Goal: Task Accomplishment & Management: Use online tool/utility

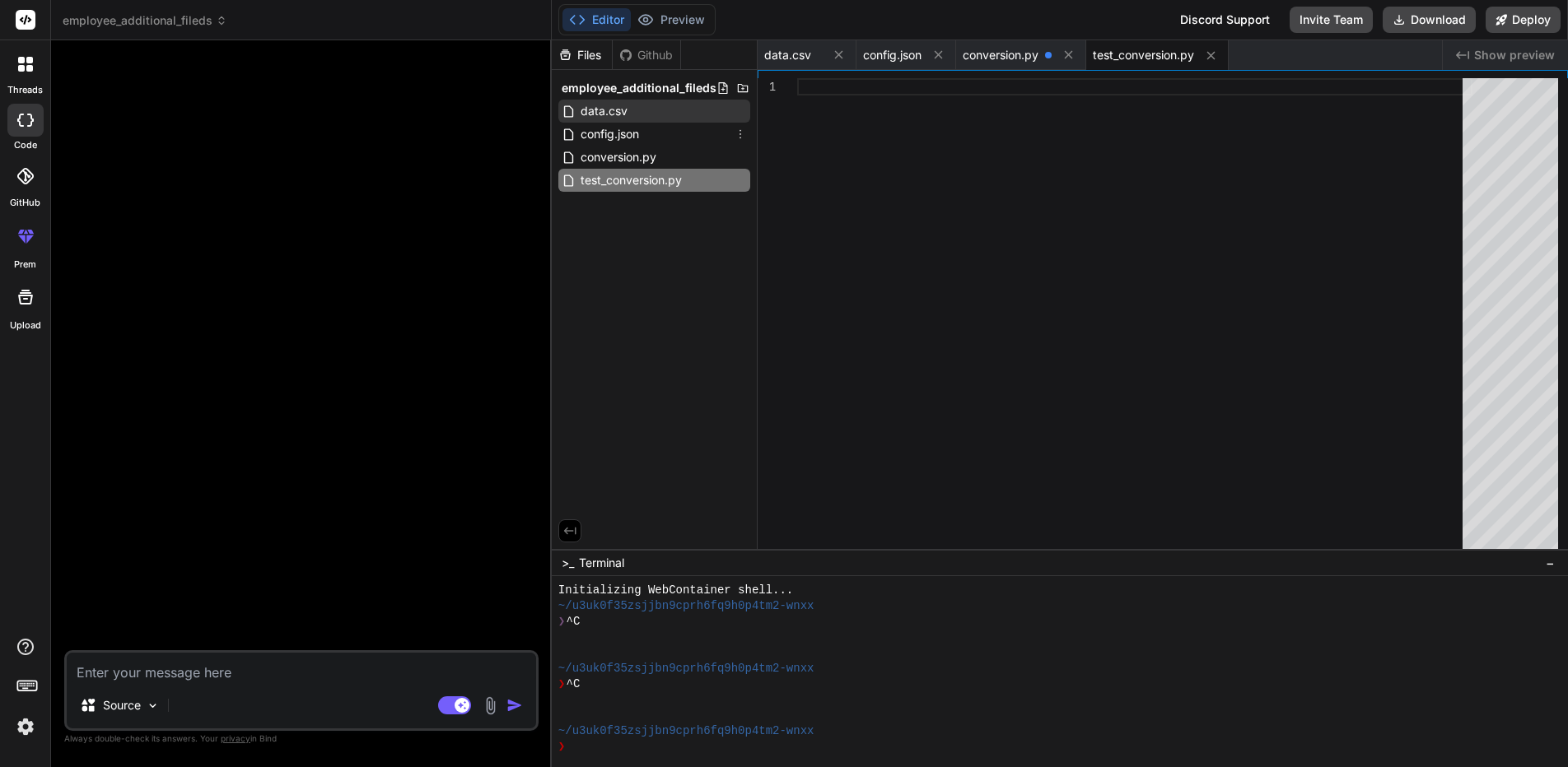
scroll to position [16, 0]
click at [653, 108] on div "data.csv" at bounding box center [655, 111] width 192 height 23
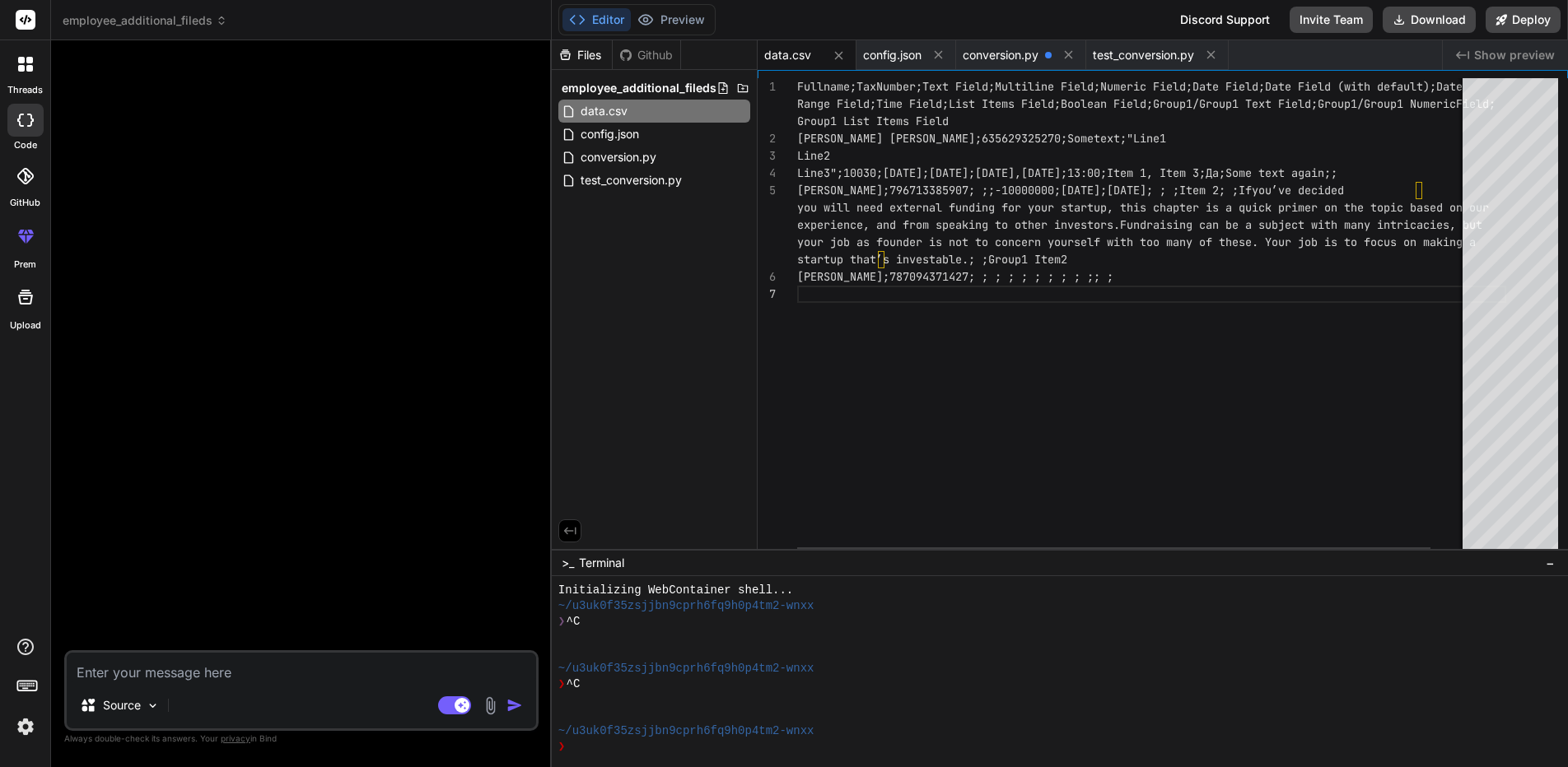
scroll to position [16, 0]
click at [1151, 318] on div "Fullname;TaxNumber;Text Field;Multiline Field;Nume ric Field;Date Field;Date Fi…" at bounding box center [1151, 317] width 709 height 479
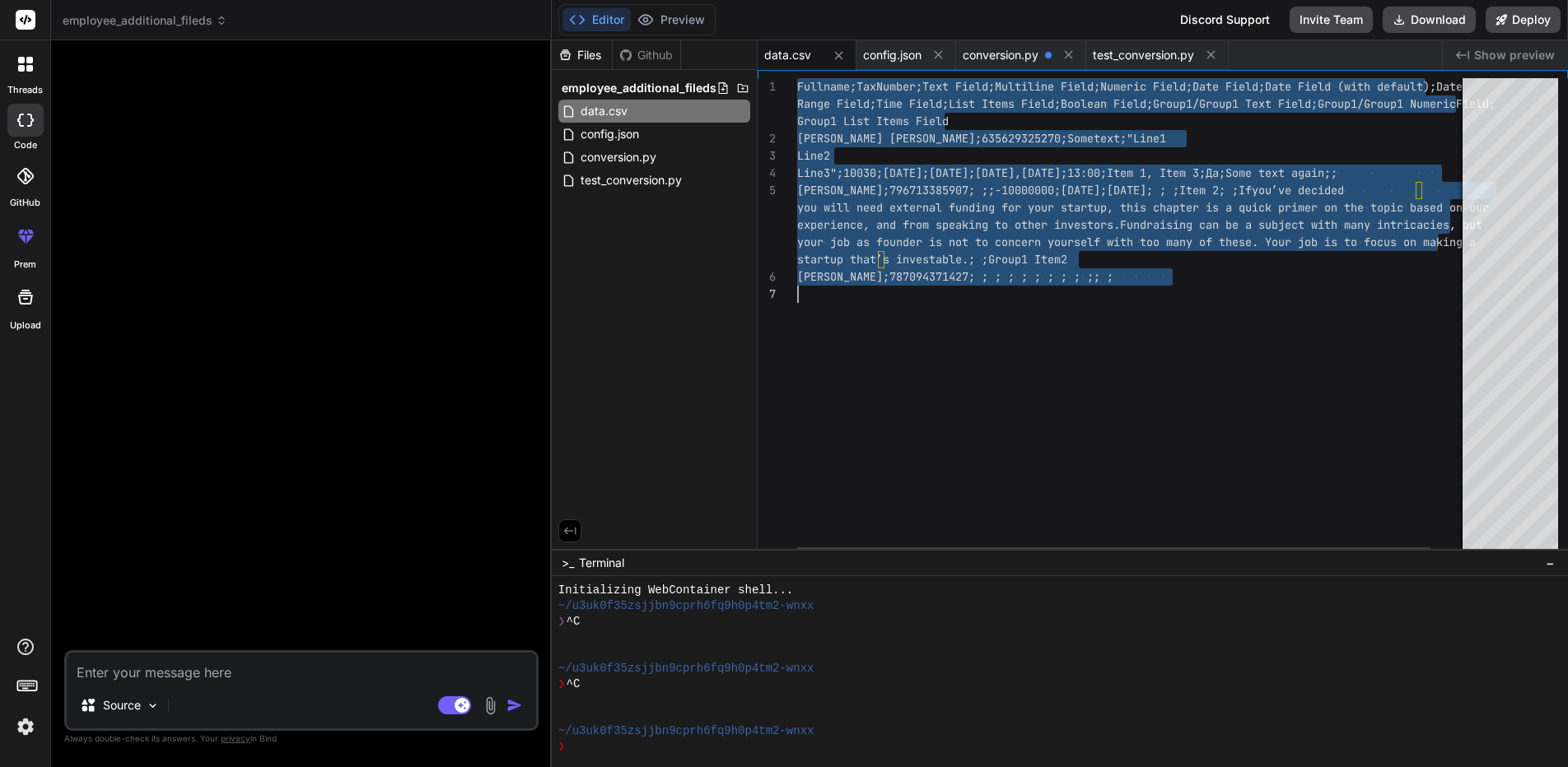
type textarea "]"
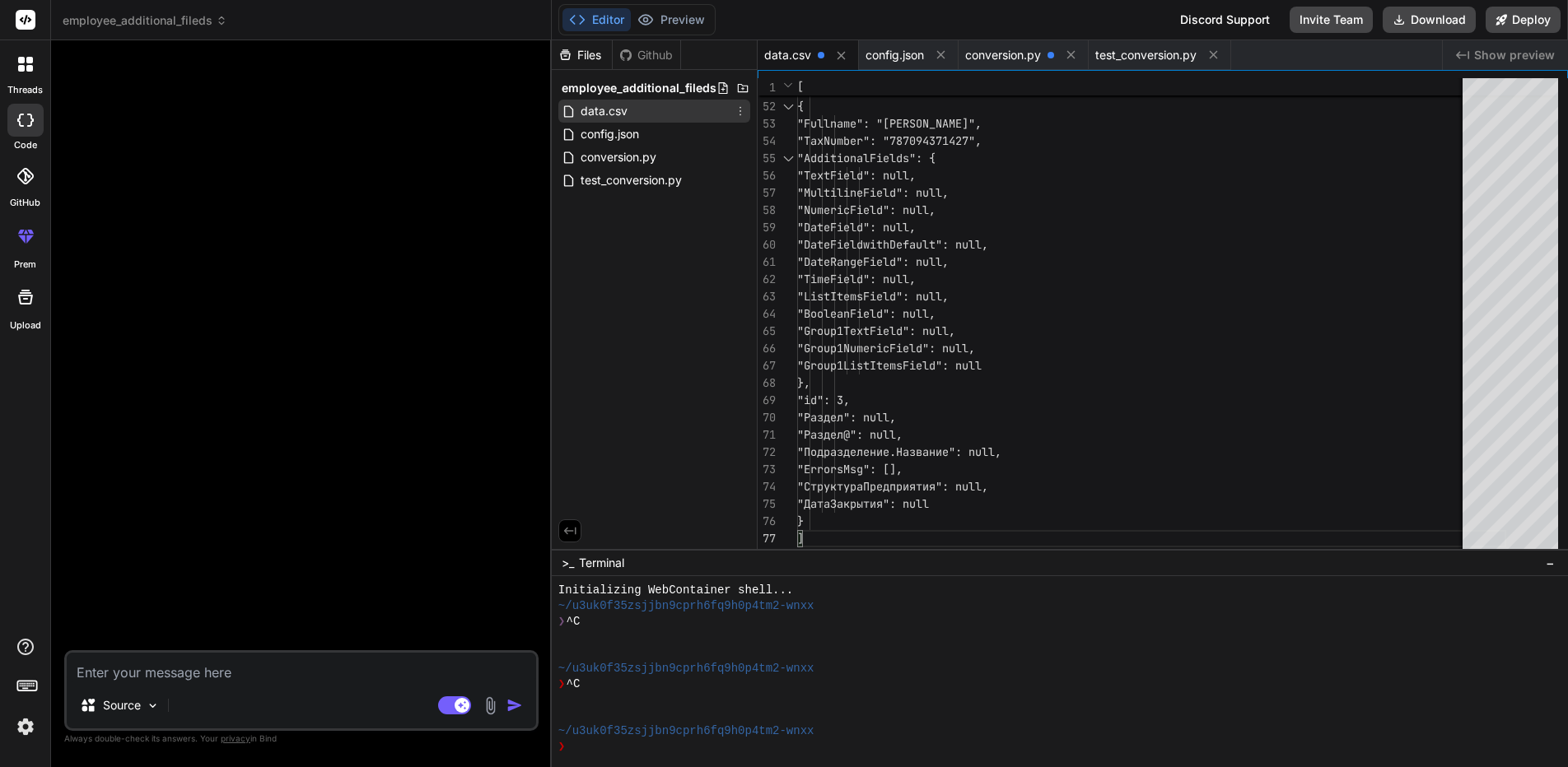
click at [739, 111] on icon at bounding box center [739, 111] width 13 height 13
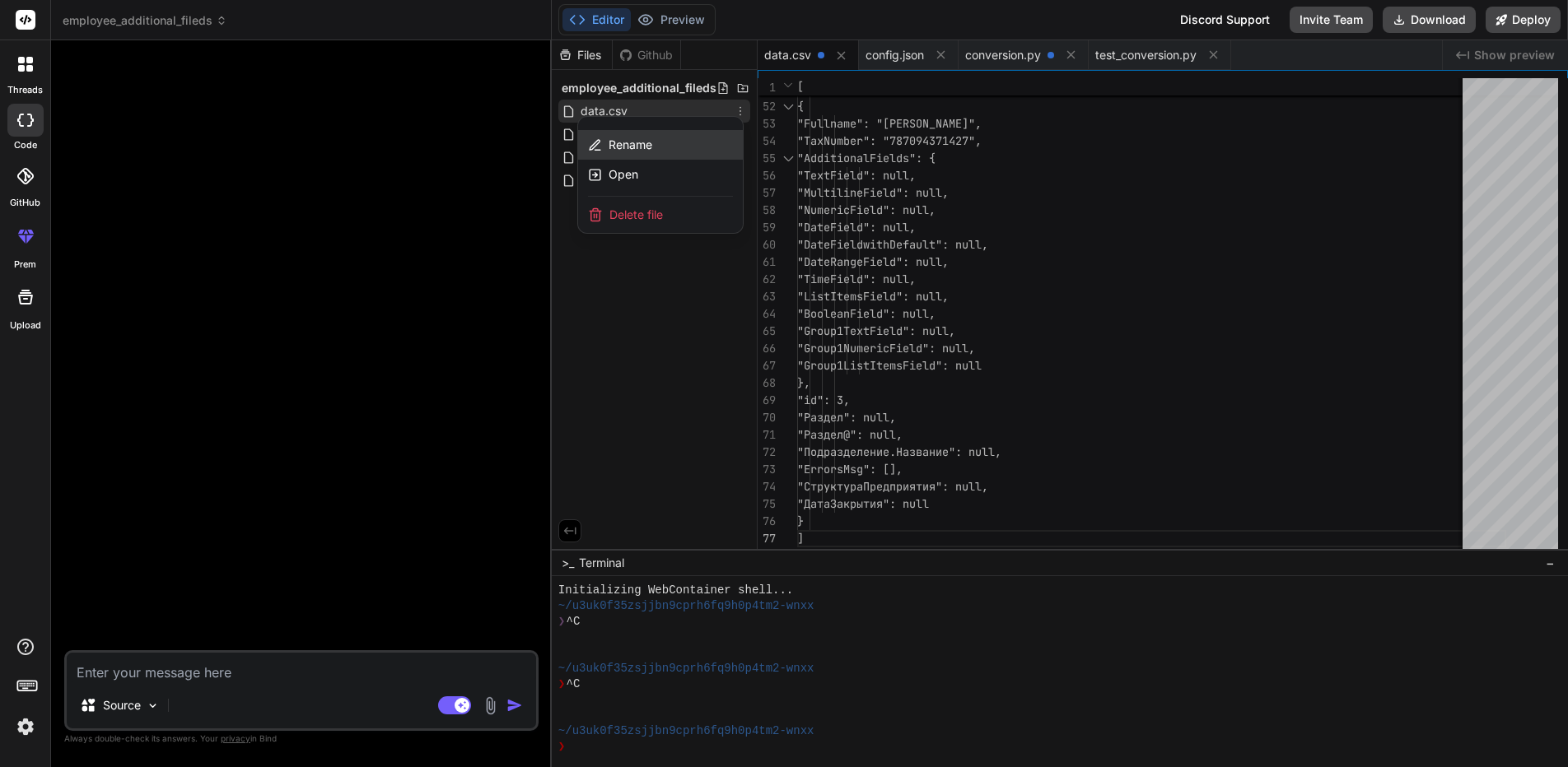
click at [694, 142] on div "Rename" at bounding box center [661, 145] width 165 height 29
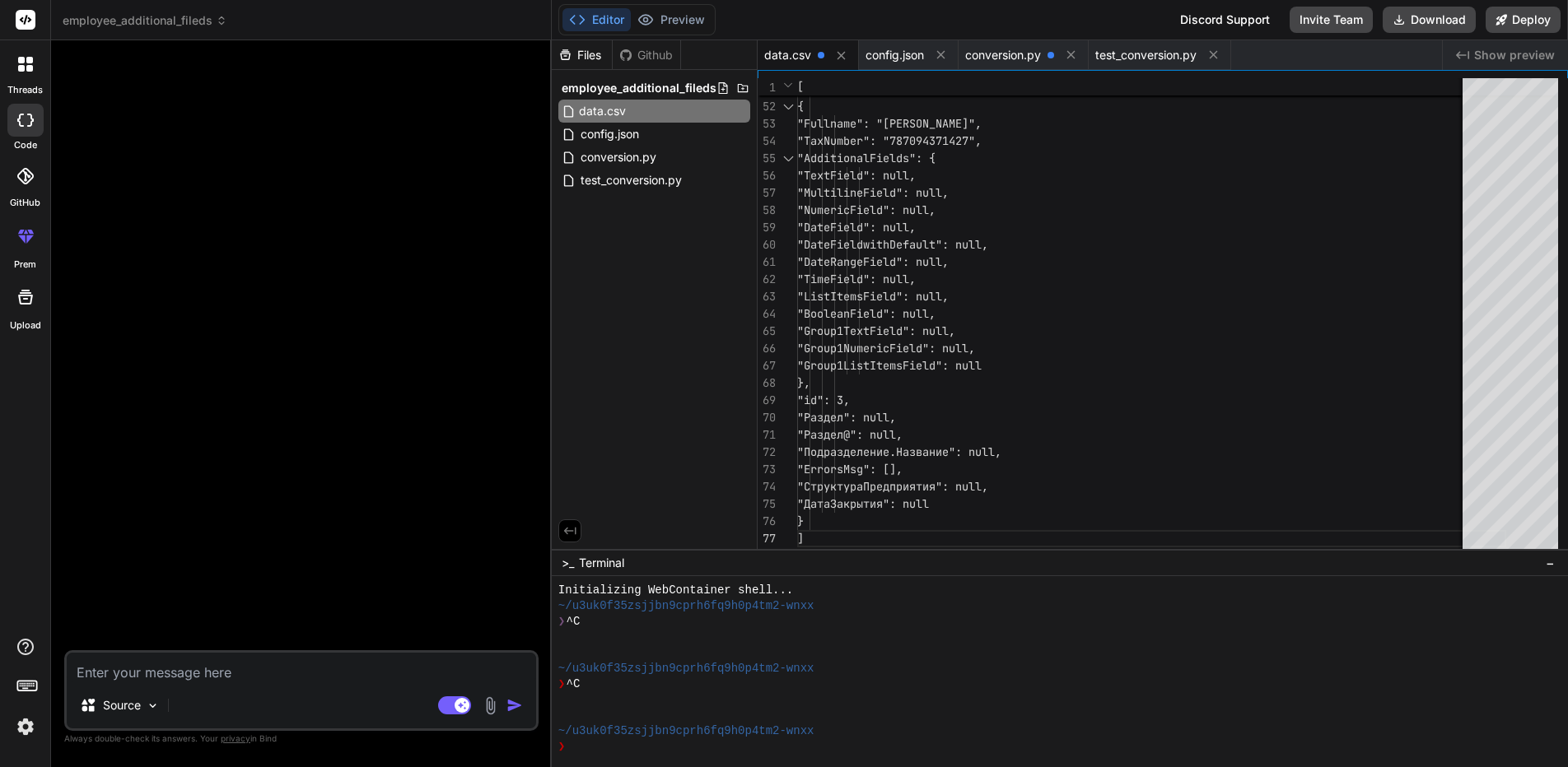
click at [593, 109] on input "data.csv" at bounding box center [668, 111] width 180 height 20
type input "input_data.json"
type textarea ""MultilineField": null, "NumericField": null, "DateField": null, "DateFieldwith…"
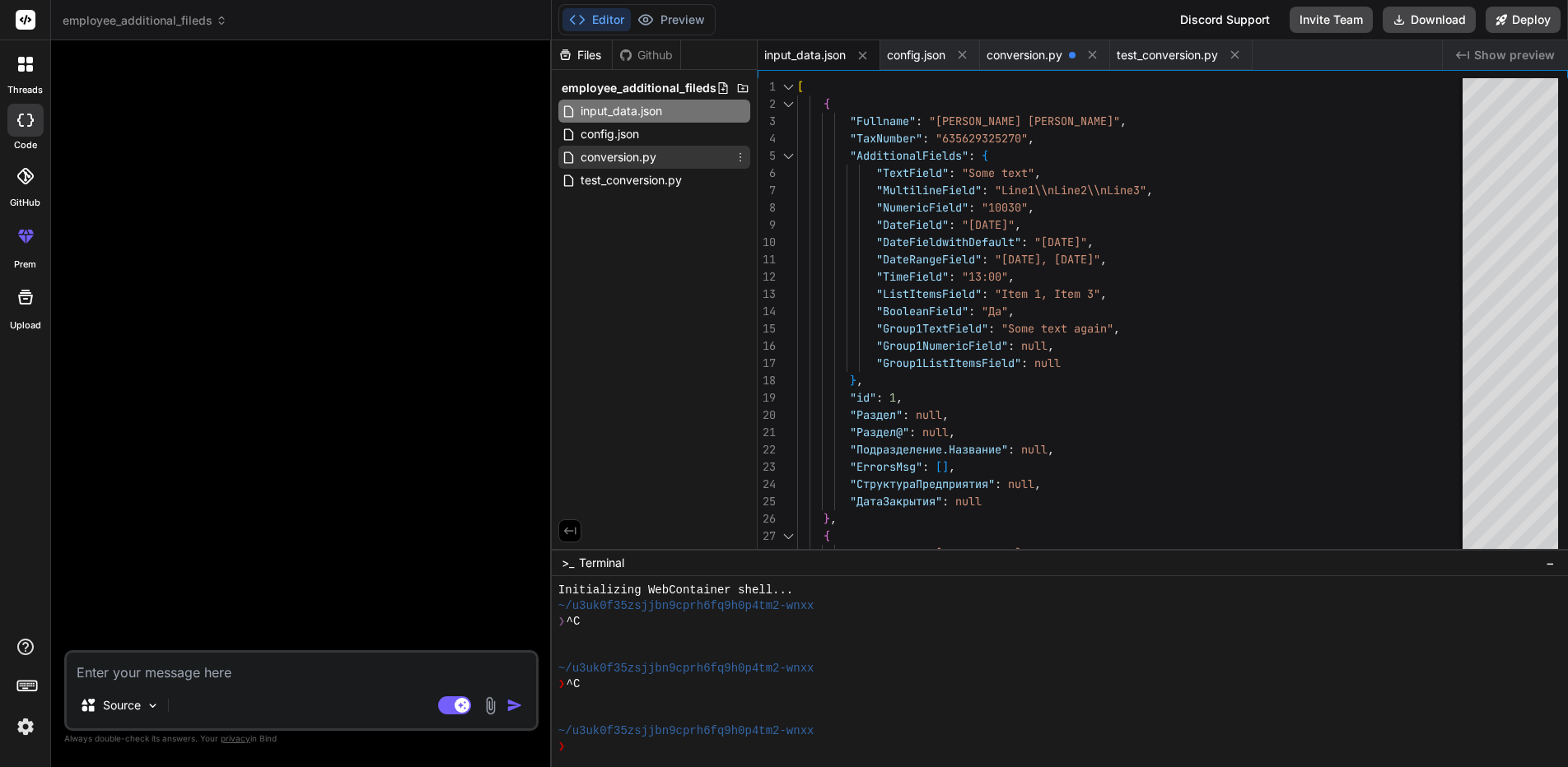
click at [656, 160] on span "conversion.py" at bounding box center [617, 157] width 79 height 20
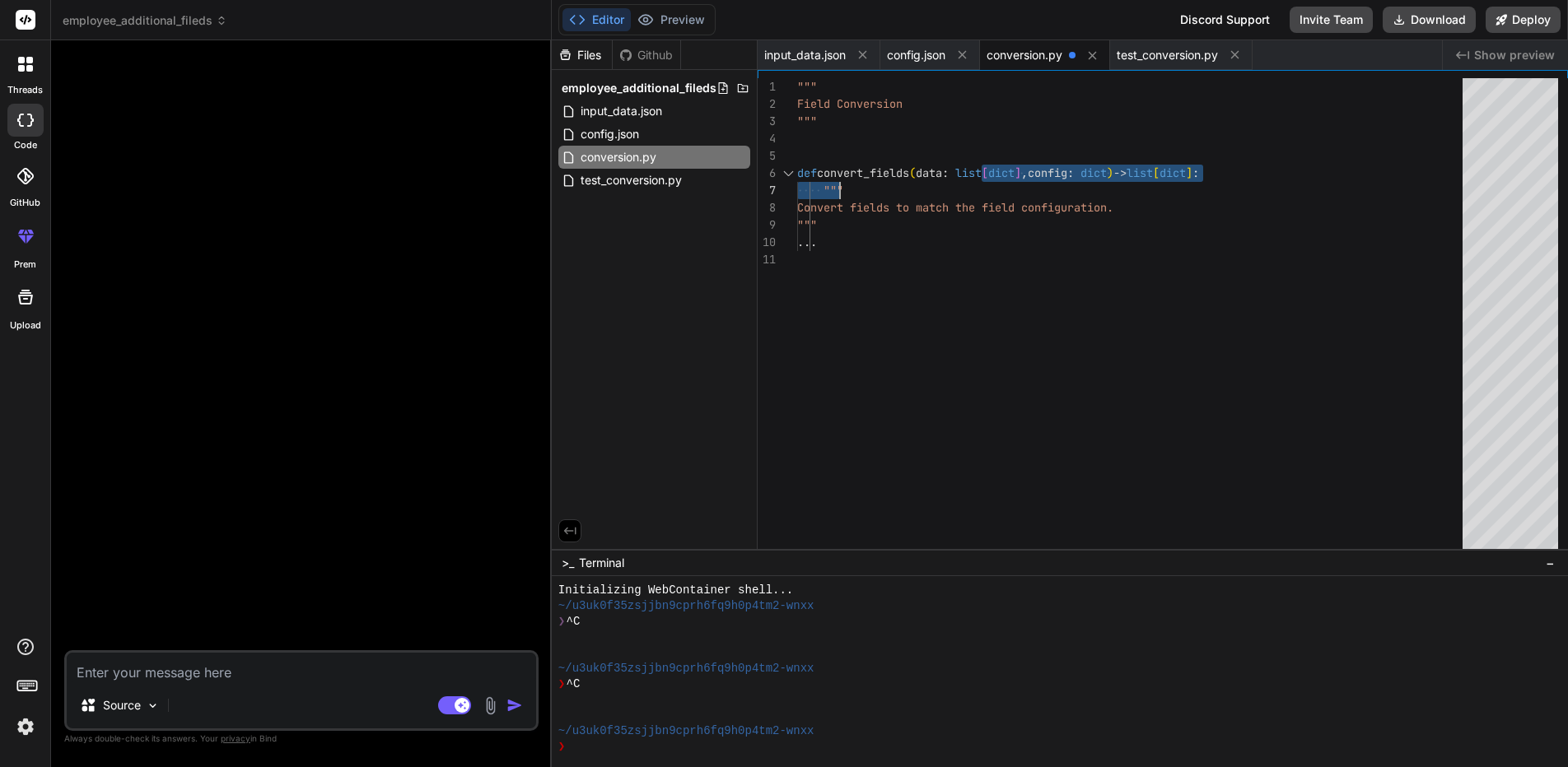
drag, startPoint x: 999, startPoint y: 171, endPoint x: 966, endPoint y: 174, distance: 33.1
click at [966, 174] on div "... Convert fields to match the field configuratio n. """ def convert_fields ( …" at bounding box center [1134, 317] width 675 height 479
click at [991, 171] on div "... Convert fields to match the field configuratio n. """ def convert_fields ( …" at bounding box center [1134, 317] width 675 height 479
click at [1001, 171] on div "... Convert fields to match the field configuratio n. """ def convert_fields ( …" at bounding box center [1134, 317] width 675 height 479
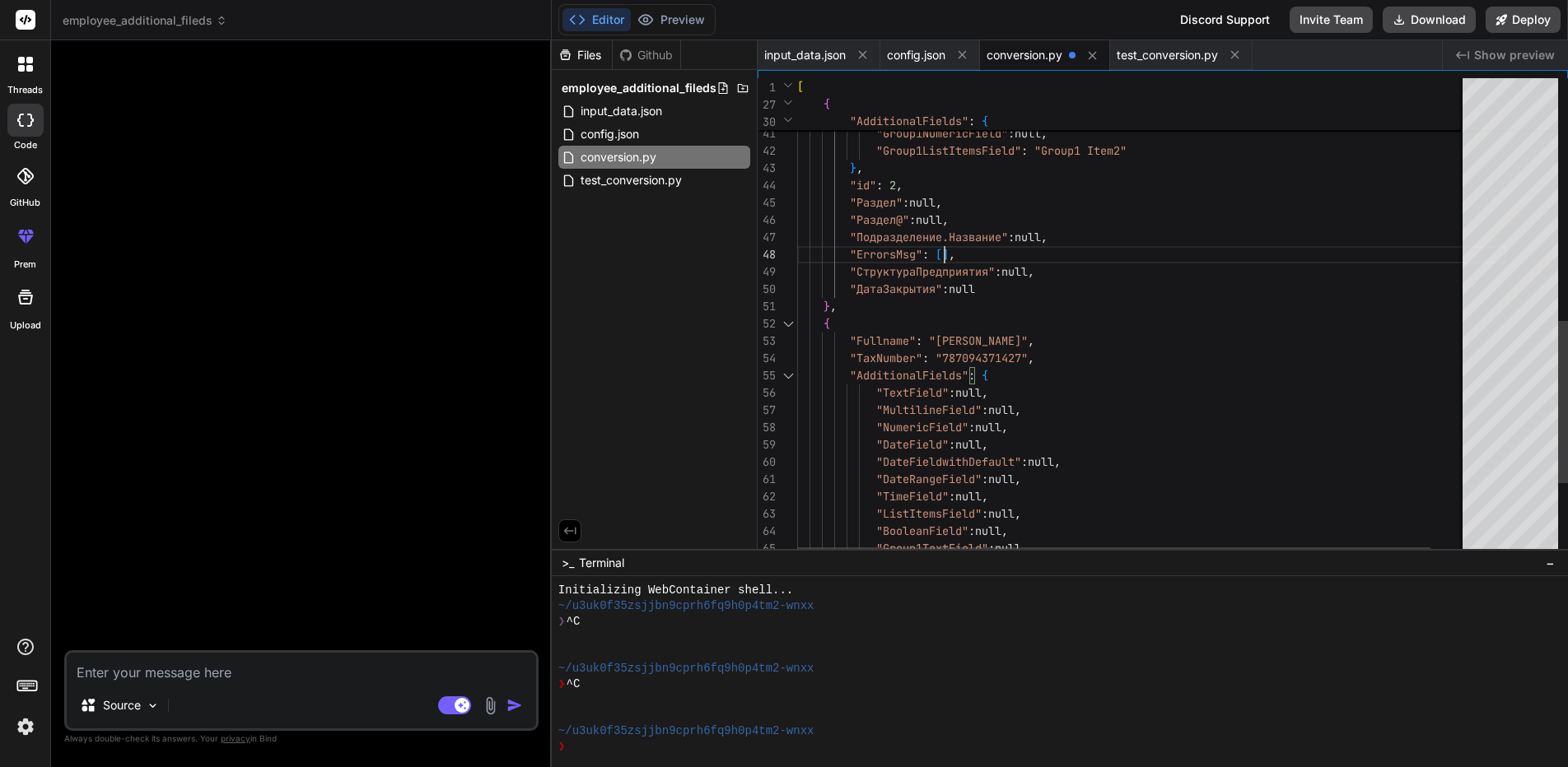
click at [1120, 240] on div "investors. Fundraising can be a subject with many intricacies, but your job as …" at bounding box center [1151, 69] width 709 height 1410
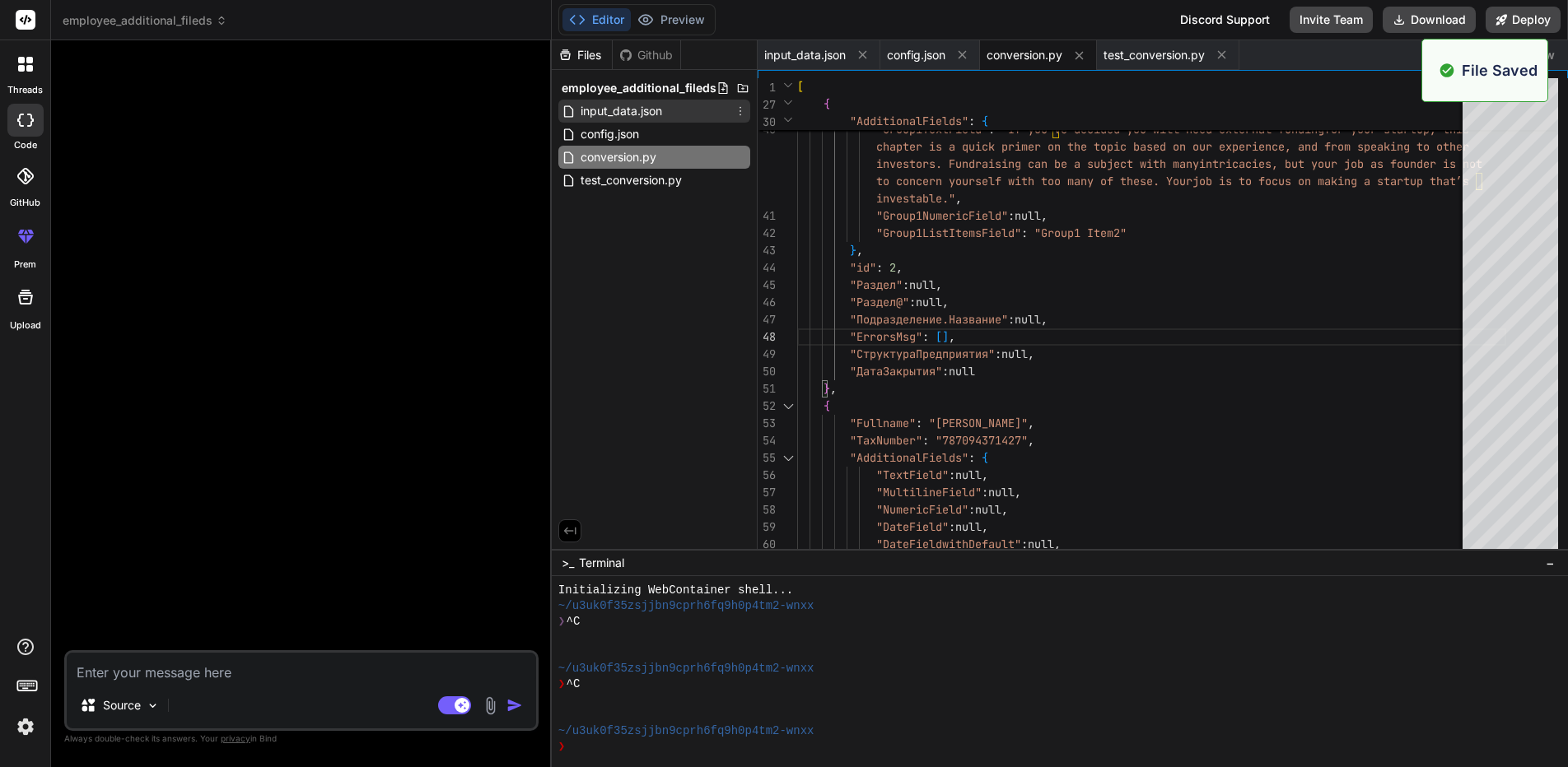
click at [632, 111] on span "input_data.json" at bounding box center [621, 111] width 85 height 20
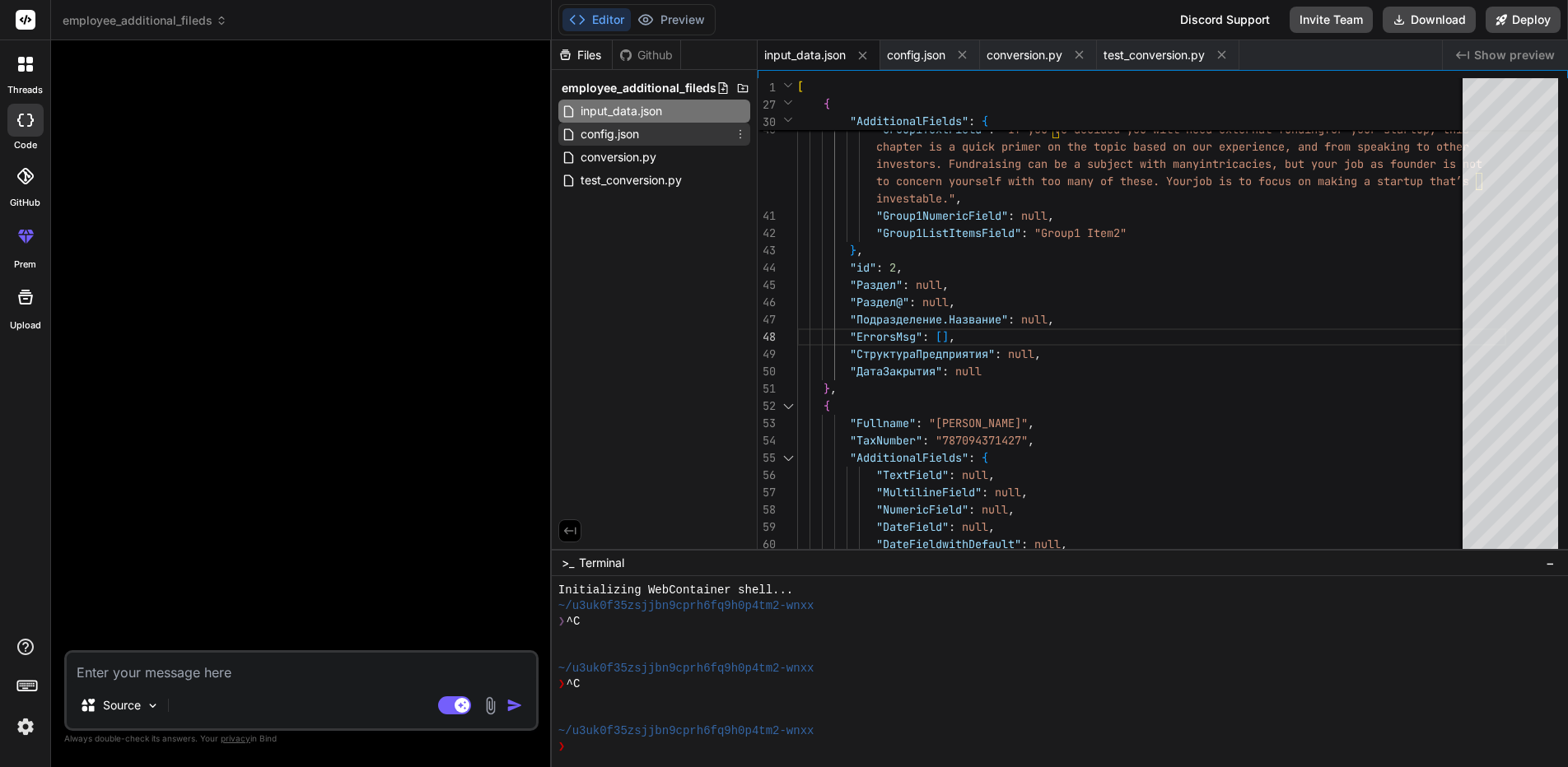
click at [635, 135] on span "config.json" at bounding box center [609, 134] width 61 height 20
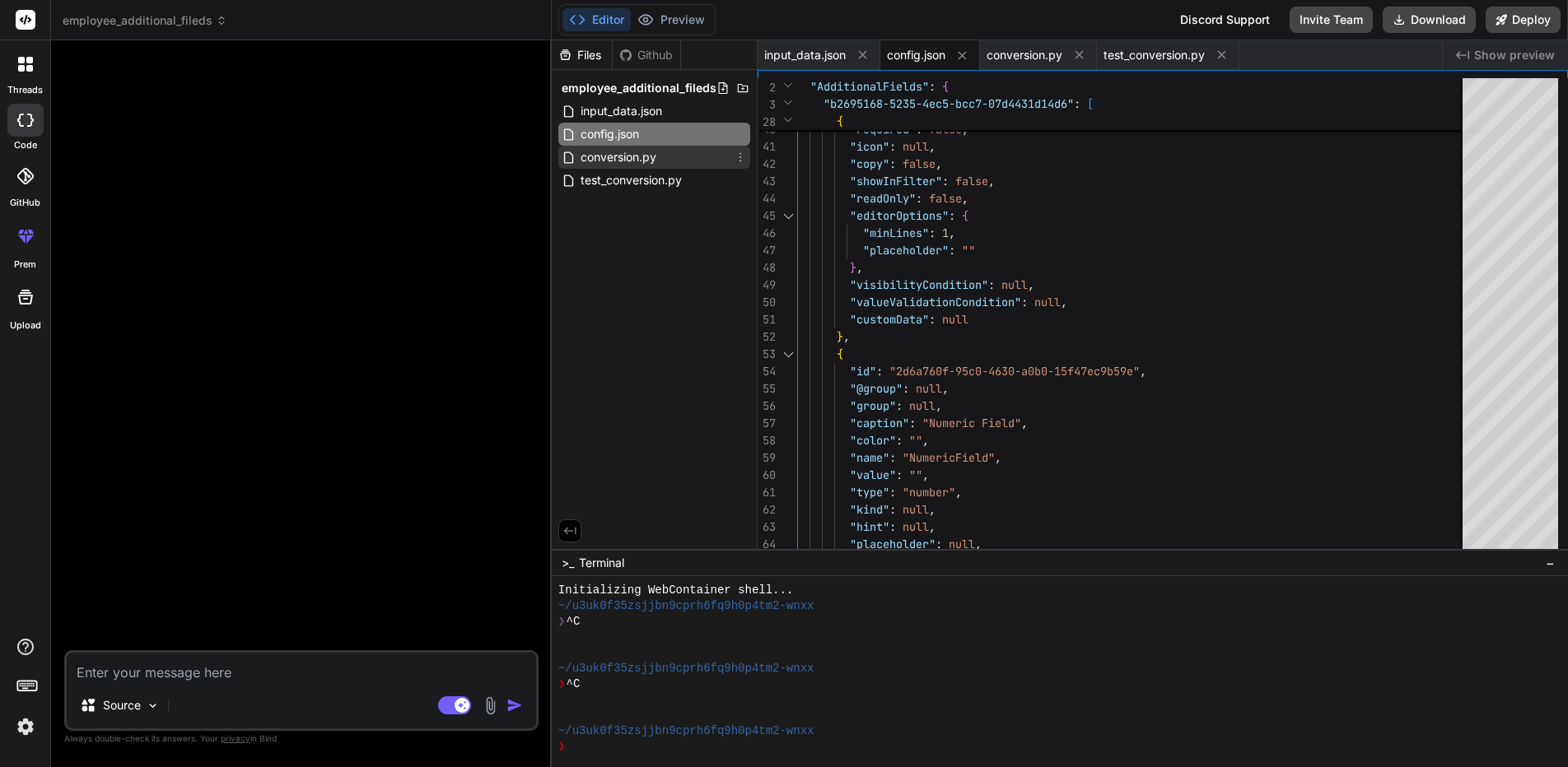
click at [640, 154] on span "conversion.py" at bounding box center [617, 157] width 79 height 20
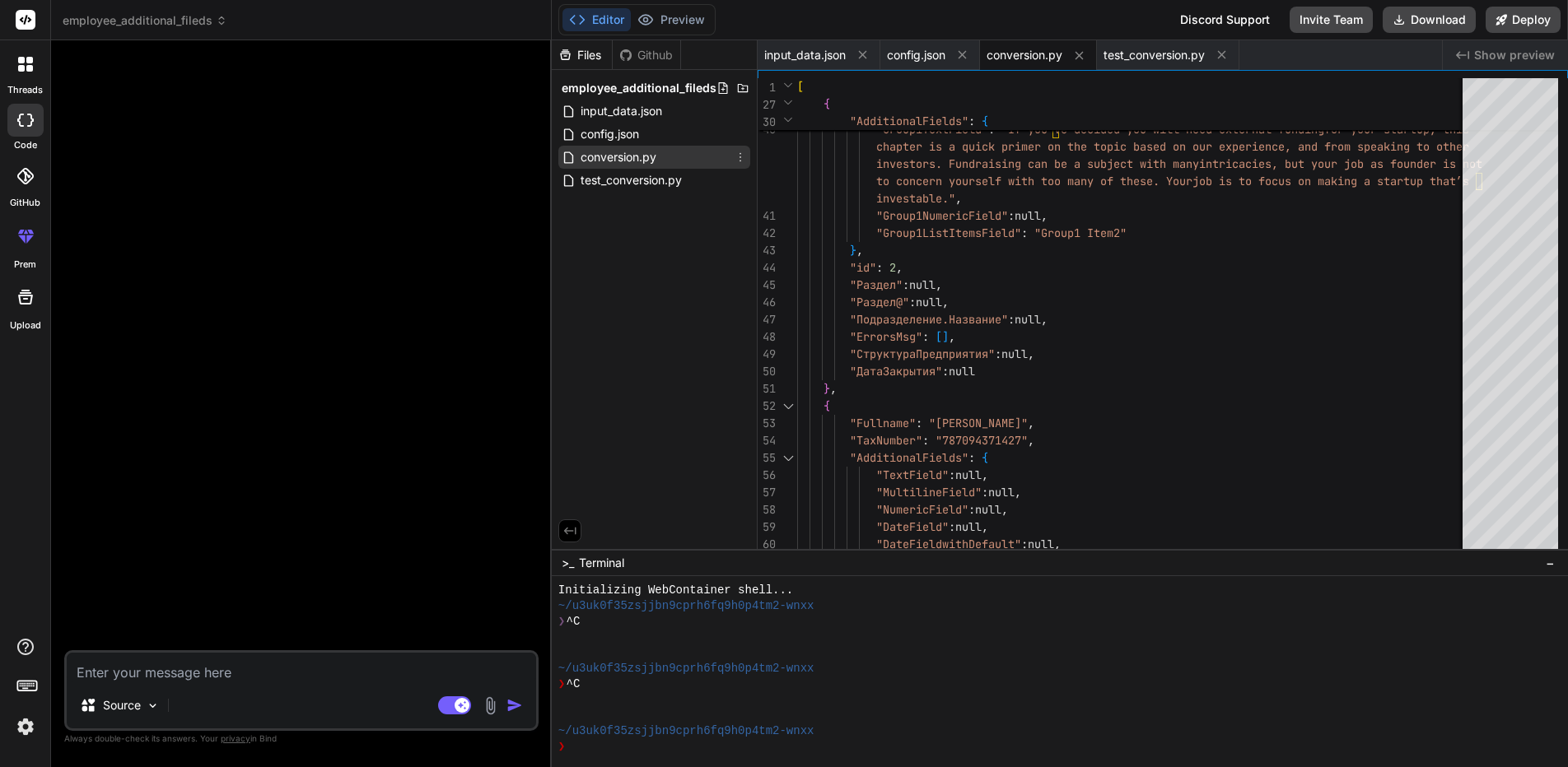
click at [681, 160] on div "conversion.py" at bounding box center [655, 157] width 192 height 23
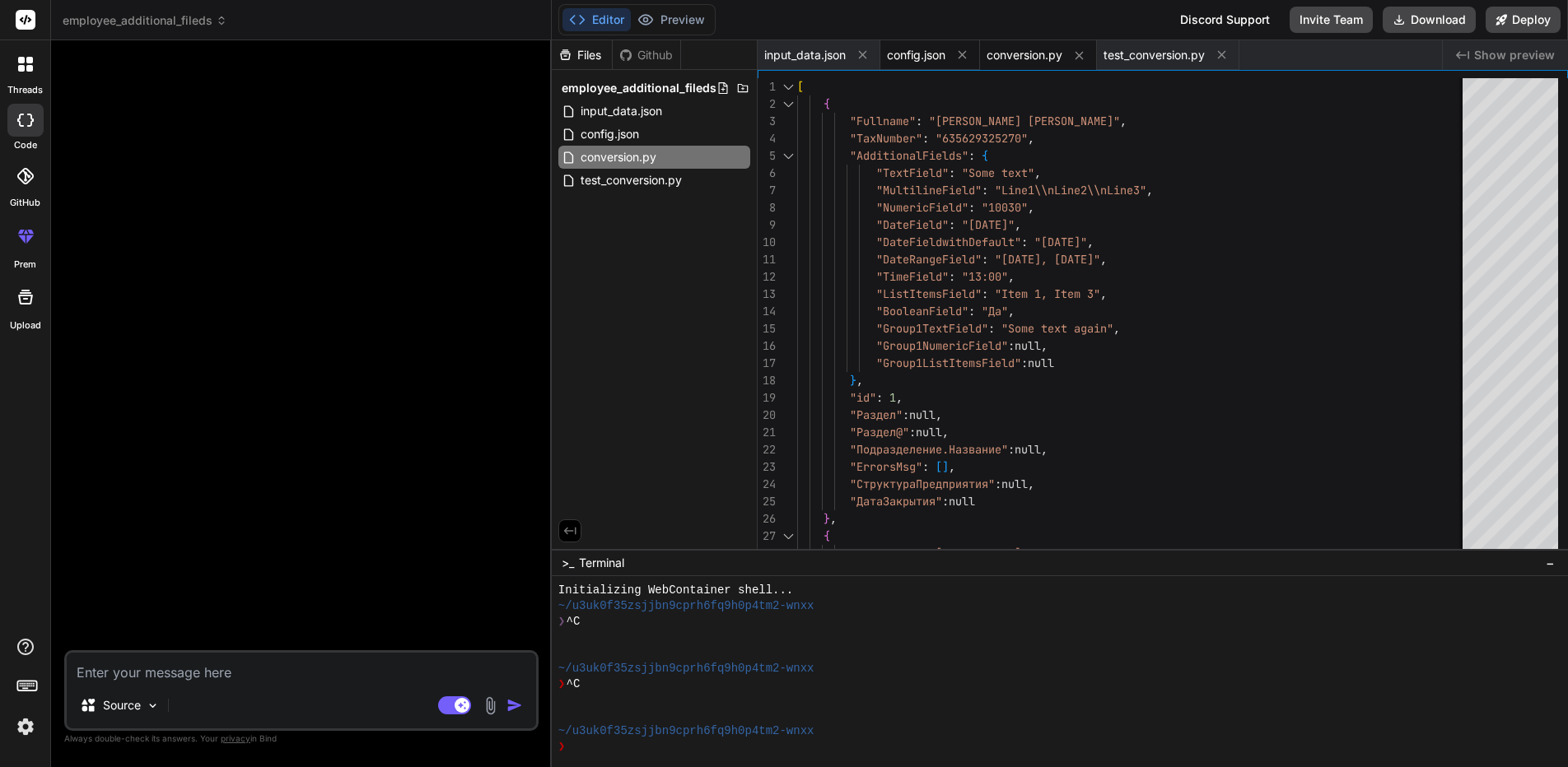
click at [925, 60] on span "config.json" at bounding box center [916, 55] width 59 height 16
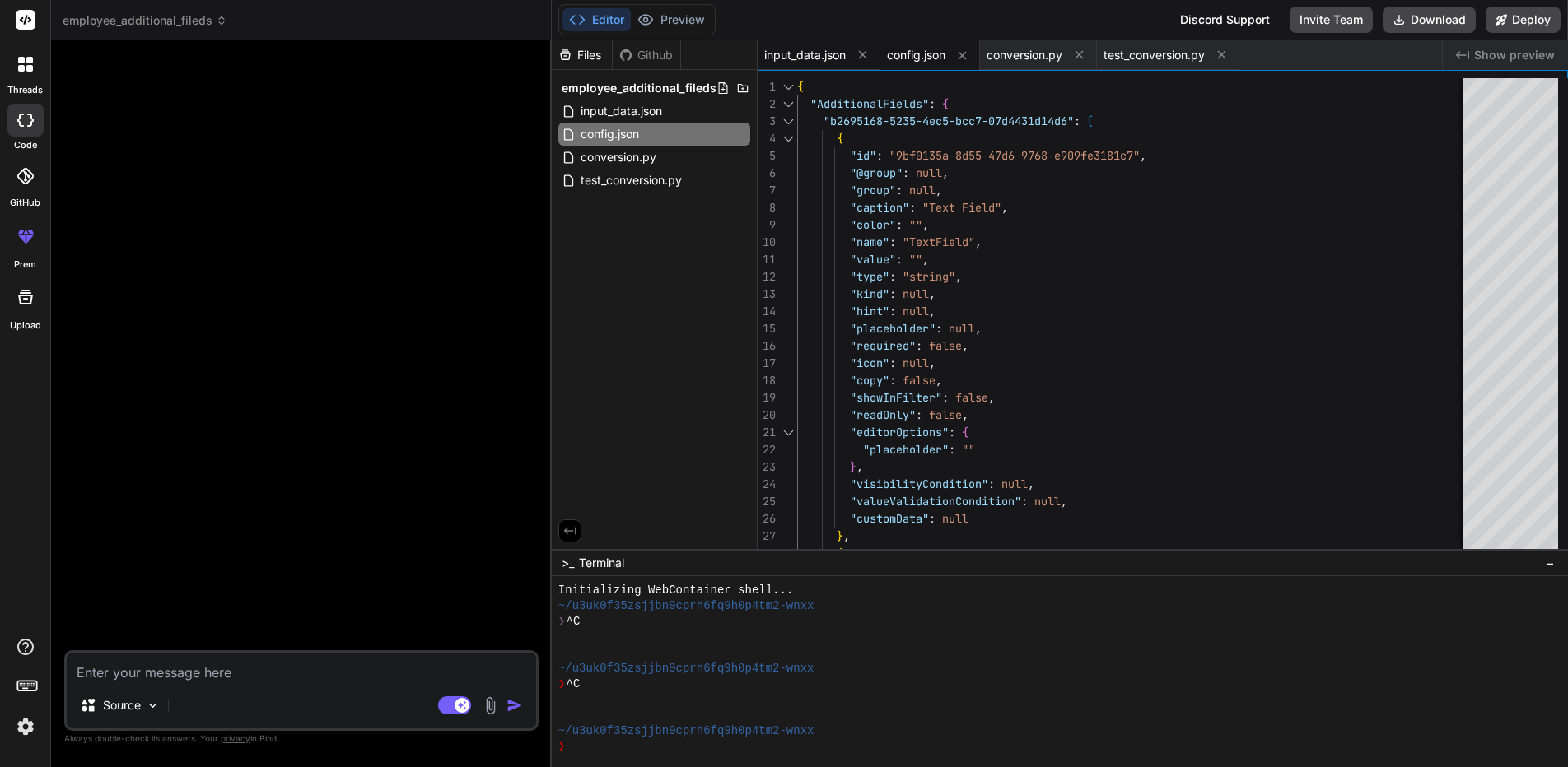
click at [800, 62] on span "input_data.json" at bounding box center [804, 55] width 81 height 16
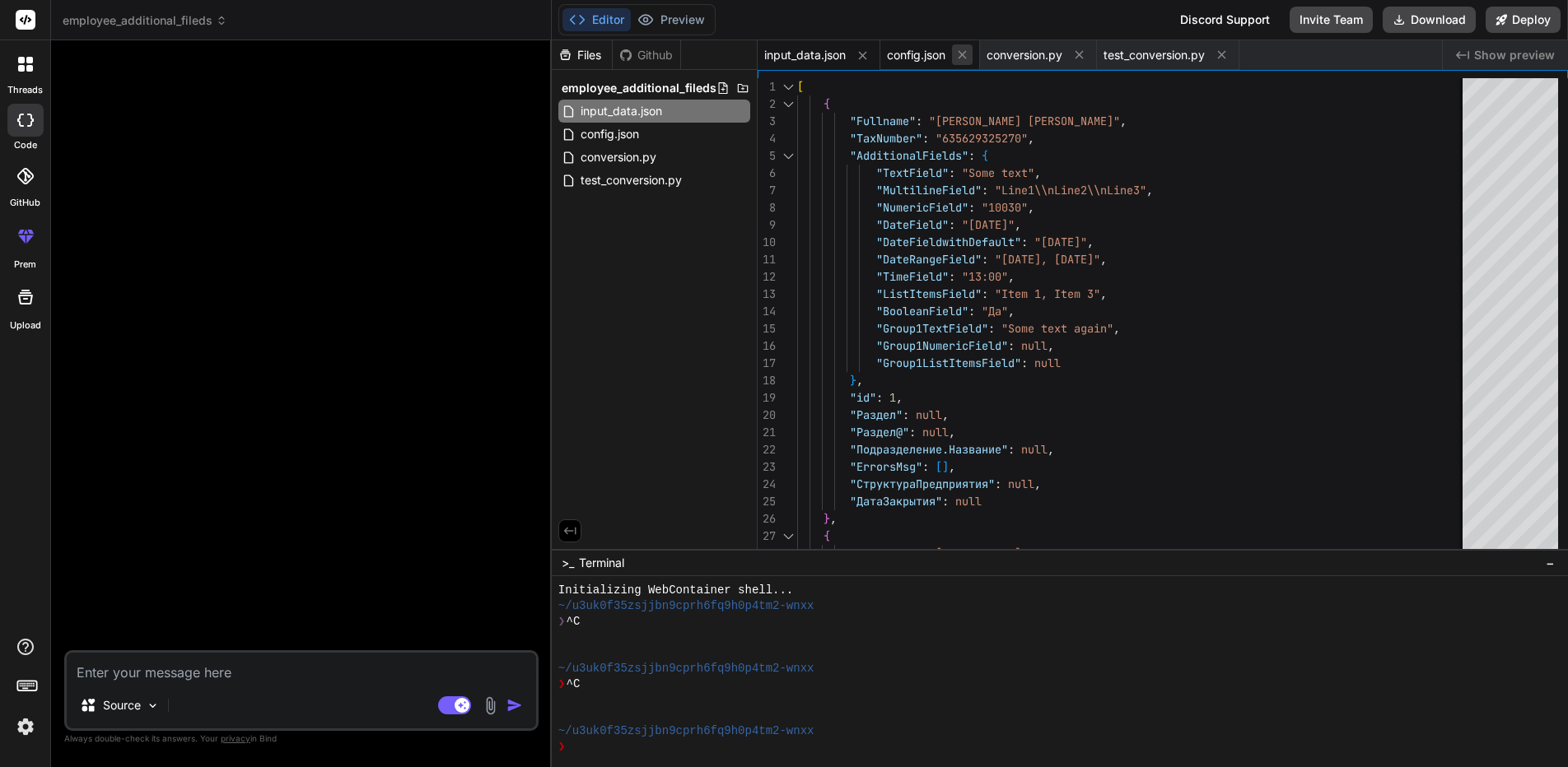
drag, startPoint x: 923, startPoint y: 55, endPoint x: 974, endPoint y: 59, distance: 51.2
click at [924, 57] on span "config.json" at bounding box center [916, 55] width 59 height 16
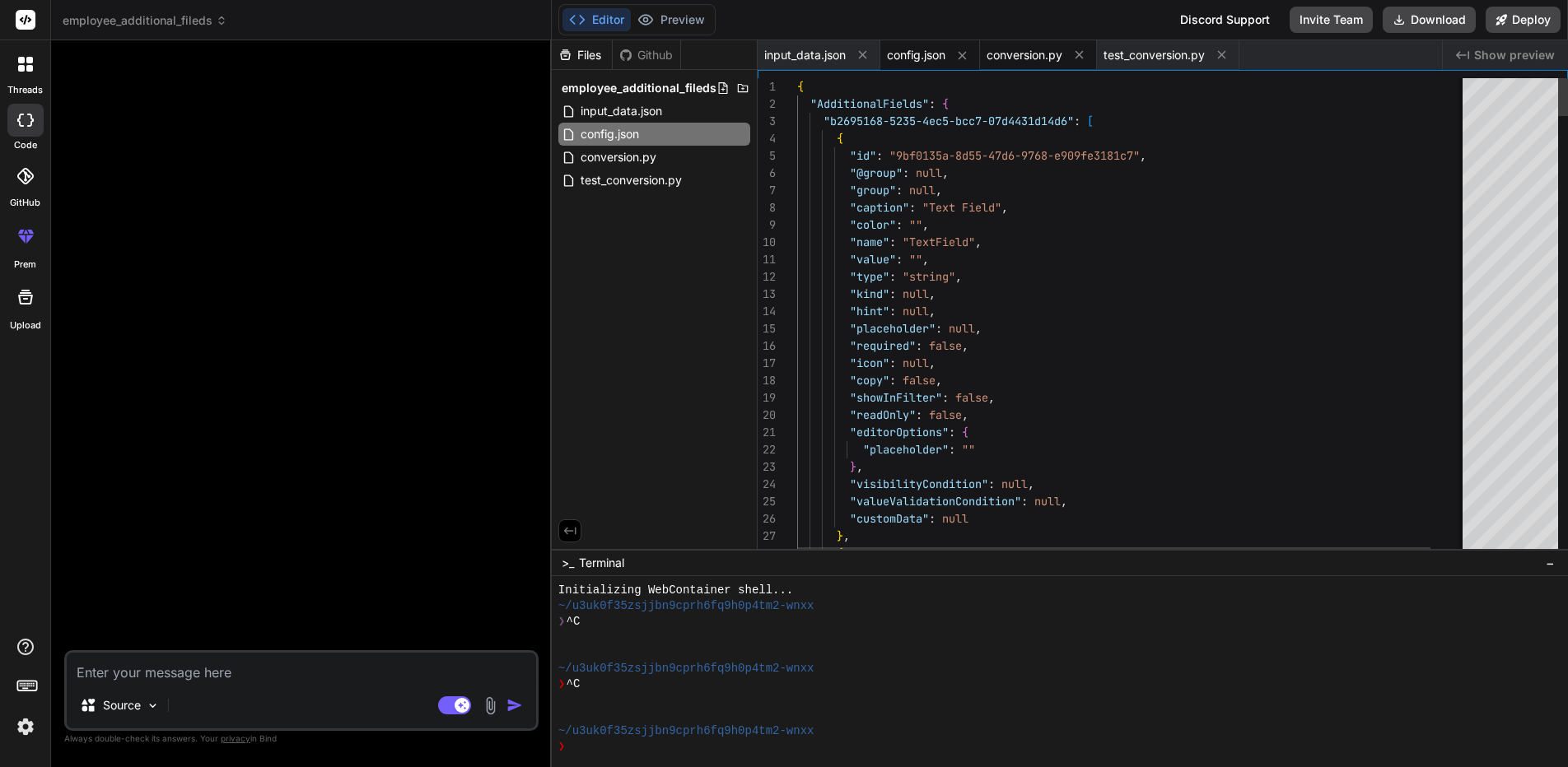
click at [1009, 55] on span "conversion.py" at bounding box center [1023, 55] width 75 height 16
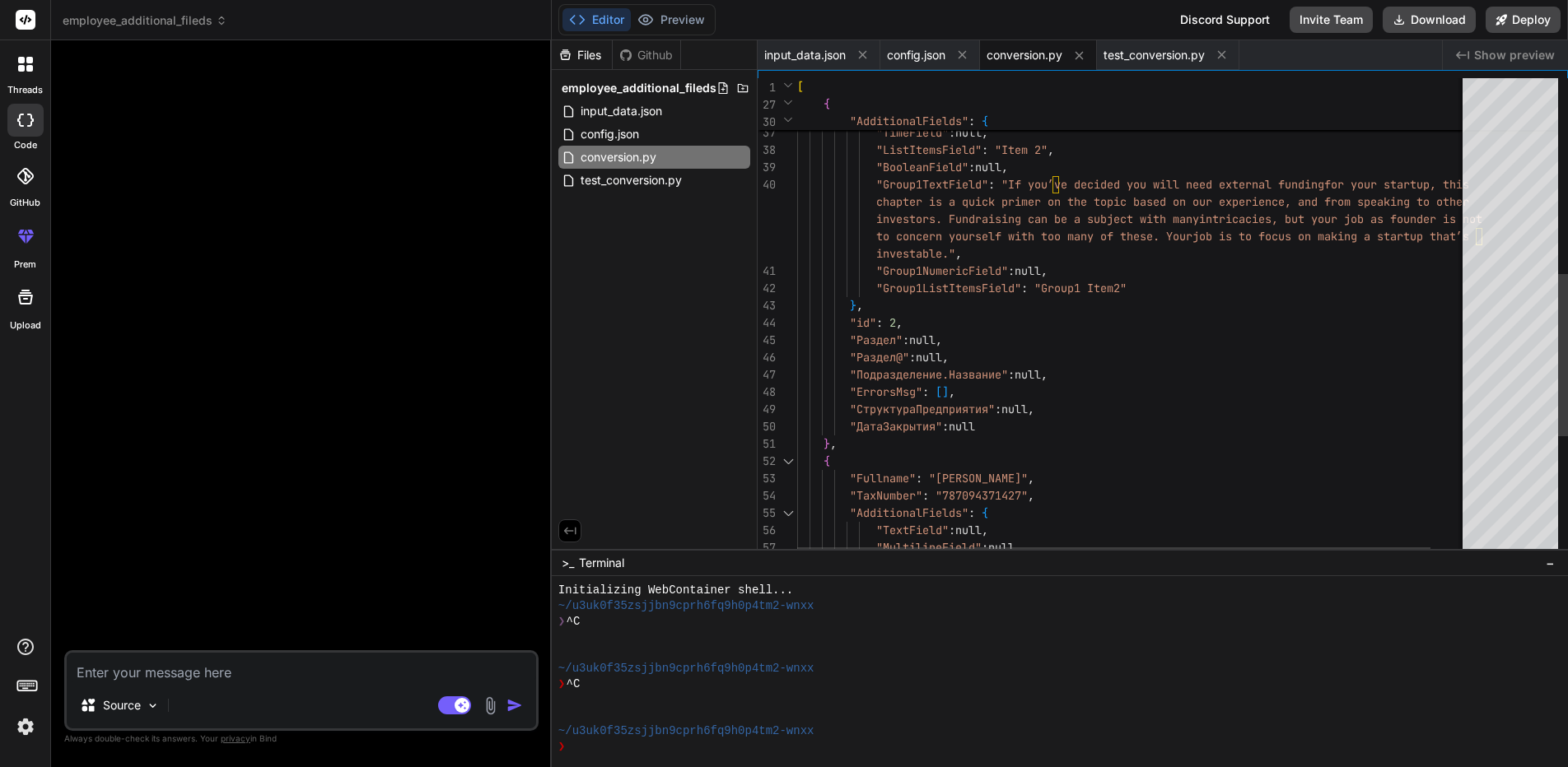
click at [1064, 215] on div ""DateField" : "[DATE]" , "DateFieldwithDefault" : "[DATE]" , "DateRangeField" :…" at bounding box center [1151, 207] width 709 height 1410
type textarea "[ { "Fullname": "[PERSON_NAME] [PERSON_NAME]", "TaxNumber": "635629325270", "Ad…"
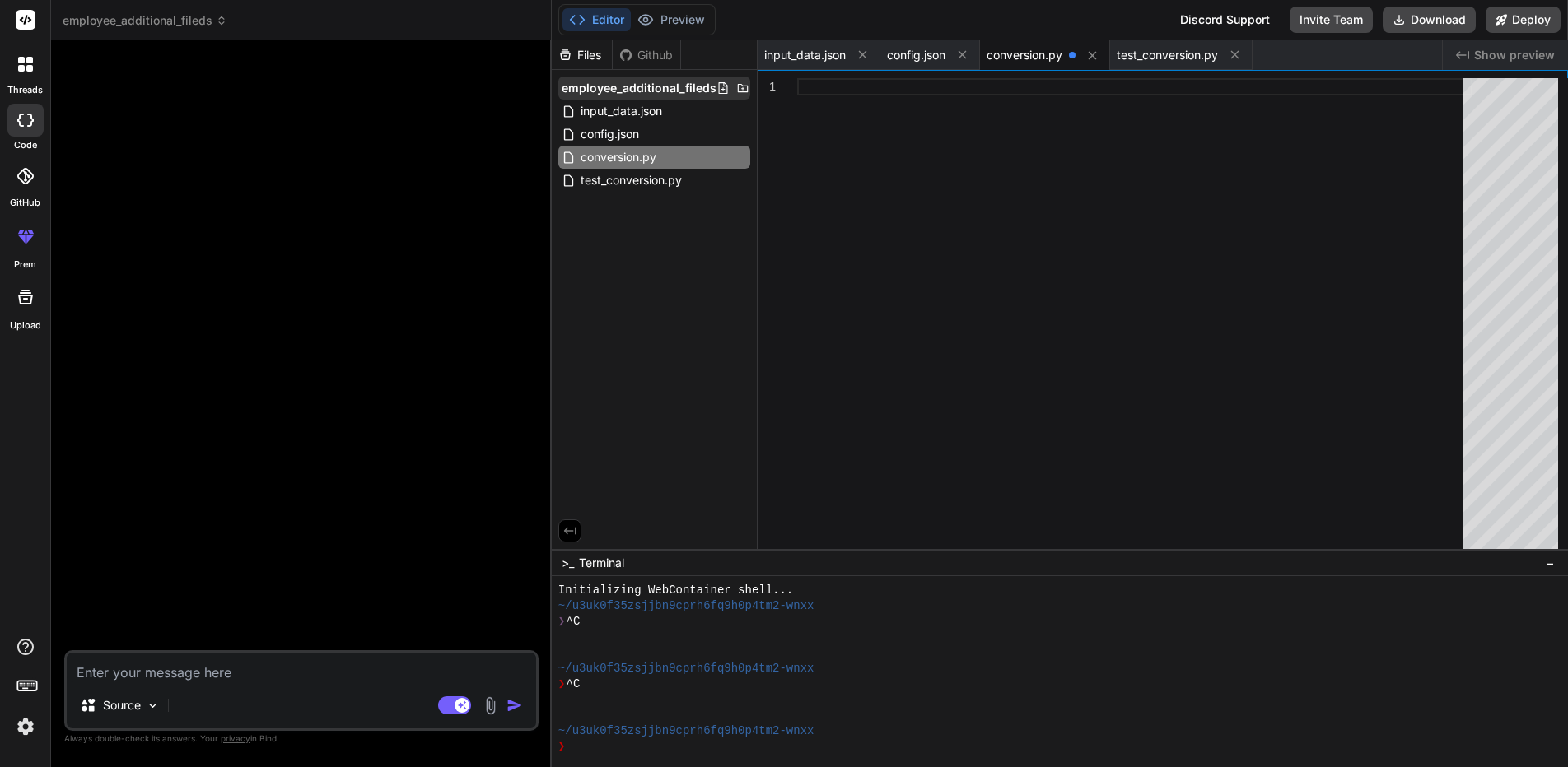
click at [724, 84] on icon at bounding box center [722, 87] width 13 height 13
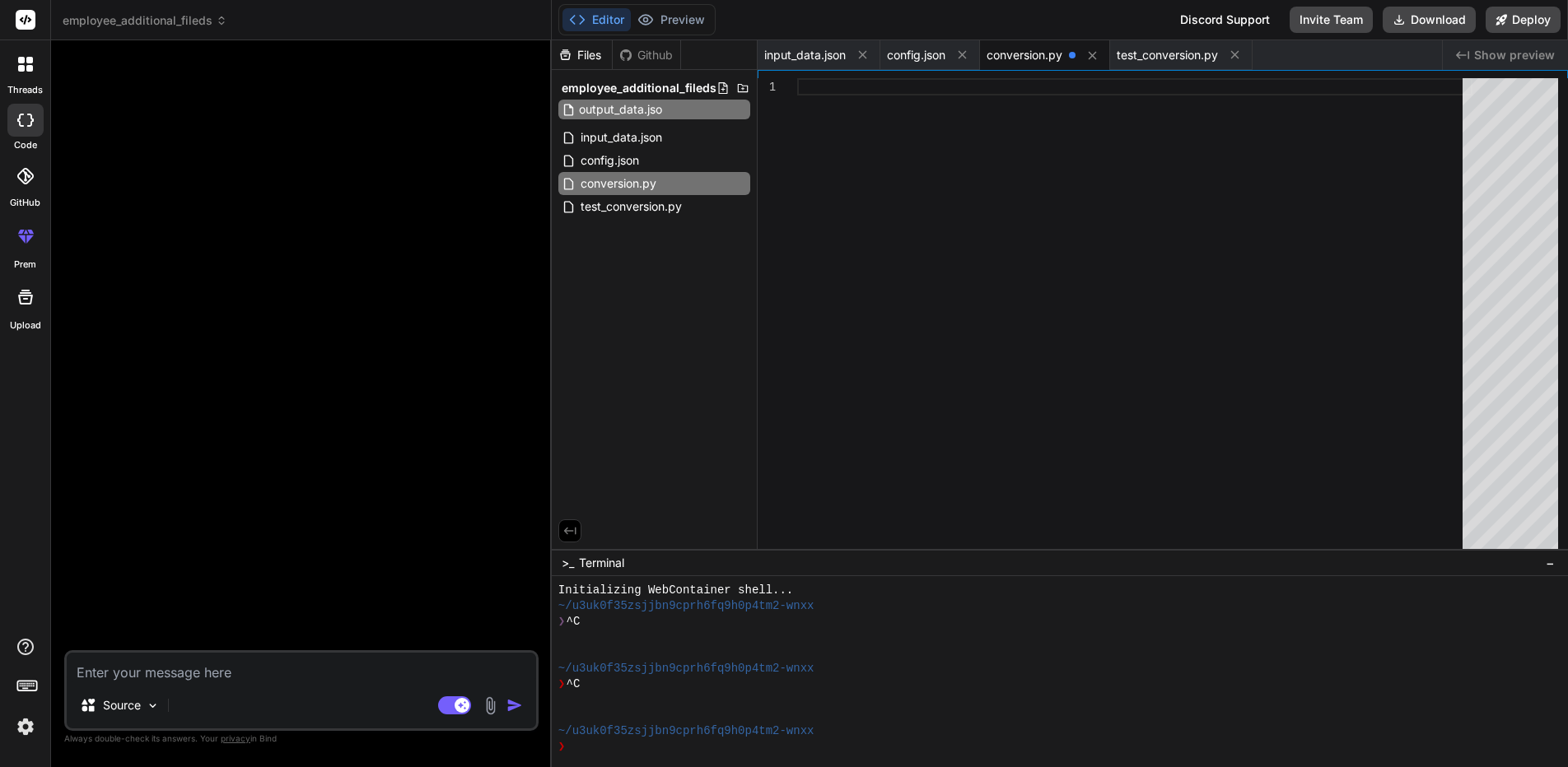
type input "output_data.json"
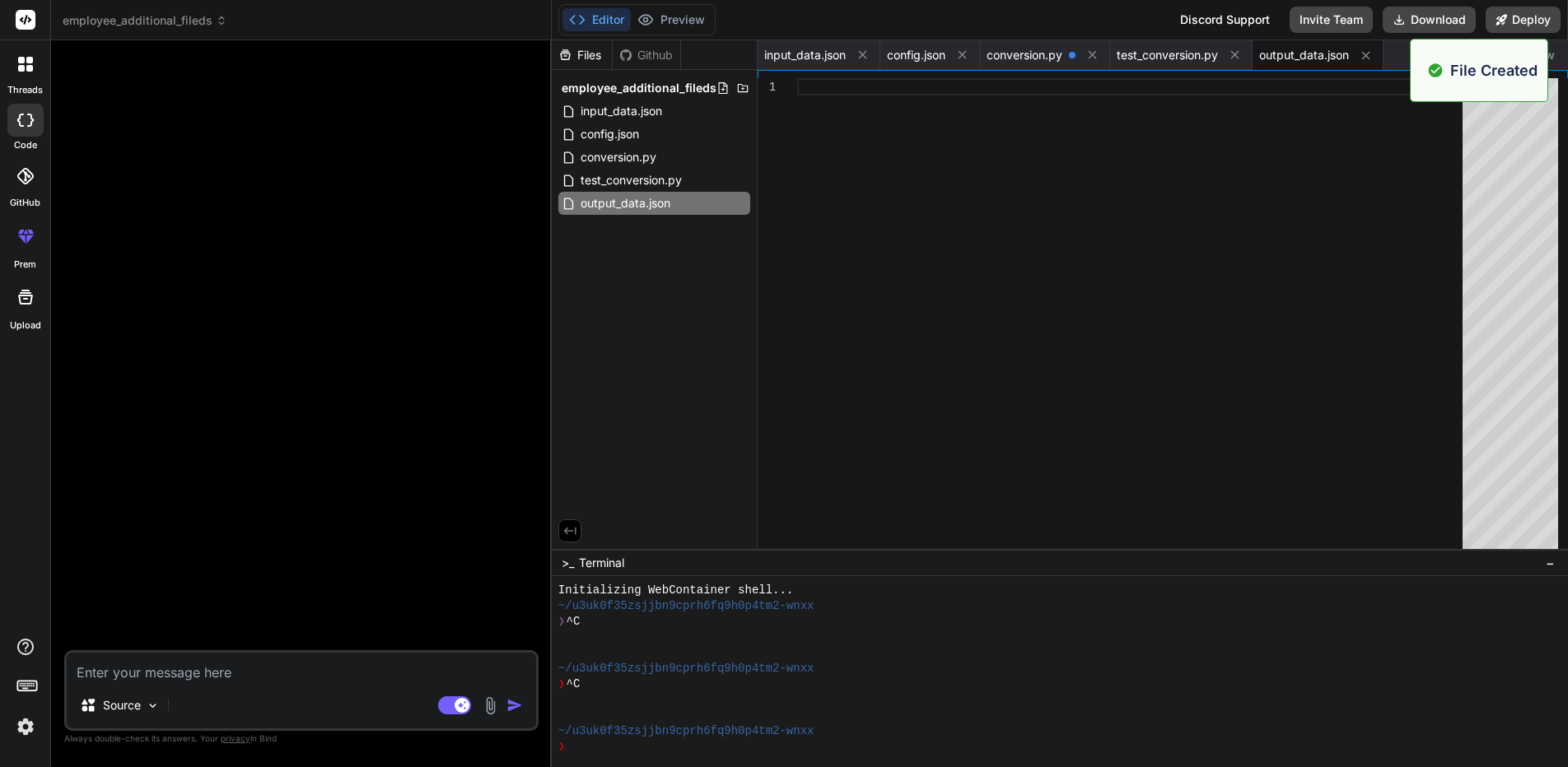
click at [964, 139] on div at bounding box center [1134, 317] width 675 height 479
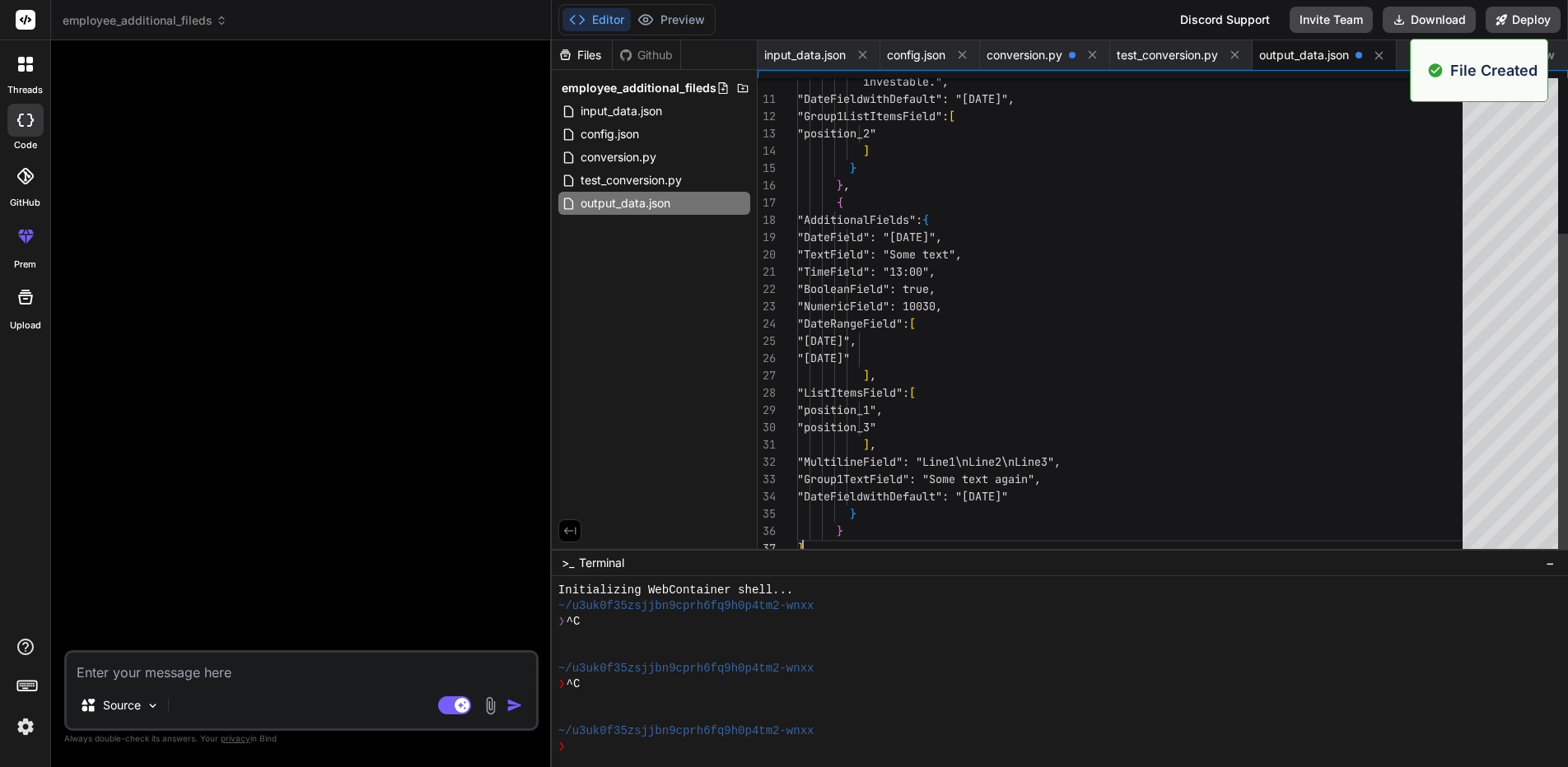
type textarea ""ListItemsField": [ "position_1", "position_3" ], "MultilineField": "Line1\nLin…"
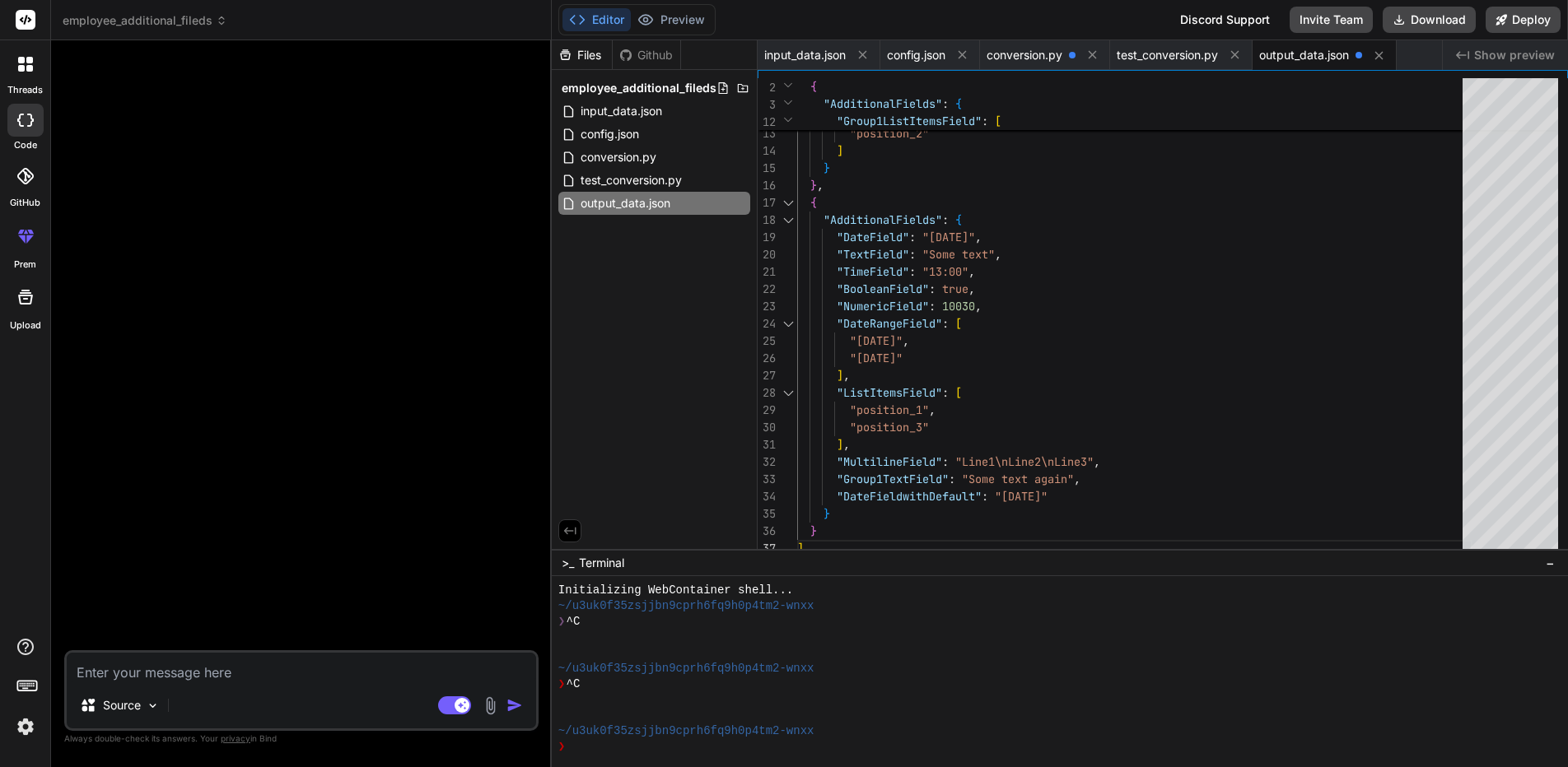
click at [673, 274] on div "Files Github employee_additional_fileds input_data.json config.json conversion.…" at bounding box center [655, 295] width 206 height 509
click at [662, 155] on div "conversion.py" at bounding box center [655, 157] width 192 height 23
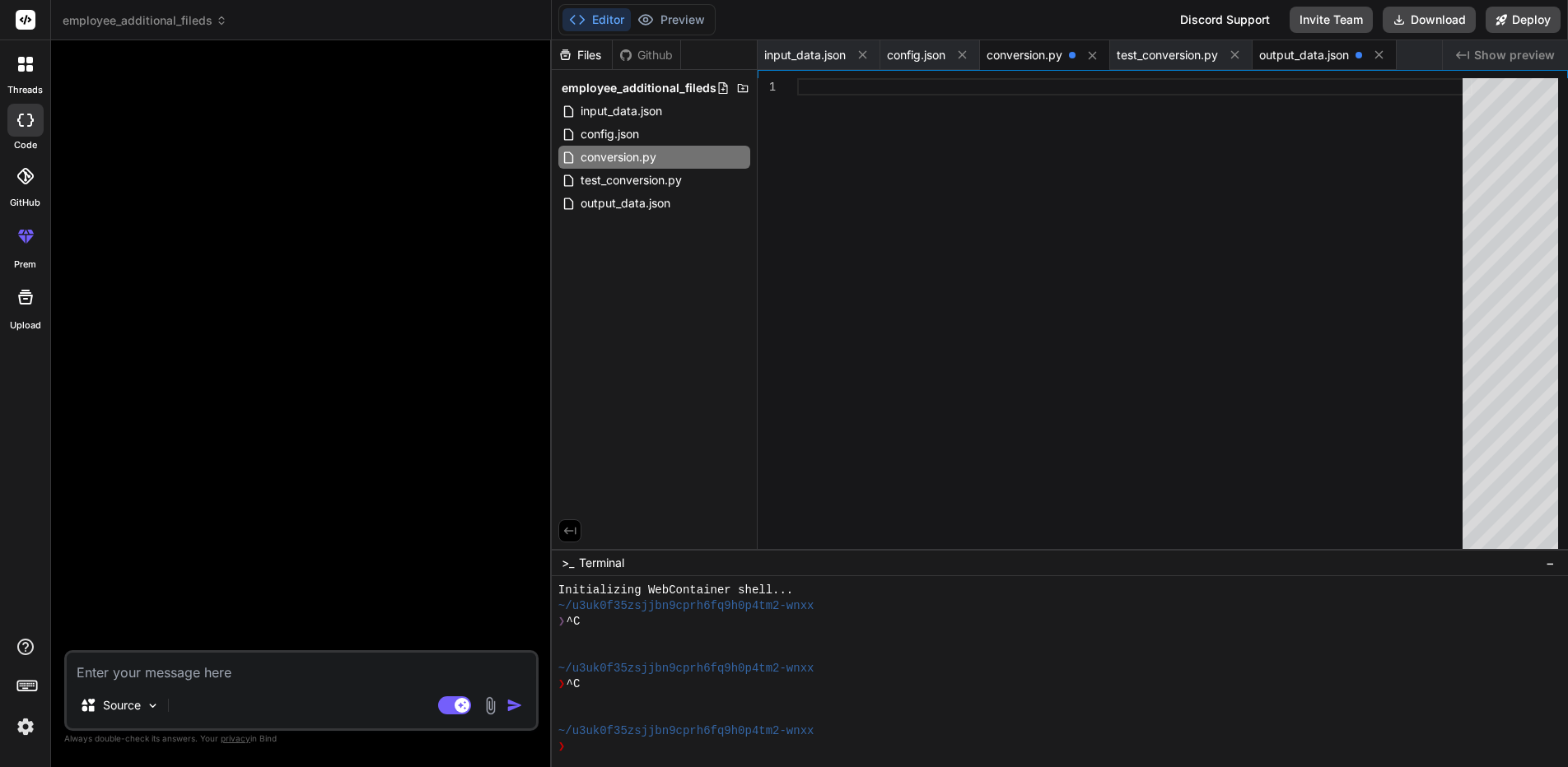
click at [1312, 50] on span "output_data.json" at bounding box center [1304, 55] width 90 height 16
type textarea ""ListItemsField": [ "position_1", "position_3" ], "MultilineField": "Line1\nLin…"
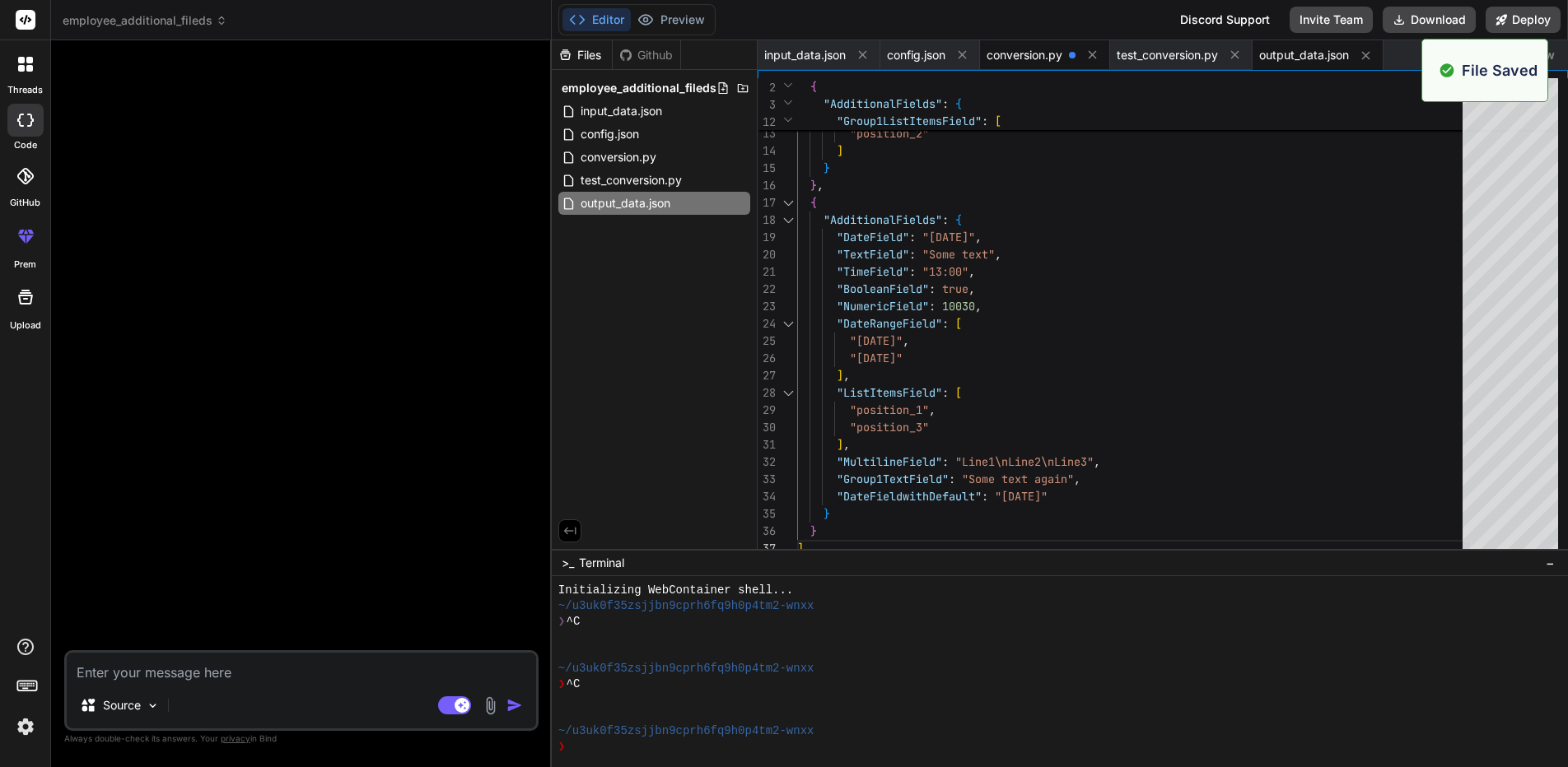
click at [1027, 60] on span "conversion.py" at bounding box center [1023, 55] width 75 height 16
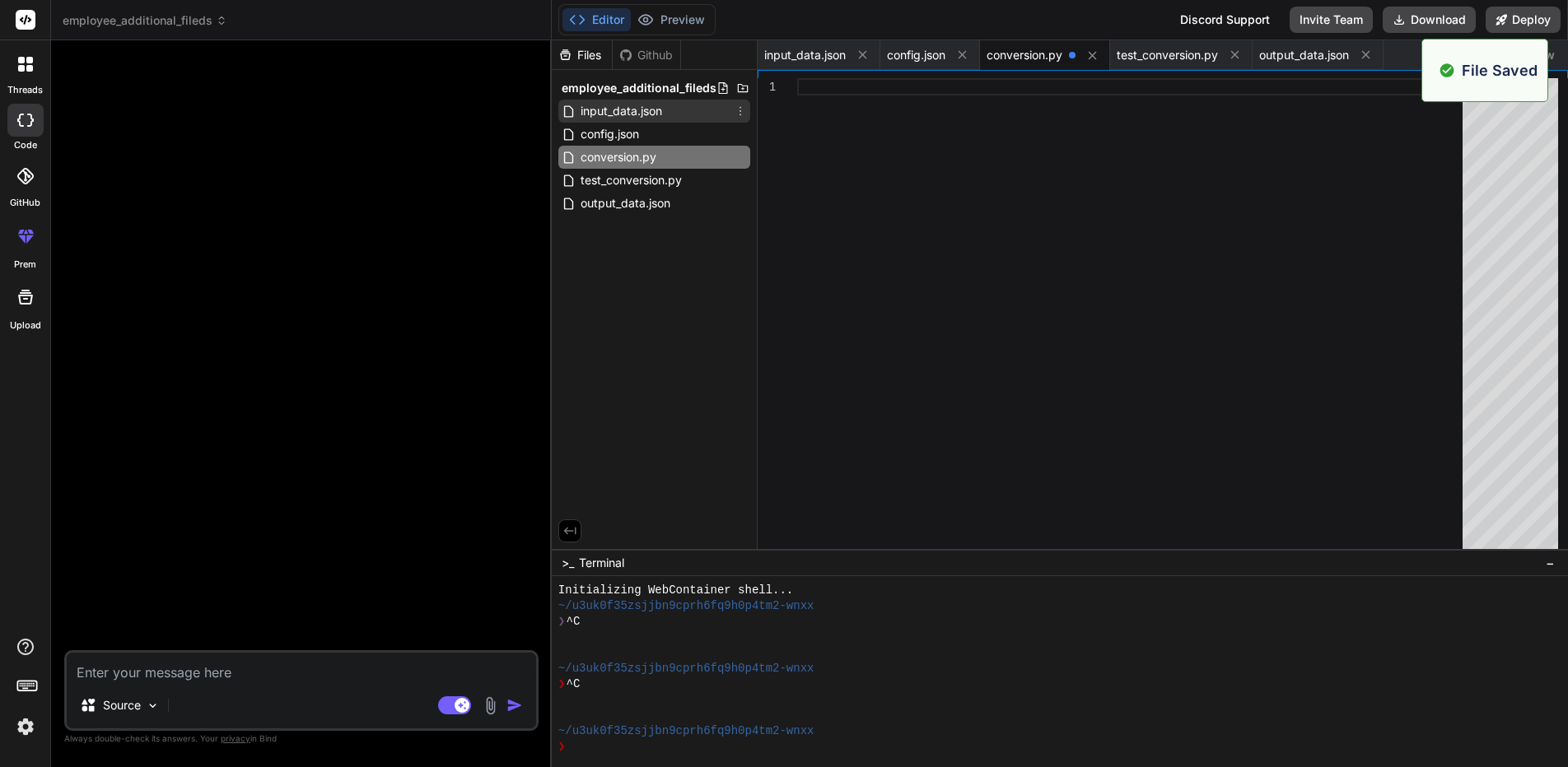
click at [594, 106] on span "input_data.json" at bounding box center [621, 111] width 85 height 20
type textarea "]"
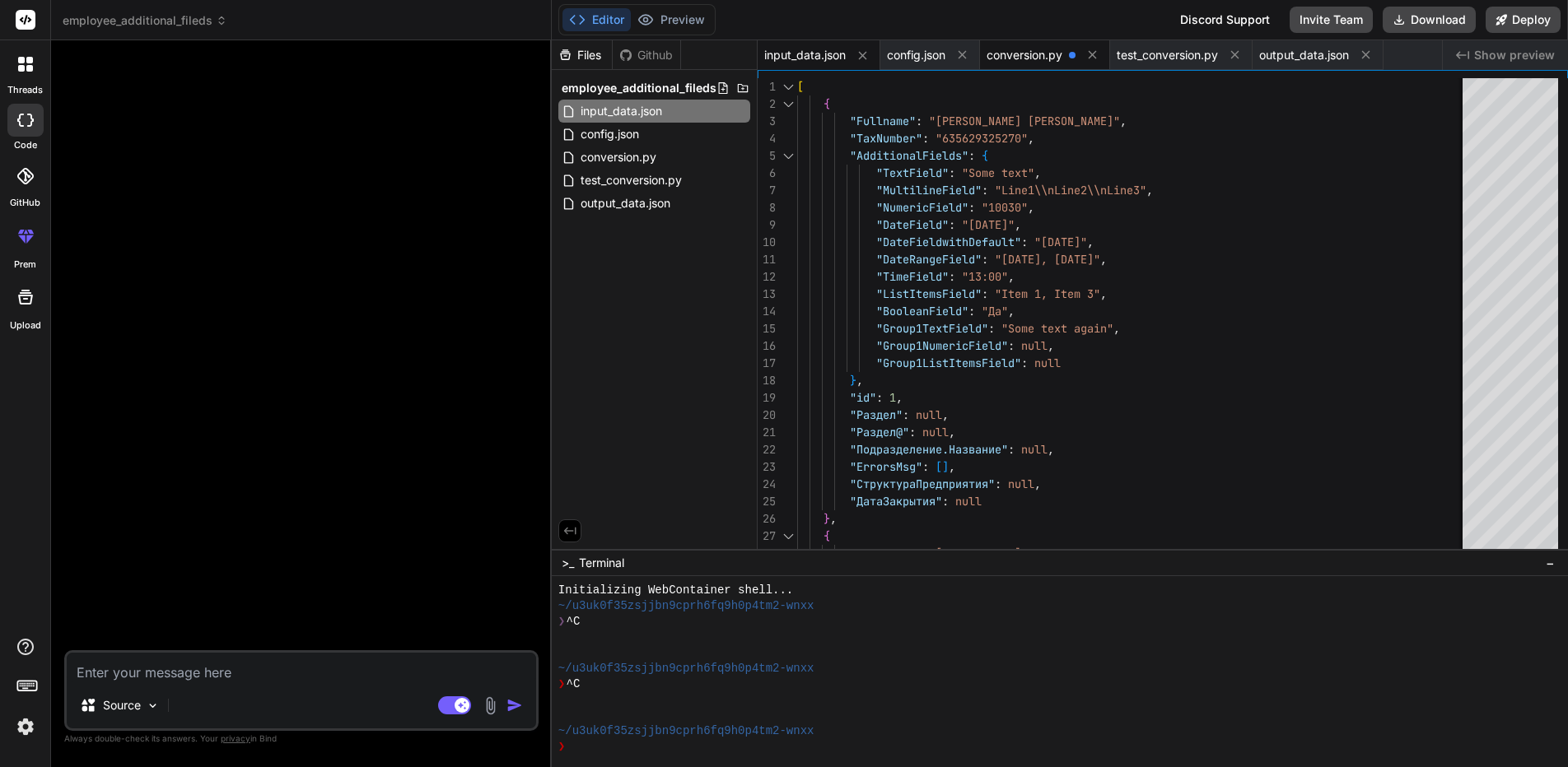
click at [1037, 59] on span "conversion.py" at bounding box center [1023, 55] width 75 height 16
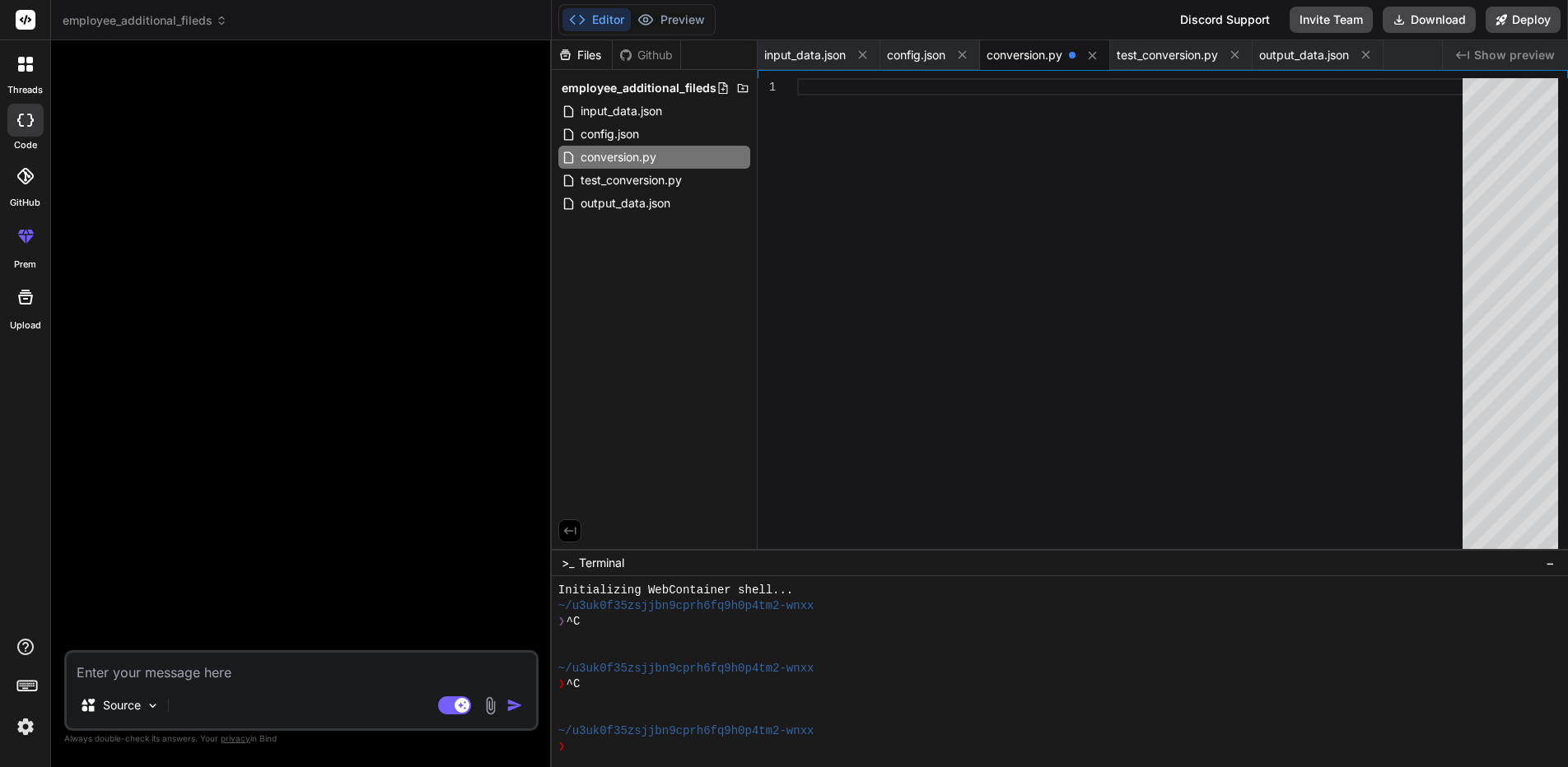
click at [1146, 323] on div at bounding box center [1134, 317] width 675 height 479
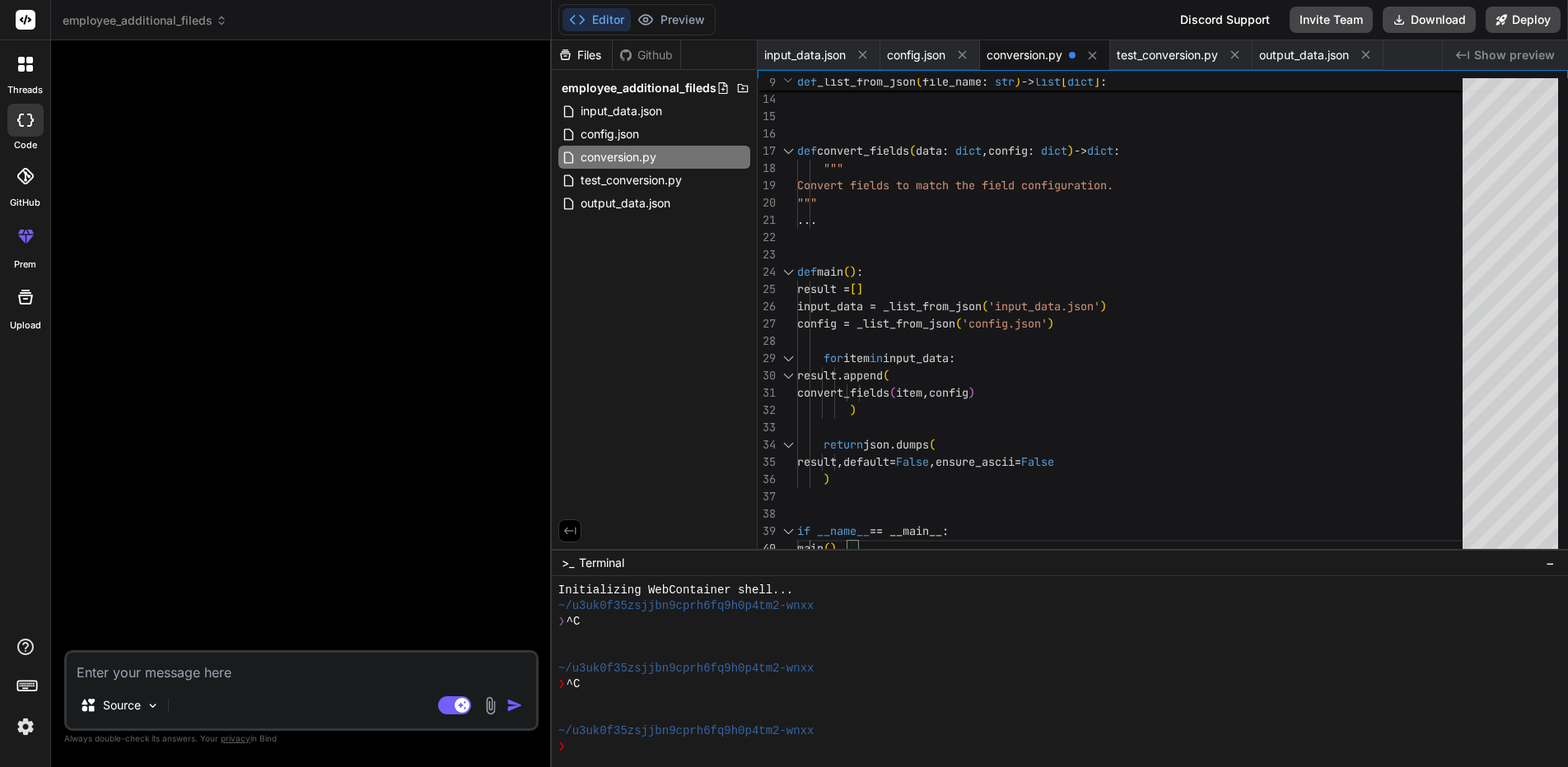
click at [223, 667] on textarea at bounding box center [301, 667] width 469 height 29
click at [1162, 378] on div "return file_data def convert_fields ( data : dict , config : dict ) -> dict : "…" at bounding box center [1134, 211] width 675 height 692
click at [210, 677] on textarea at bounding box center [301, 667] width 469 height 29
click at [869, 148] on div "return file_data def convert_fields ( data : dict , config : dict ) -> dict : "…" at bounding box center [1134, 211] width 675 height 692
click at [874, 147] on div "return file_data def convert_fields ( data : dict , config : dict ) -> dict : "…" at bounding box center [1134, 211] width 675 height 692
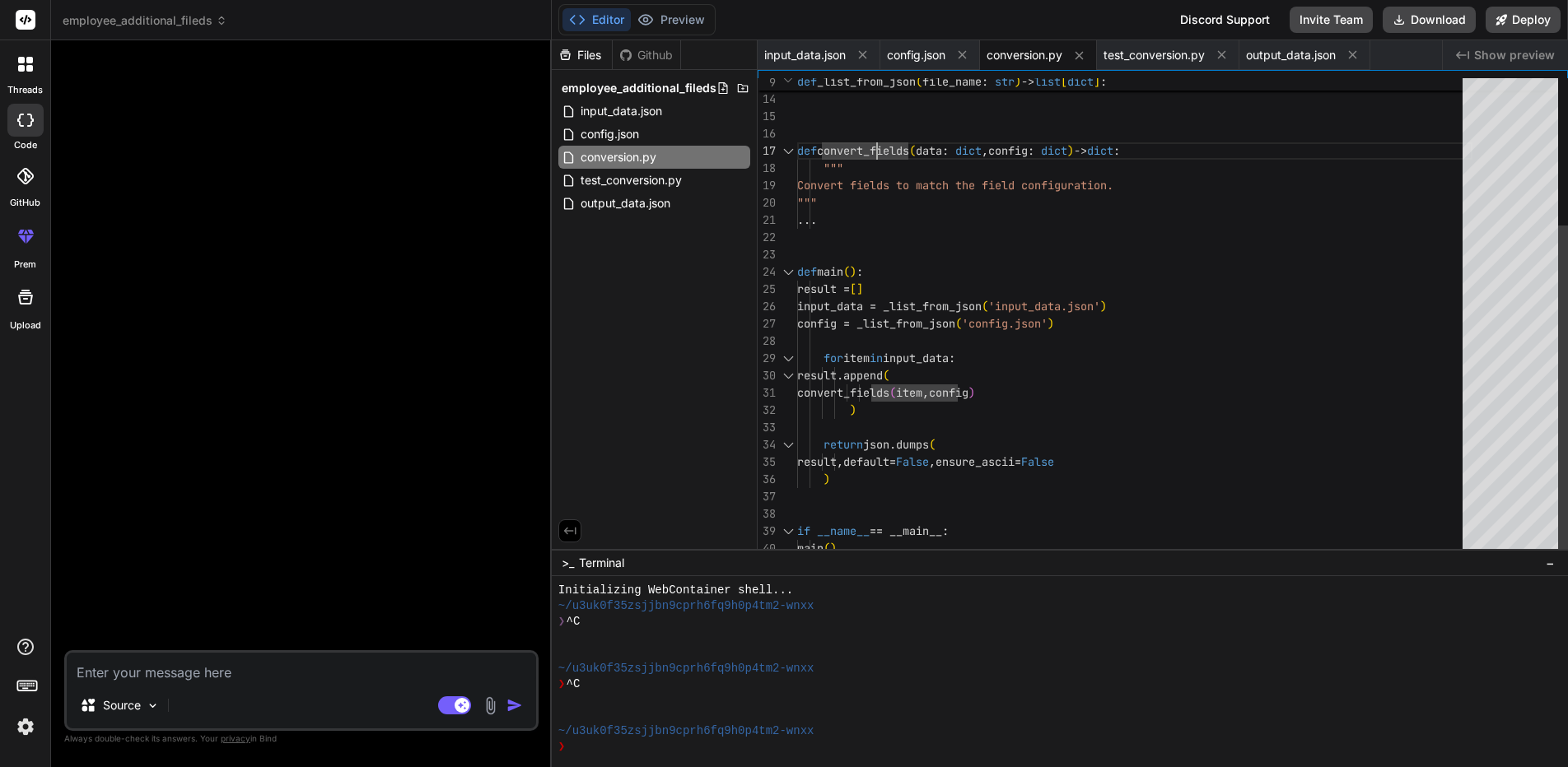
click at [876, 147] on div "return file_data def convert_fields ( data : dict , config : dict ) -> dict : "…" at bounding box center [1134, 211] width 675 height 692
click at [223, 672] on textarea at bounding box center [301, 667] width 469 height 29
click at [671, 153] on div "conversion.py" at bounding box center [655, 157] width 192 height 23
click at [1056, 209] on div "return file_data def convert_fields ( data : dict , config : dict ) -> dict : "…" at bounding box center [1134, 211] width 675 height 692
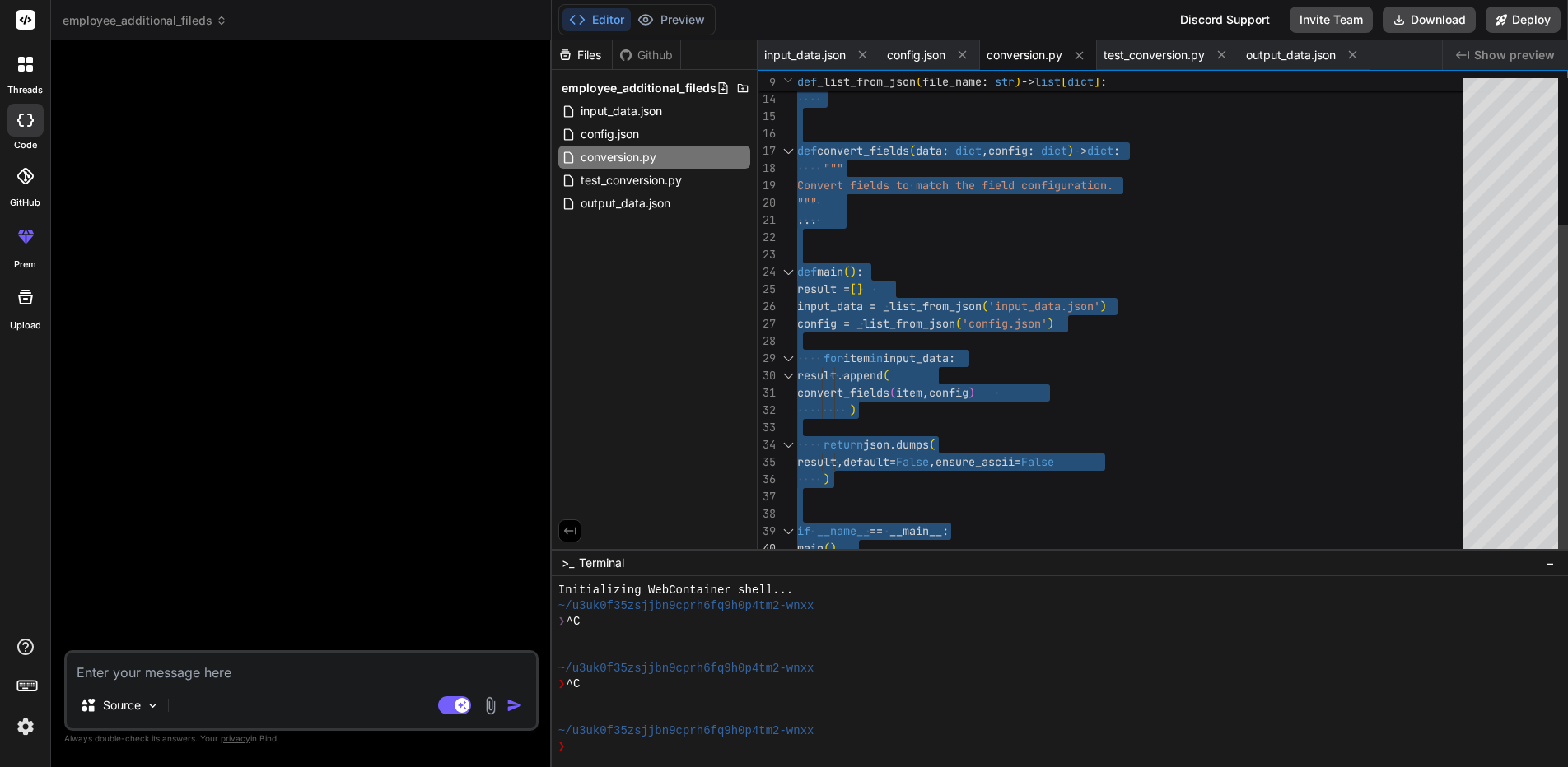
type textarea "main()"
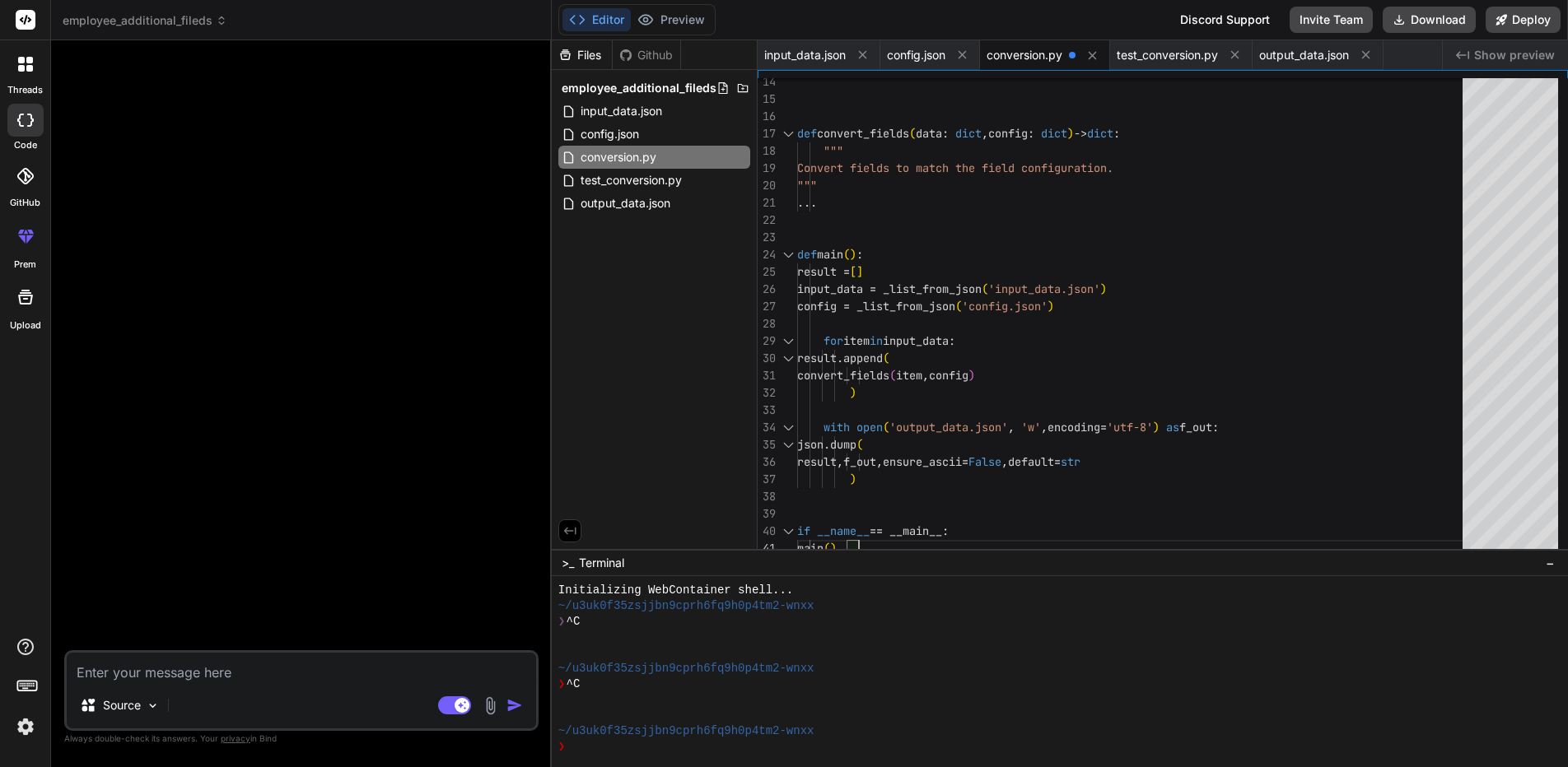
click at [253, 672] on textarea at bounding box center [301, 667] width 469 height 29
paste textarea "Loremipsumd Sitame-consect “adipisc_elitse” doe temporincid utlab et dolor “mag…"
type textarea "Loremipsumd Sitame-consect “adipisc_elitse” doe temporincid utlab et dolor “mag…"
type textarea "x"
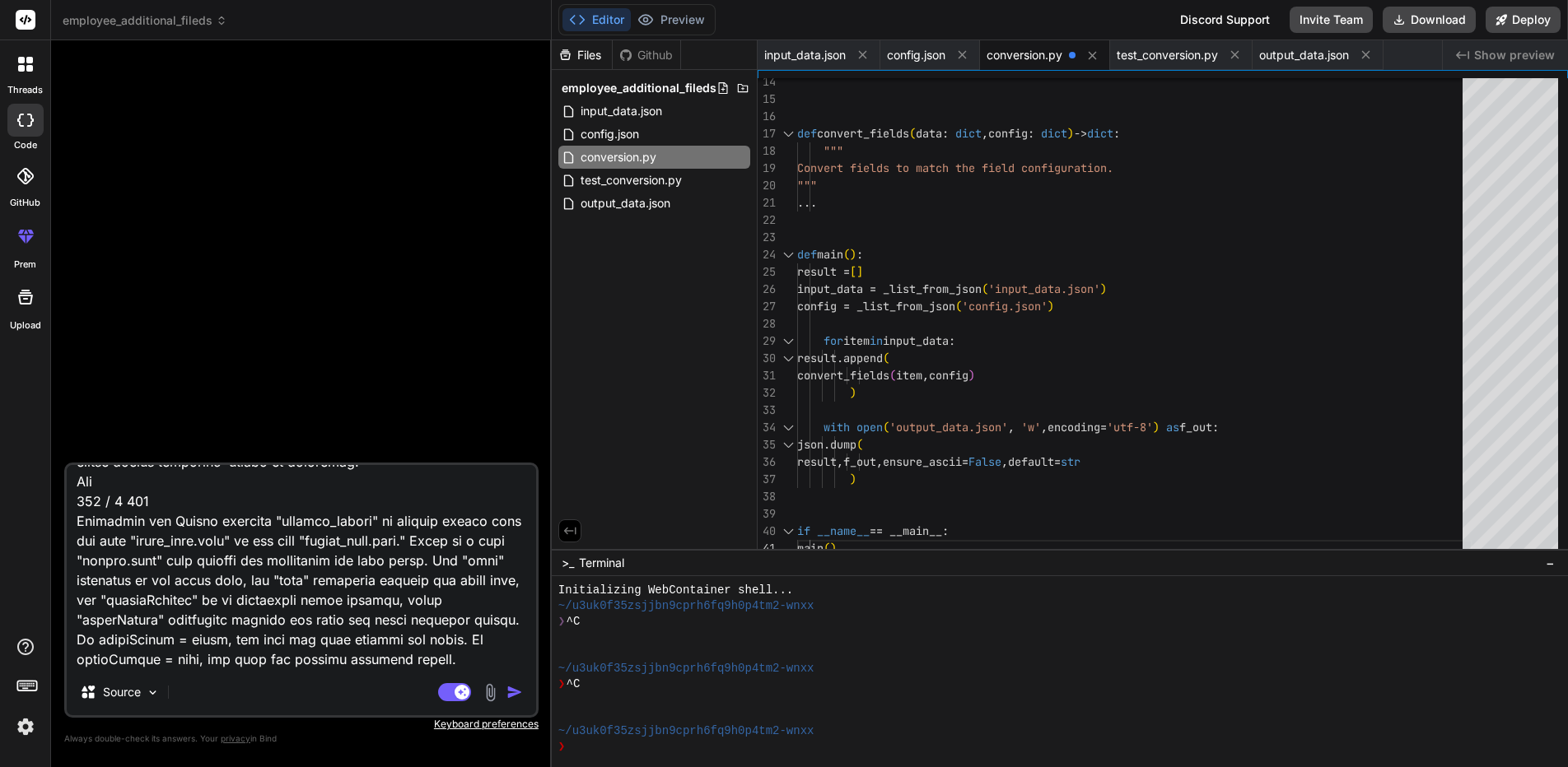
scroll to position [0, 0]
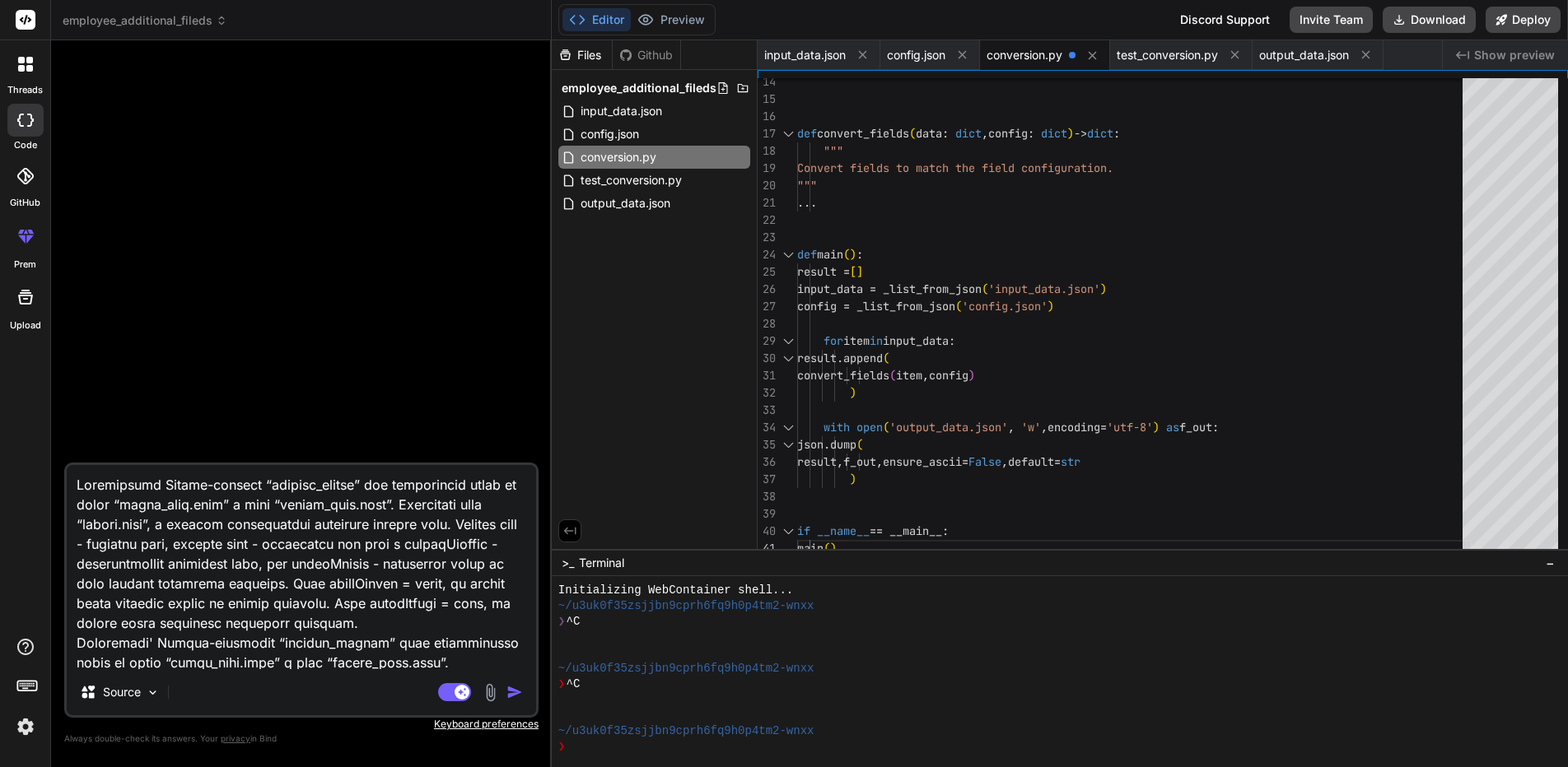
drag, startPoint x: 159, startPoint y: 500, endPoint x: -33, endPoint y: 237, distance: 325.6
click at [0, 237] on html "threads code GitHub prem Upload employee_additional_fileds Created with Pixso. …" at bounding box center [784, 384] width 1568 height 767
type textarea "Implement the Python function "convert_fields" to convert fields from the file …"
type textarea "x"
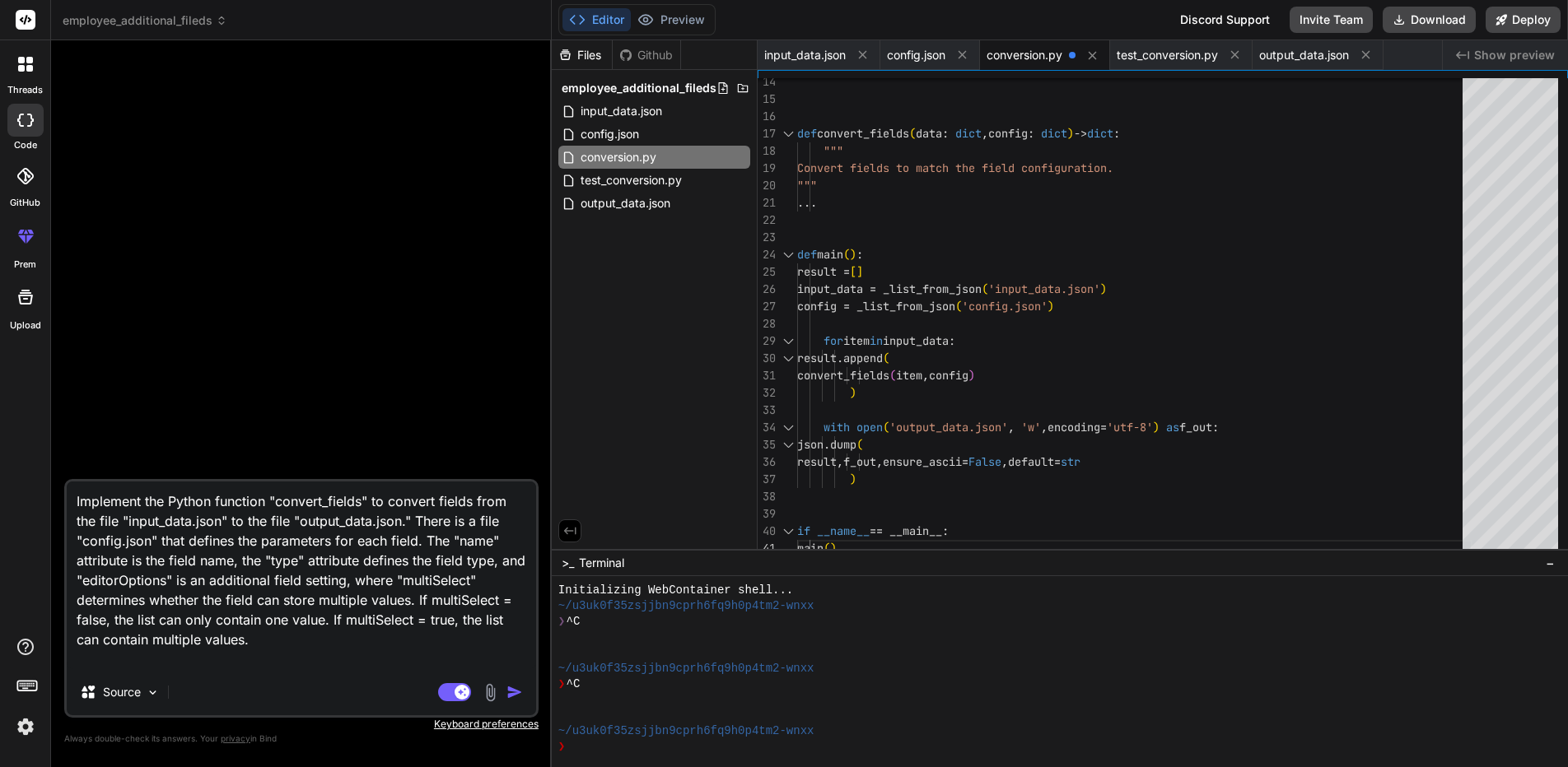
type textarea "Implement the Python function "convert_fields" to convert fields from the file …"
type textarea "x"
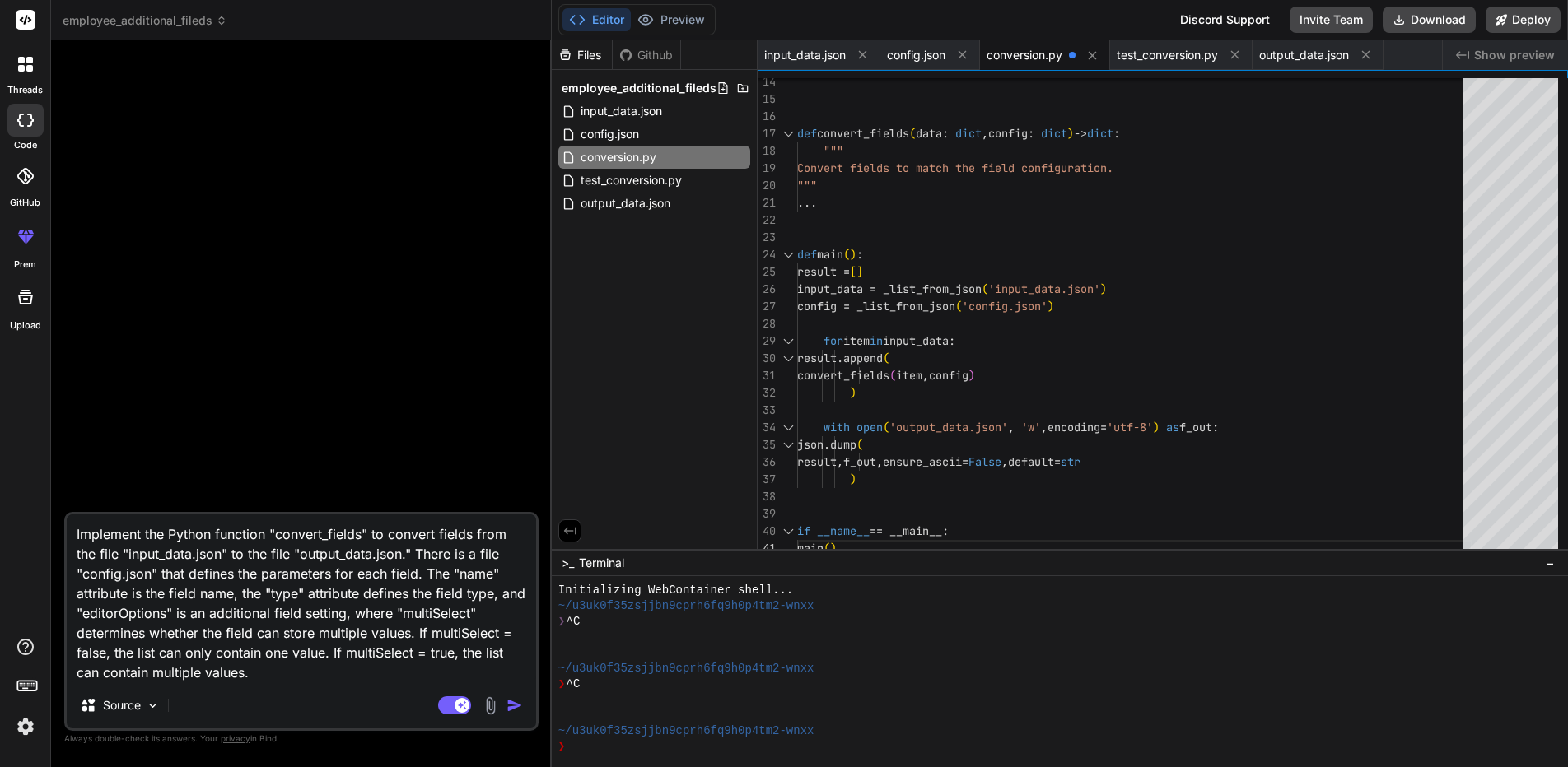
type textarea "Implement the Python function "convert_fields" to convert fields from the file …"
click at [510, 701] on img "button" at bounding box center [514, 705] width 16 height 16
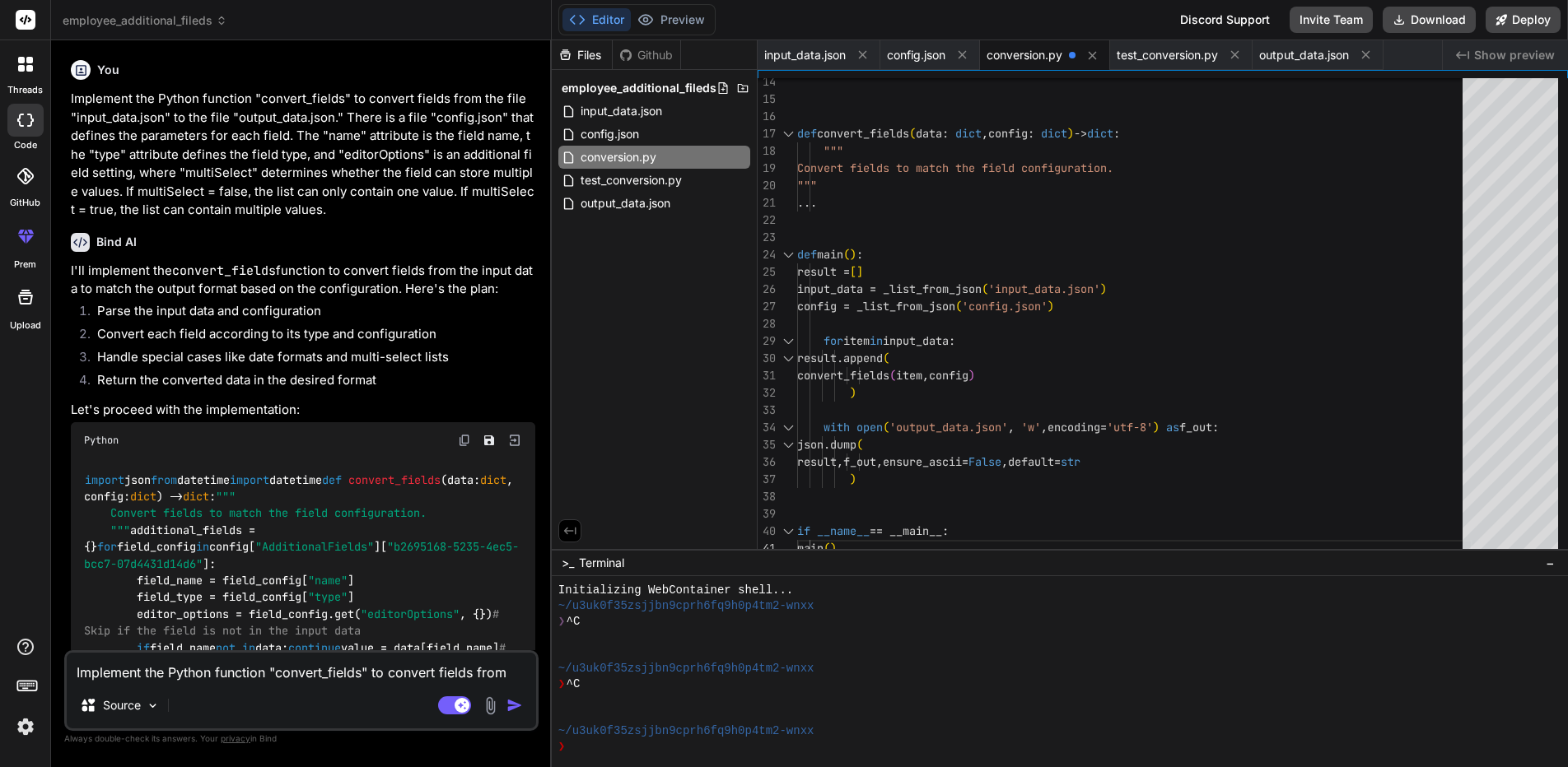
scroll to position [164, 0]
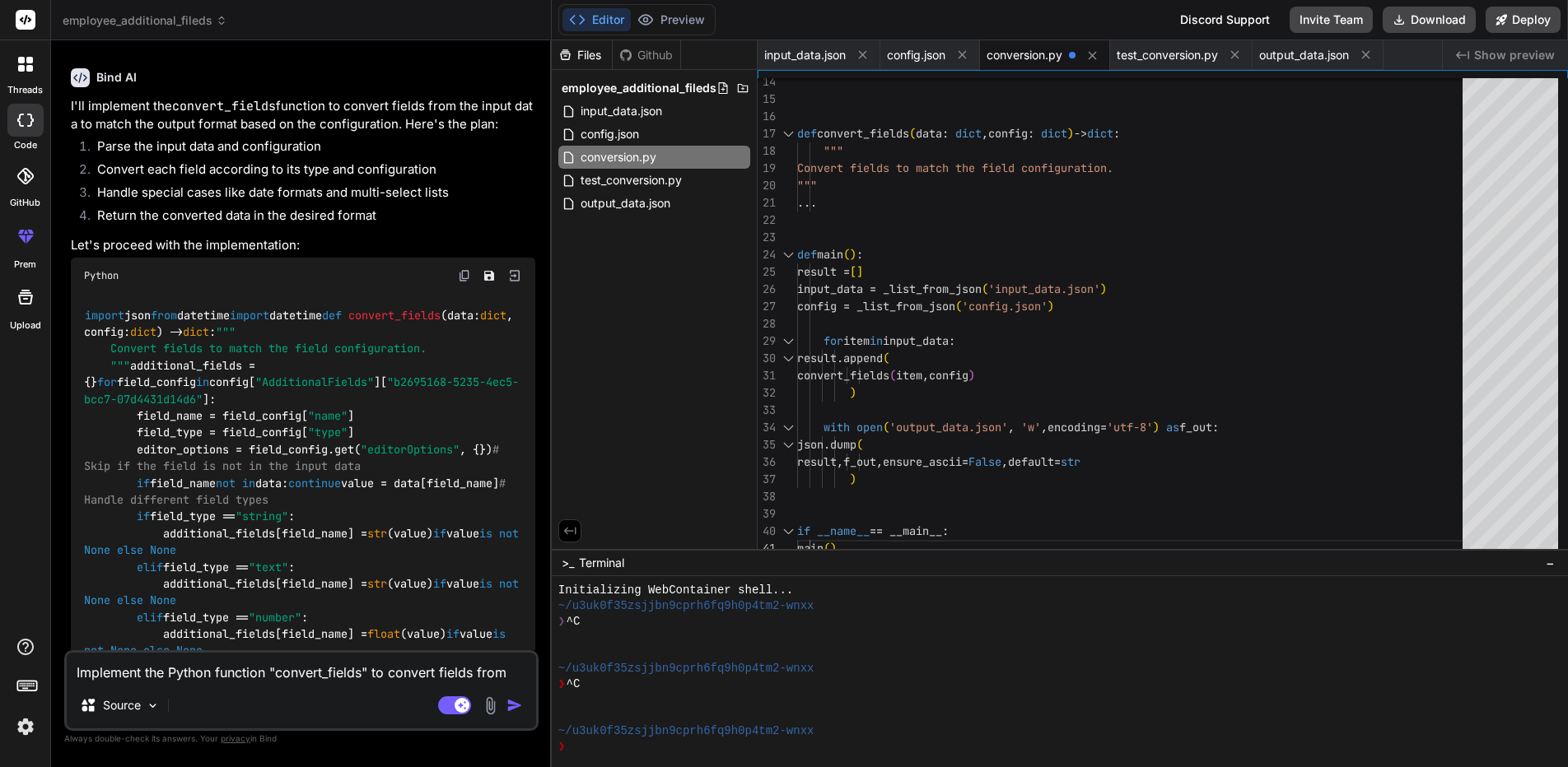
type textarea "x"
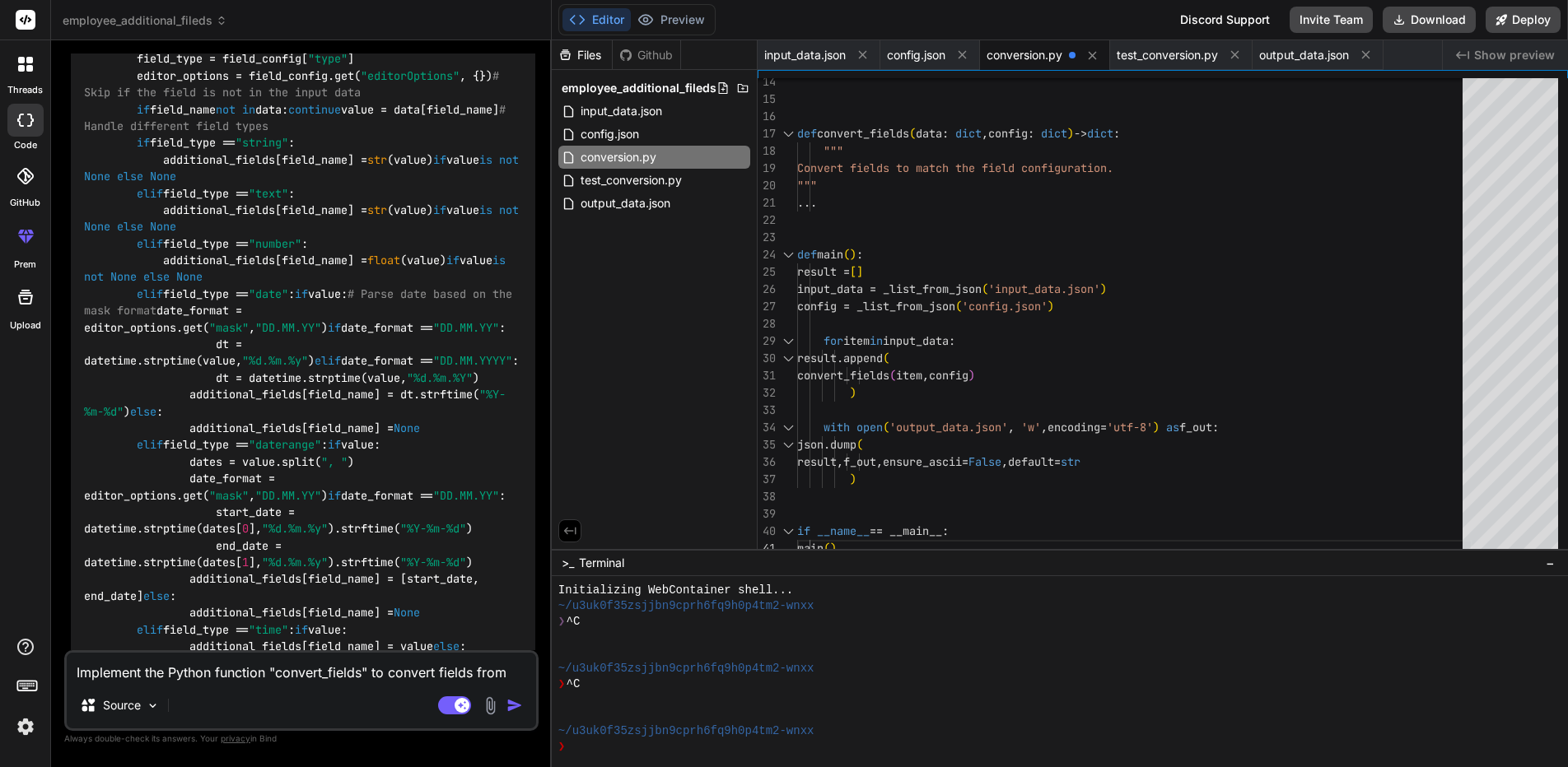
scroll to position [292, 0]
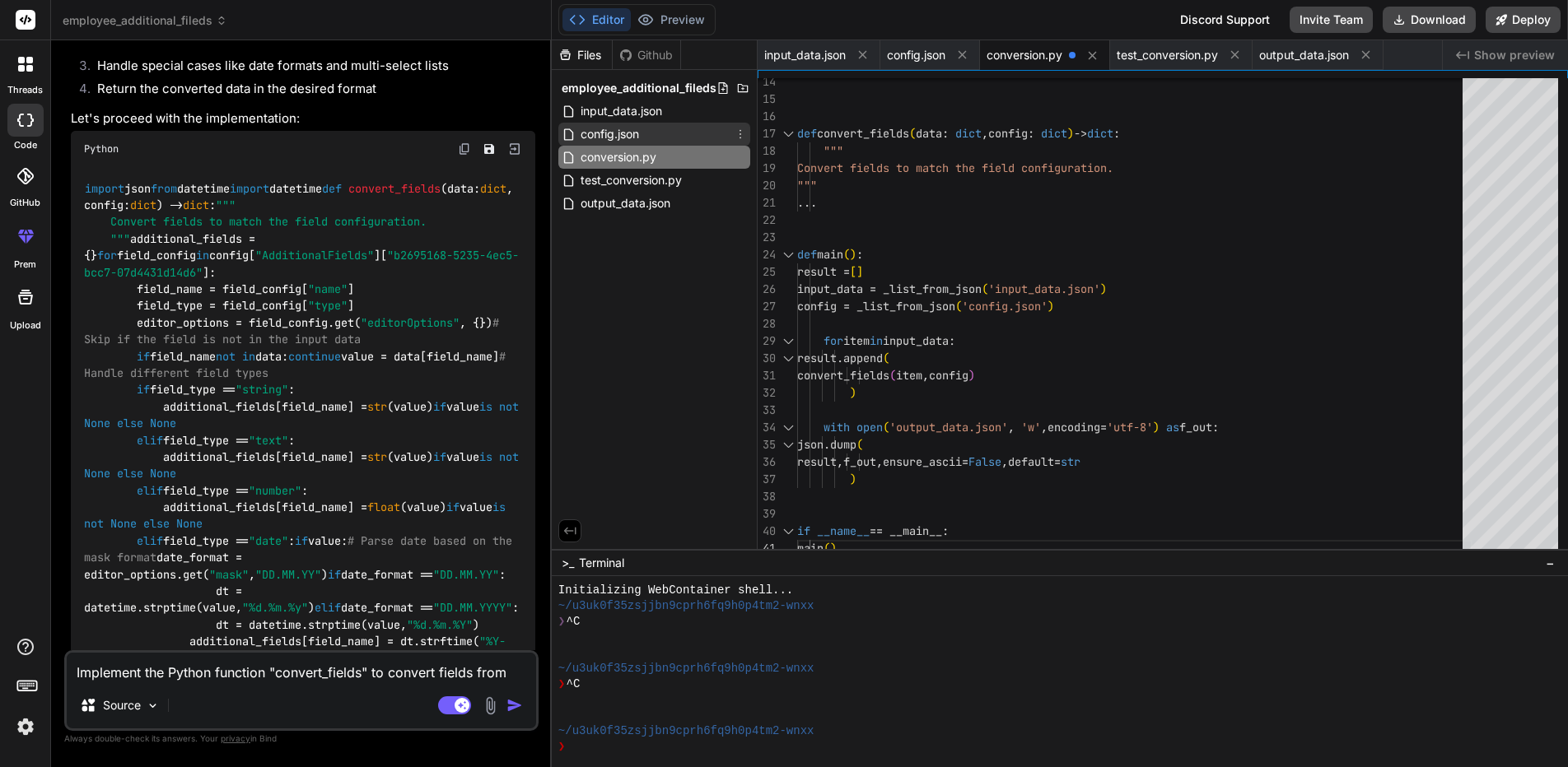
click at [650, 131] on div "config.json" at bounding box center [655, 134] width 192 height 23
type textarea ""valueValidationCondition": null, "customData": null } ] } }"
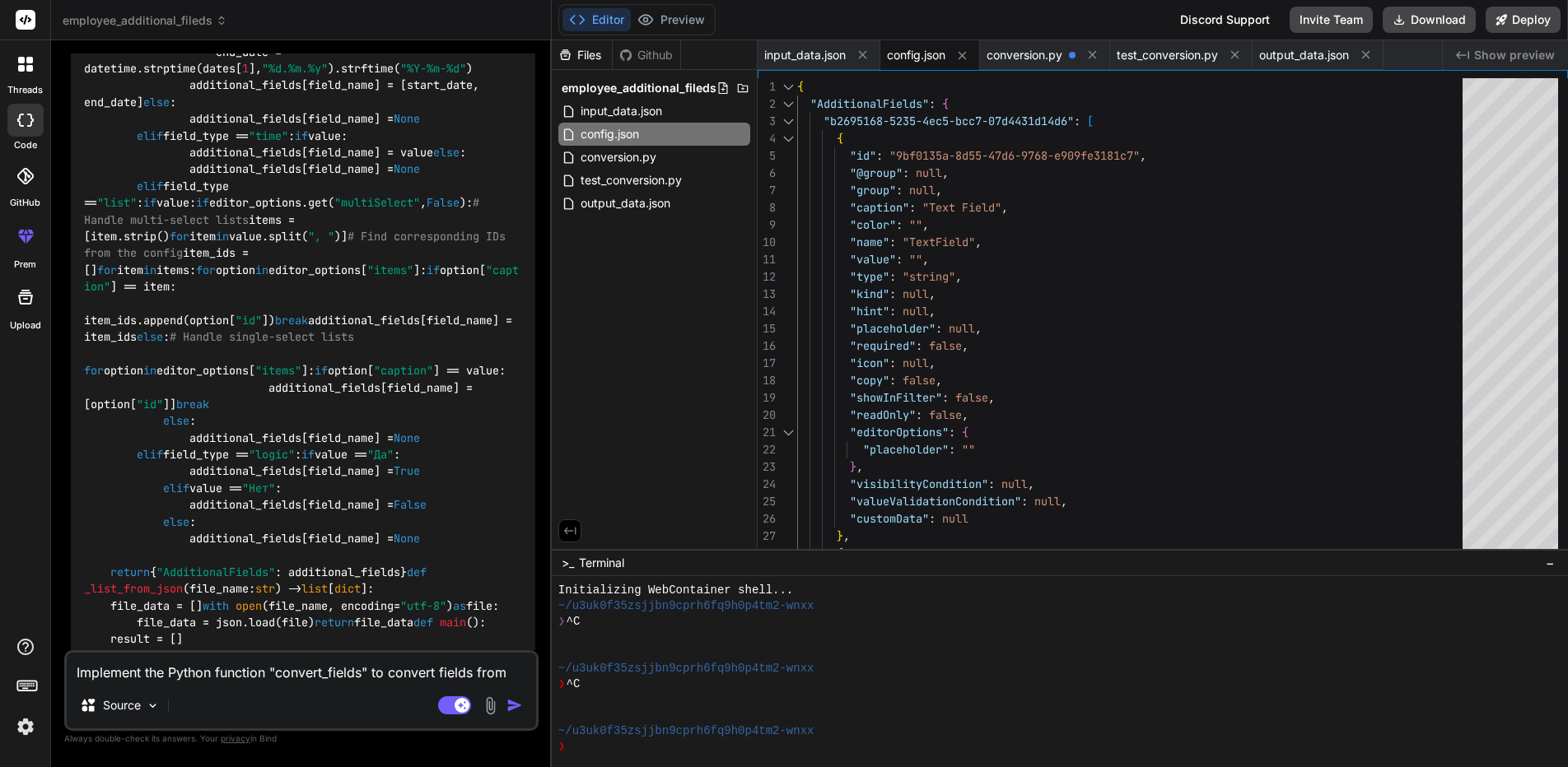
scroll to position [1362, 0]
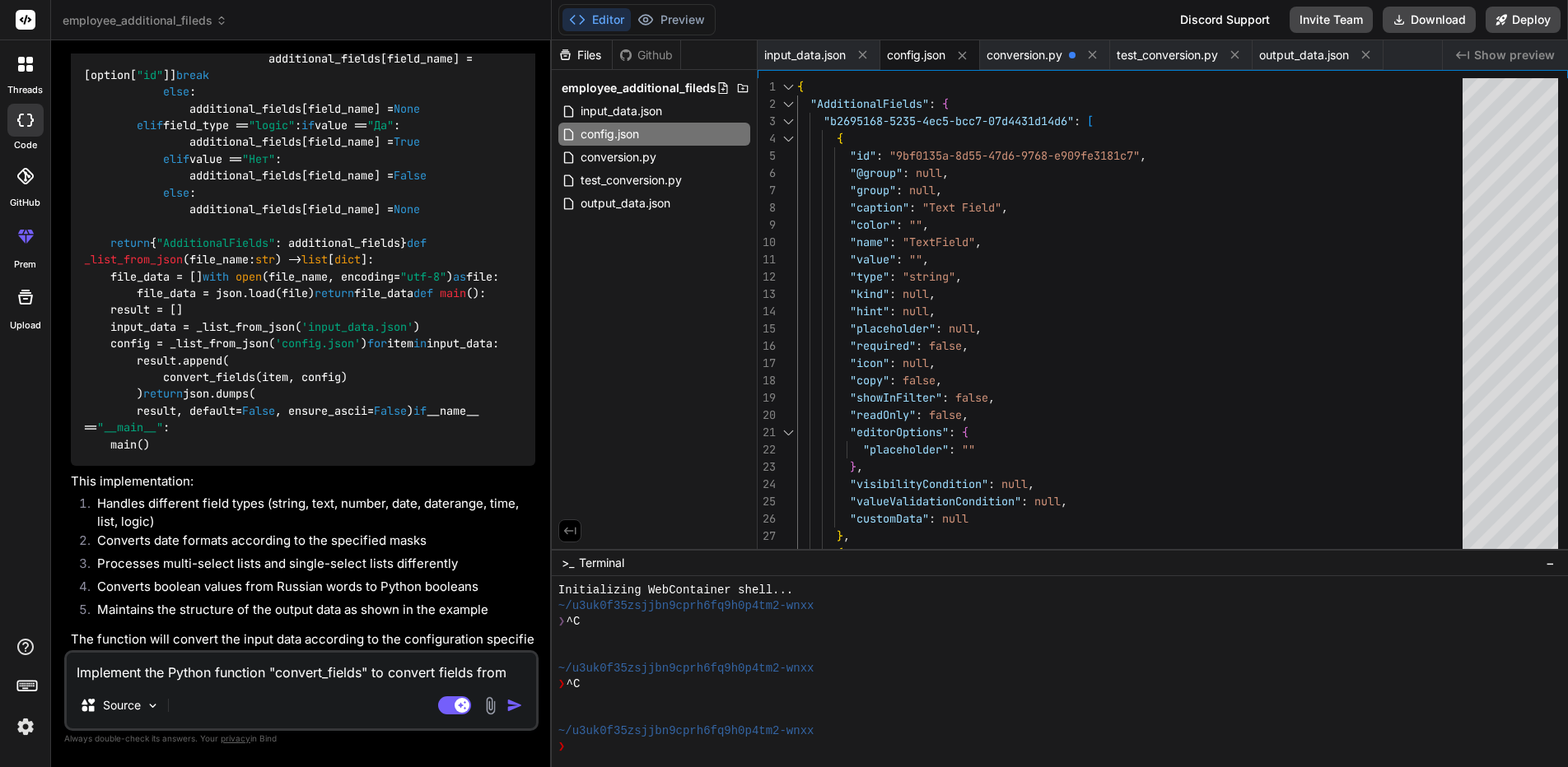
click at [160, 668] on textarea "Implement the Python function "convert_fields" to convert fields from the file …" at bounding box center [301, 667] width 469 height 29
type textarea "Д"
type textarea "x"
type textarea "Ду"
type textarea "x"
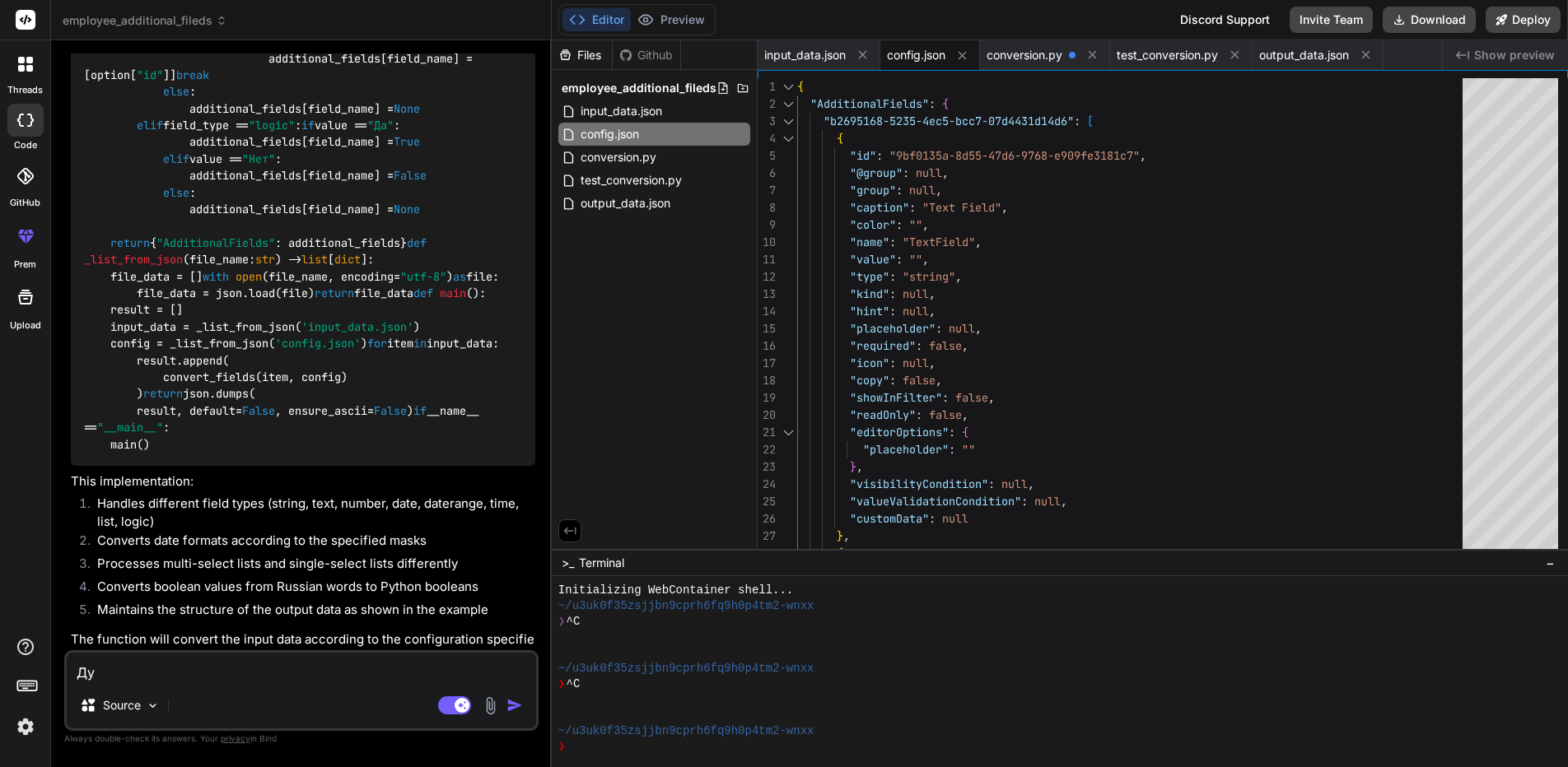
type textarea "Д"
type textarea "x"
type textarea "L"
type textarea "x"
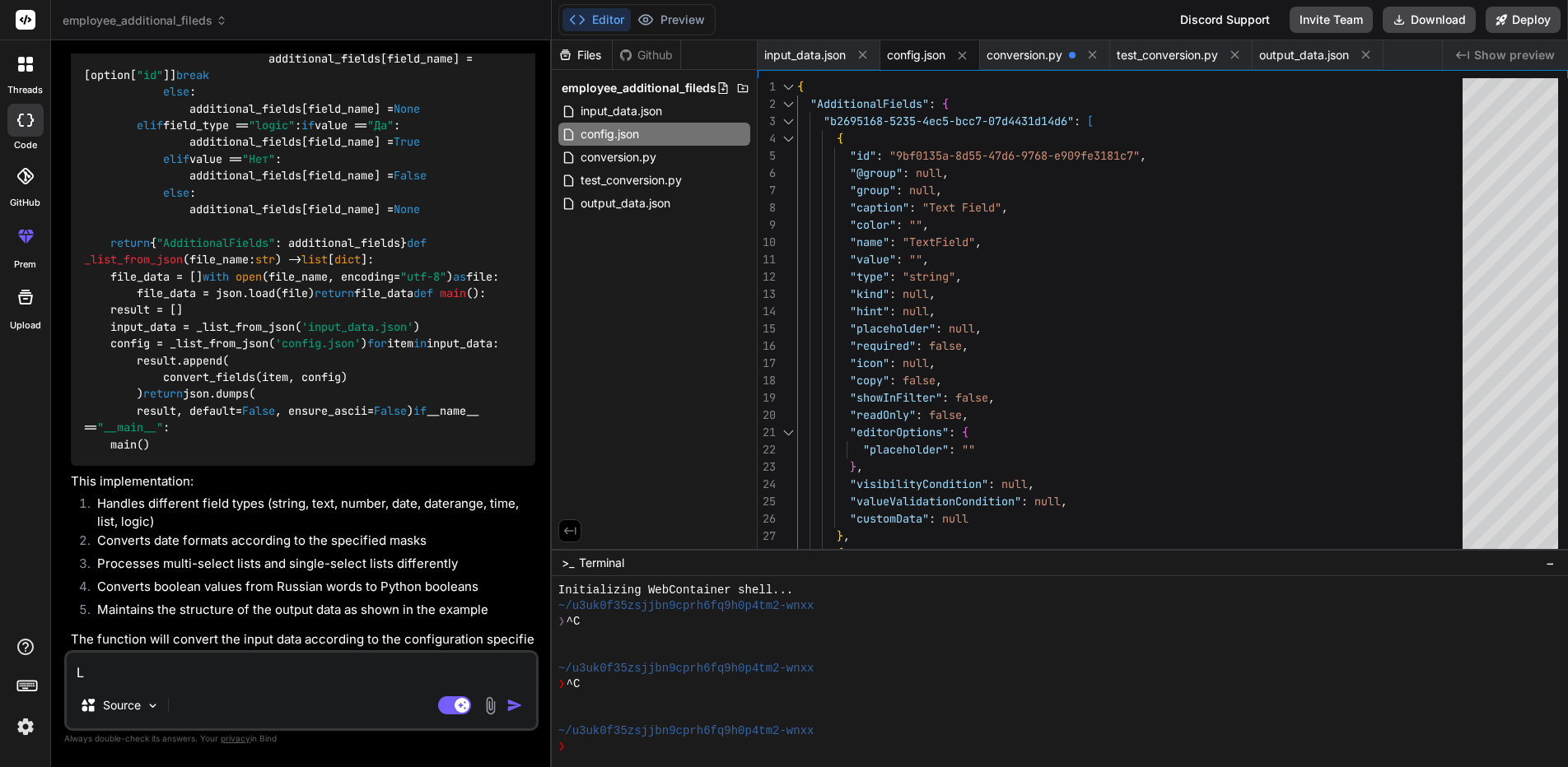
type textarea "Le"
type textarea "x"
type textarea "Let"
type textarea "x"
type textarea "Let'"
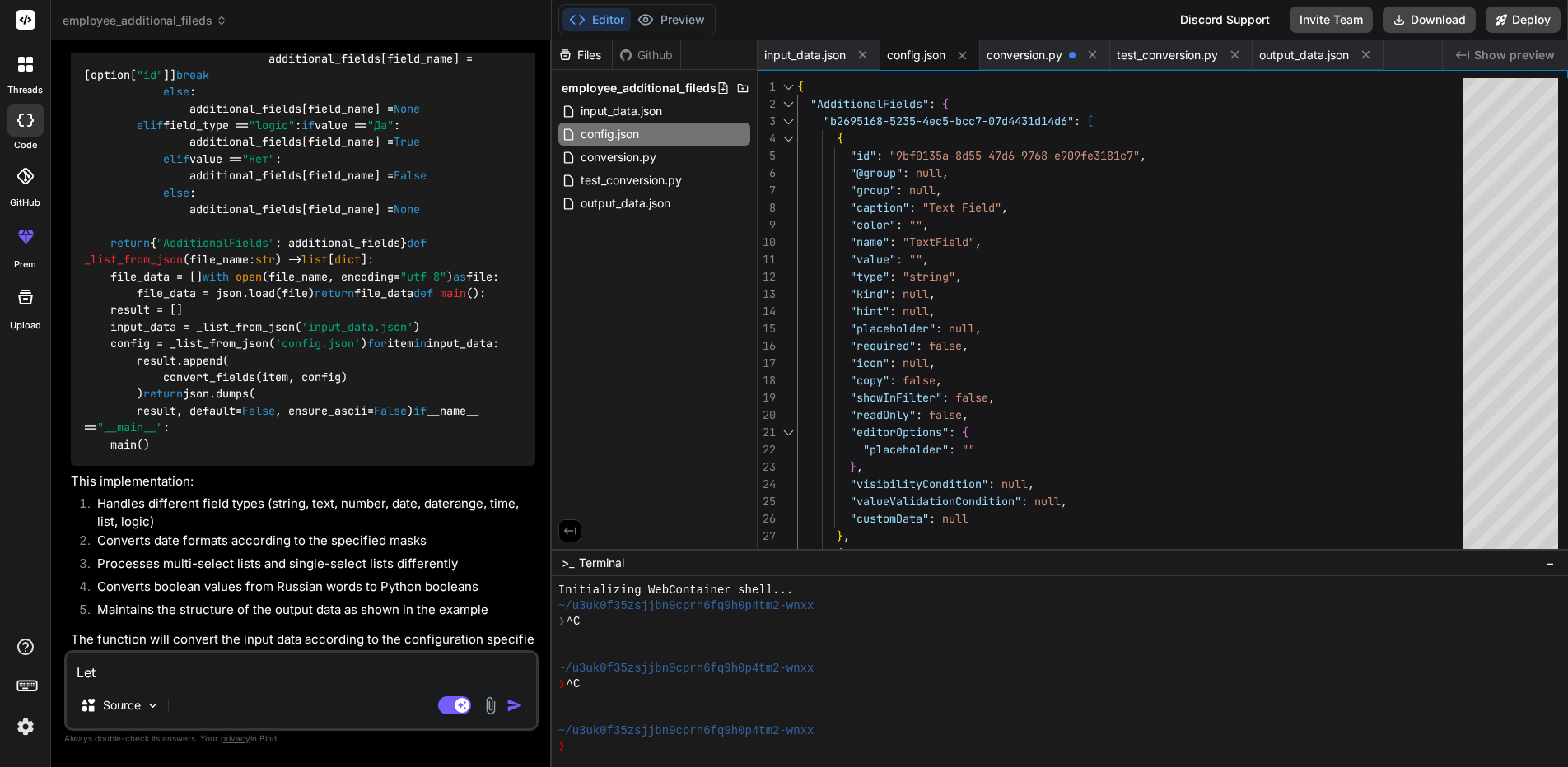
type textarea "x"
type textarea "Let's"
type textarea "x"
type textarea "Let's"
type textarea "x"
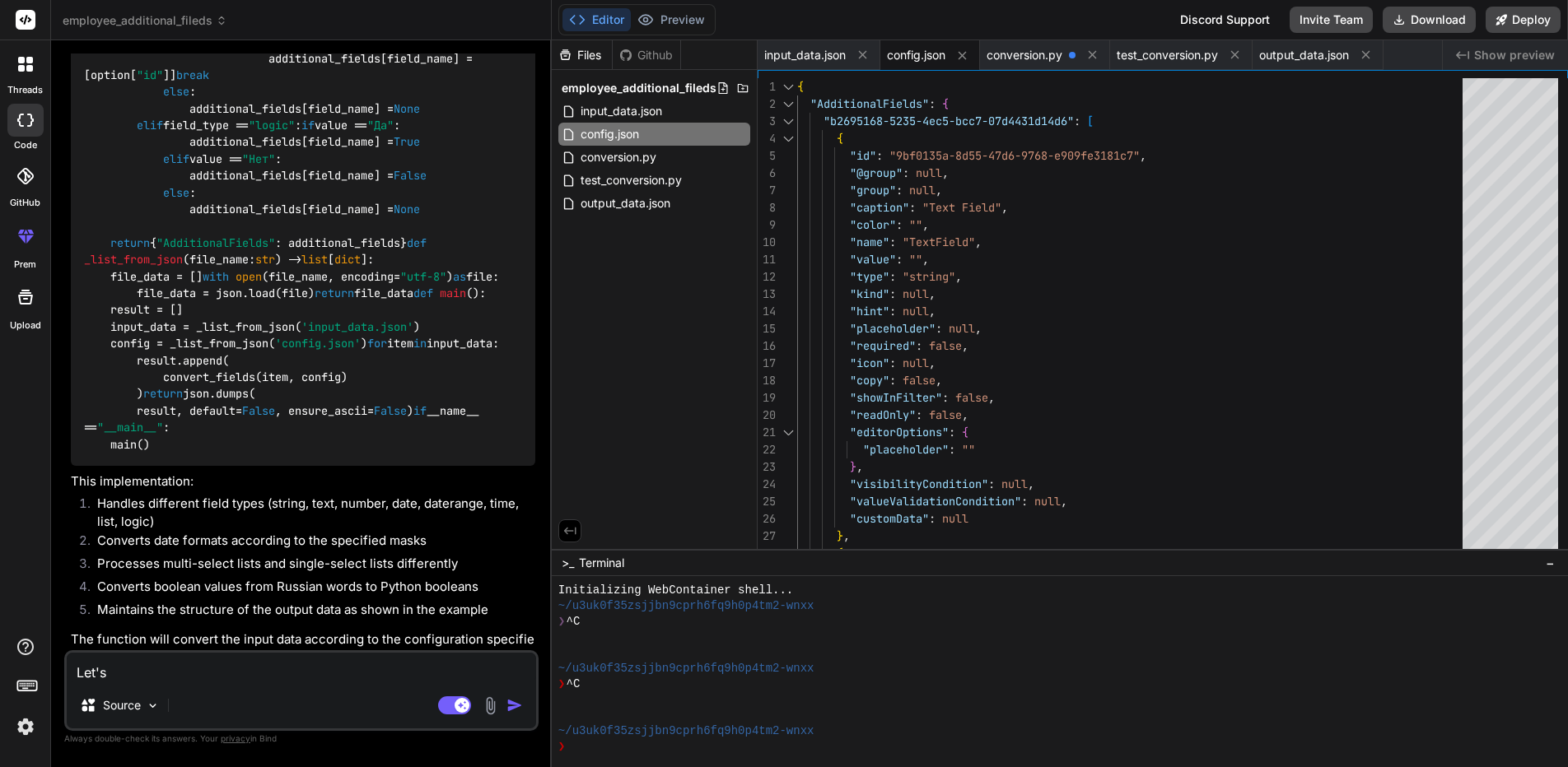
type textarea "Let's w"
type textarea "x"
type textarea "Let's wr"
type textarea "x"
type textarea "Let's wri"
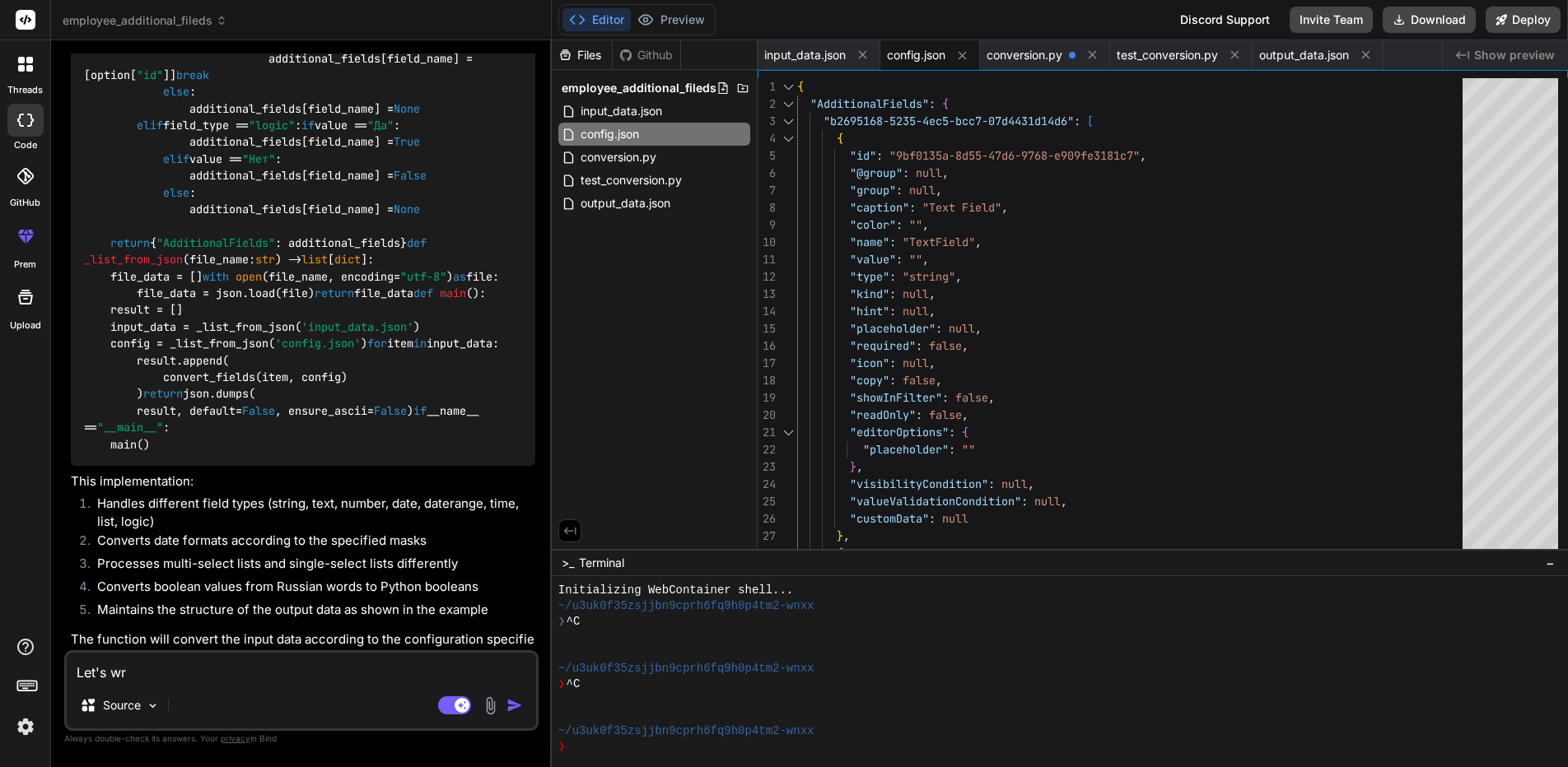
type textarea "x"
type textarea "Let's writ"
type textarea "x"
type textarea "Let's write"
type textarea "x"
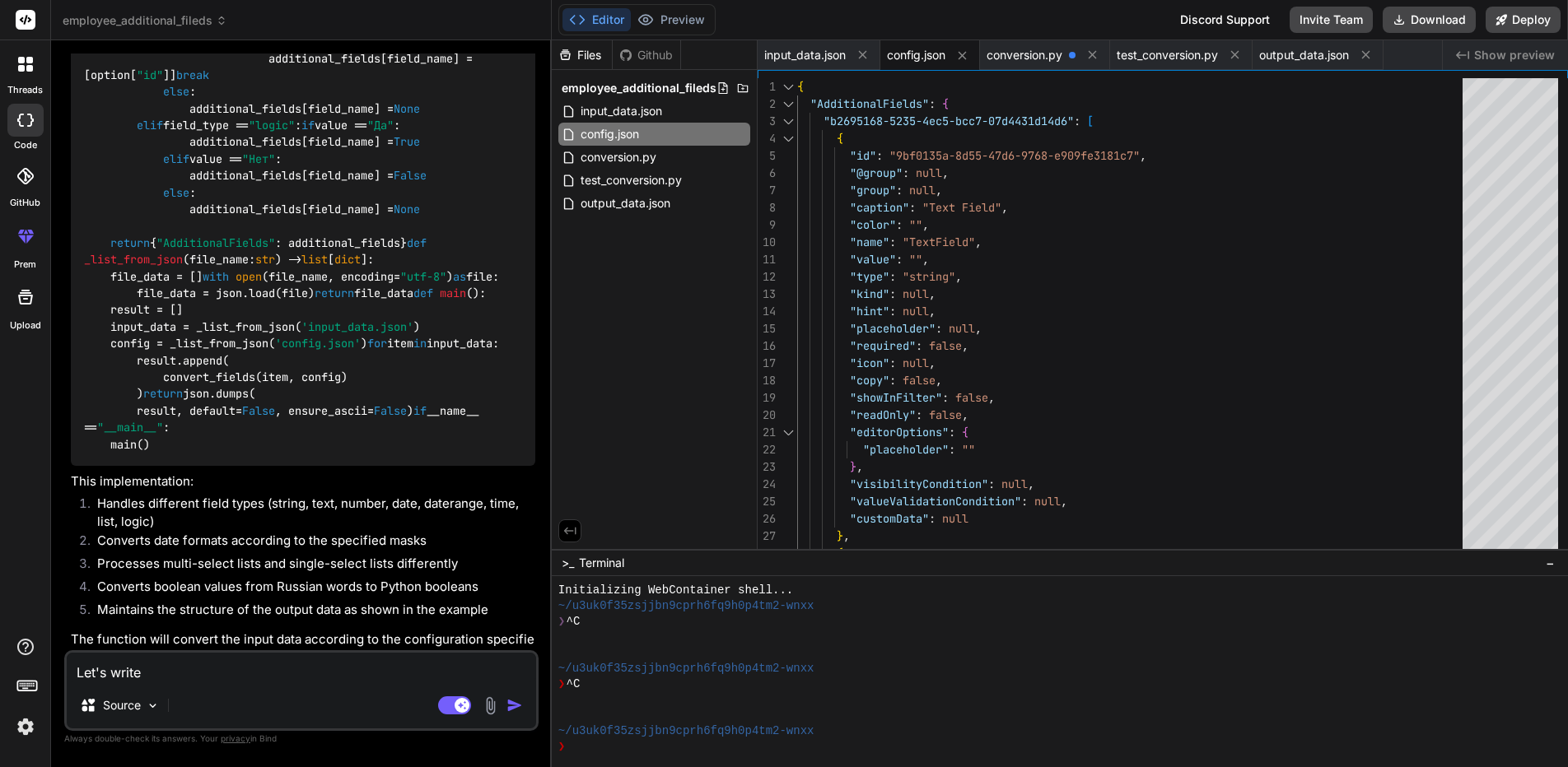
type textarea "Let's write"
type textarea "x"
type textarea "Let's write a"
type textarea "x"
type textarea "Let's write a"
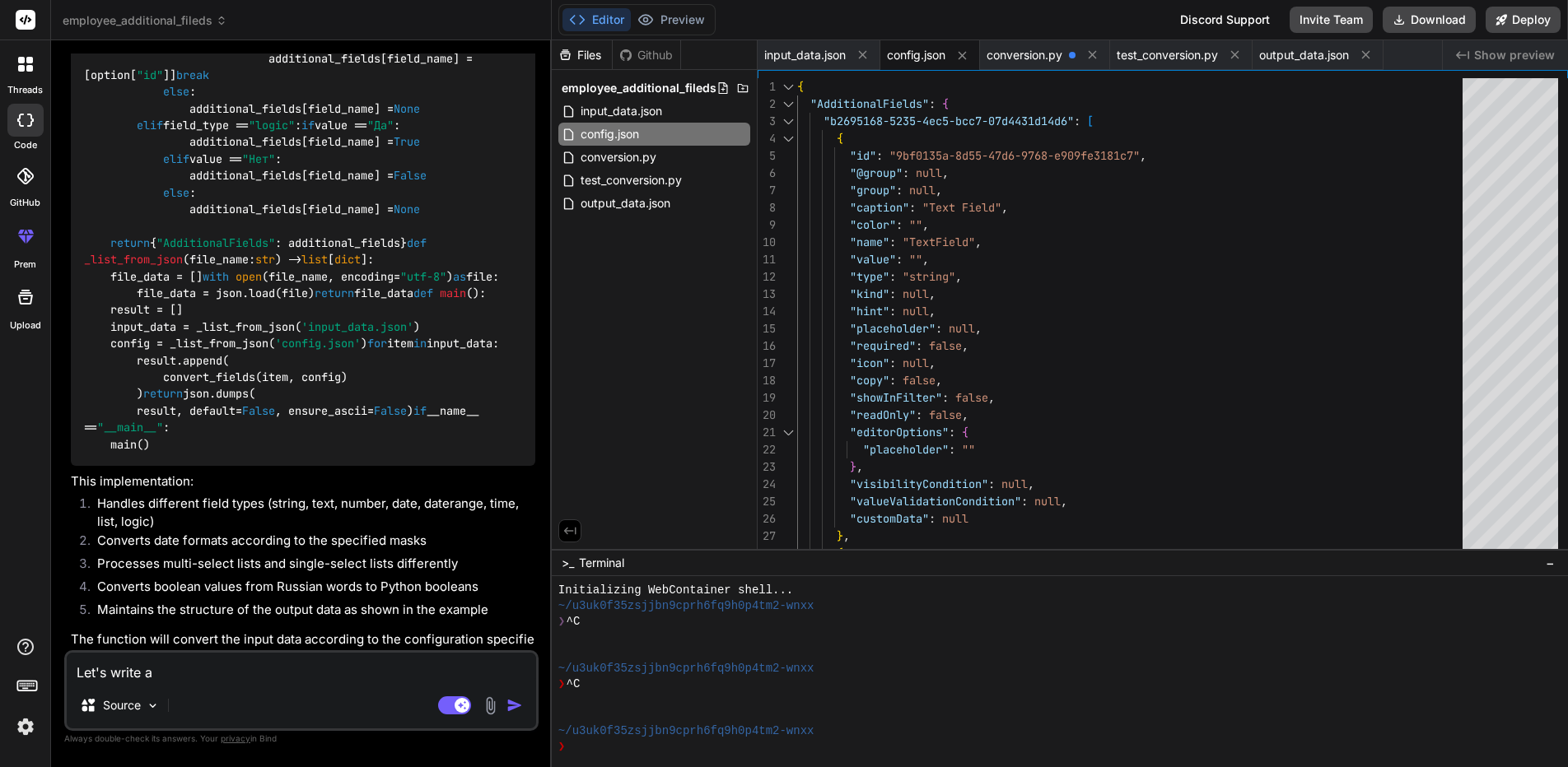
type textarea "x"
type textarea "Let's write a t"
type textarea "x"
type textarea "Let's write a te"
type textarea "x"
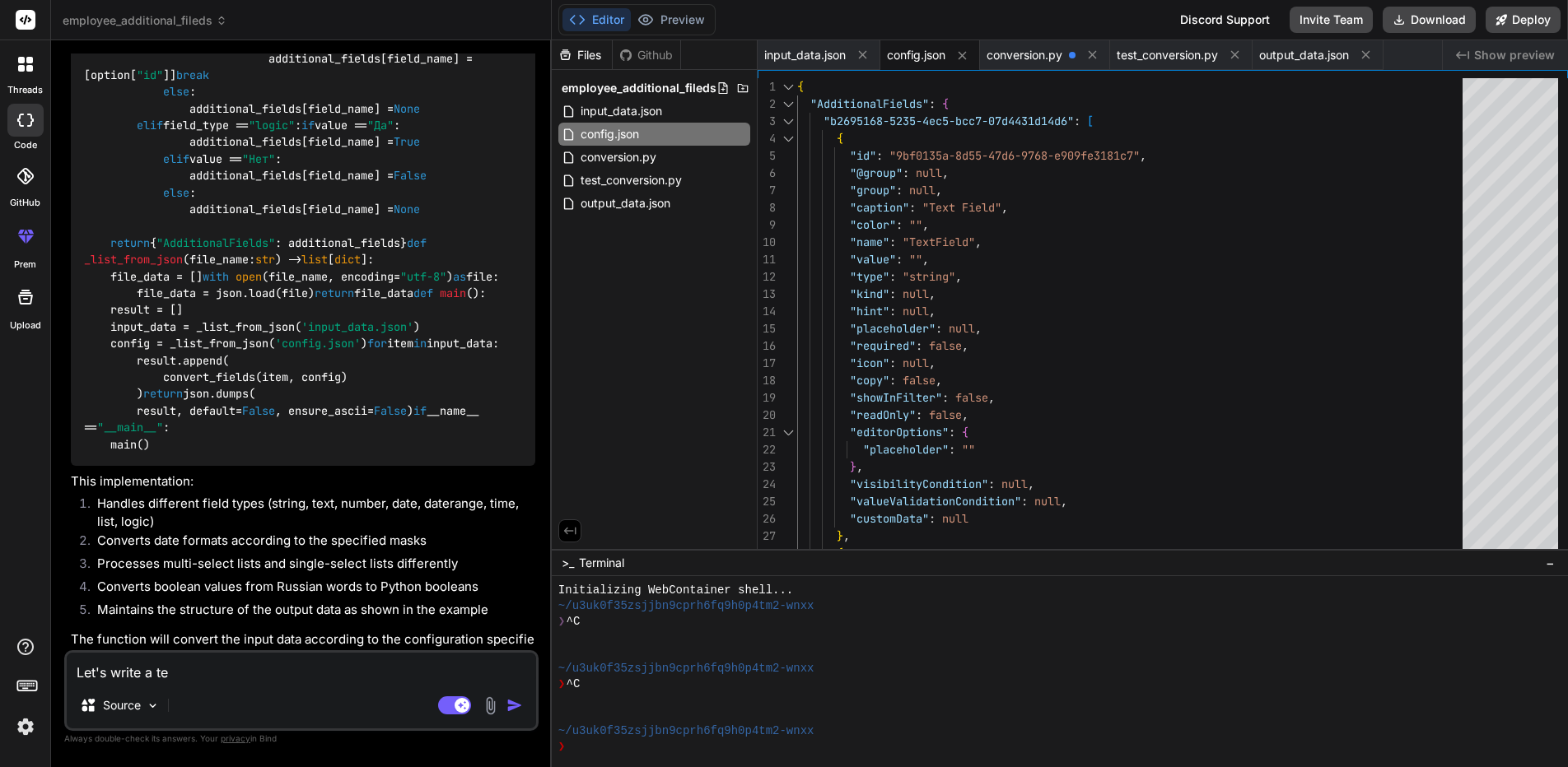
type textarea "Let's write a tes"
type textarea "x"
type textarea "Let's write a test"
type textarea "x"
type textarea "Let's write a test"
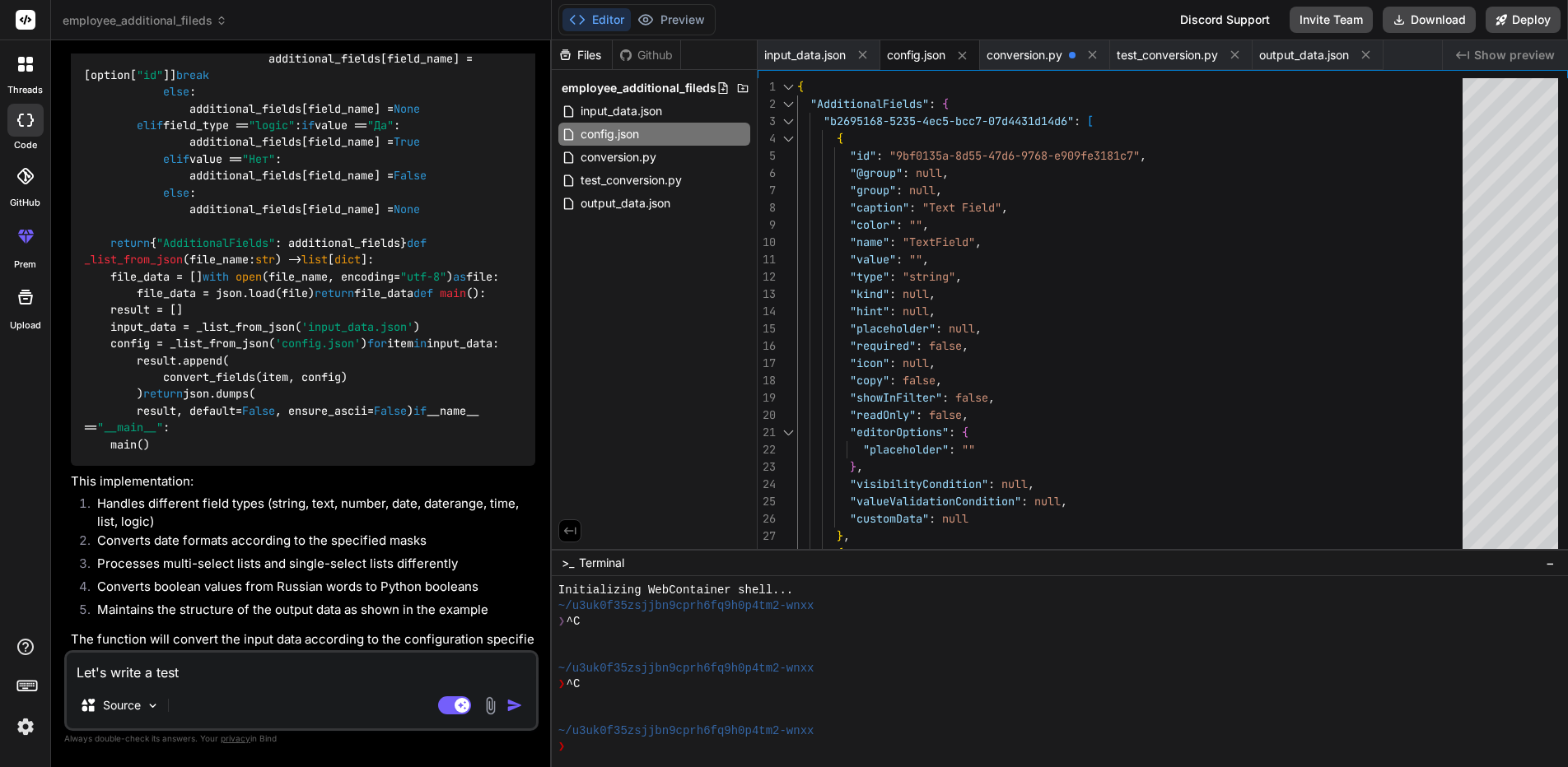
type textarea "x"
type textarea "Let's write a test f"
type textarea "x"
type textarea "Let's write a test fo"
type textarea "x"
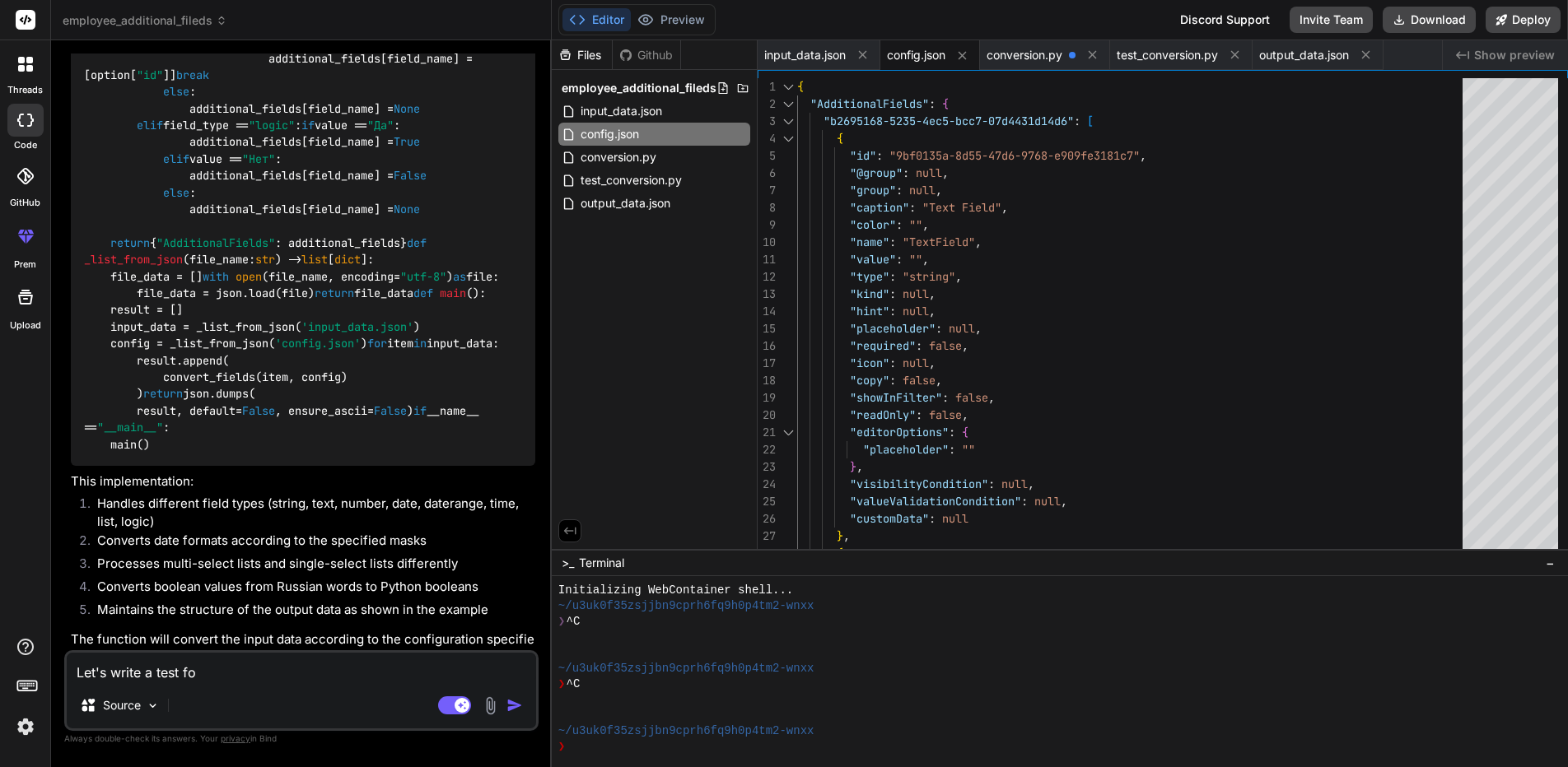
type textarea "Let's write a test for"
type textarea "x"
type textarea "Let's write a test for"
type textarea "x"
click at [241, 679] on textarea "Let's write a test for" at bounding box center [301, 667] width 469 height 29
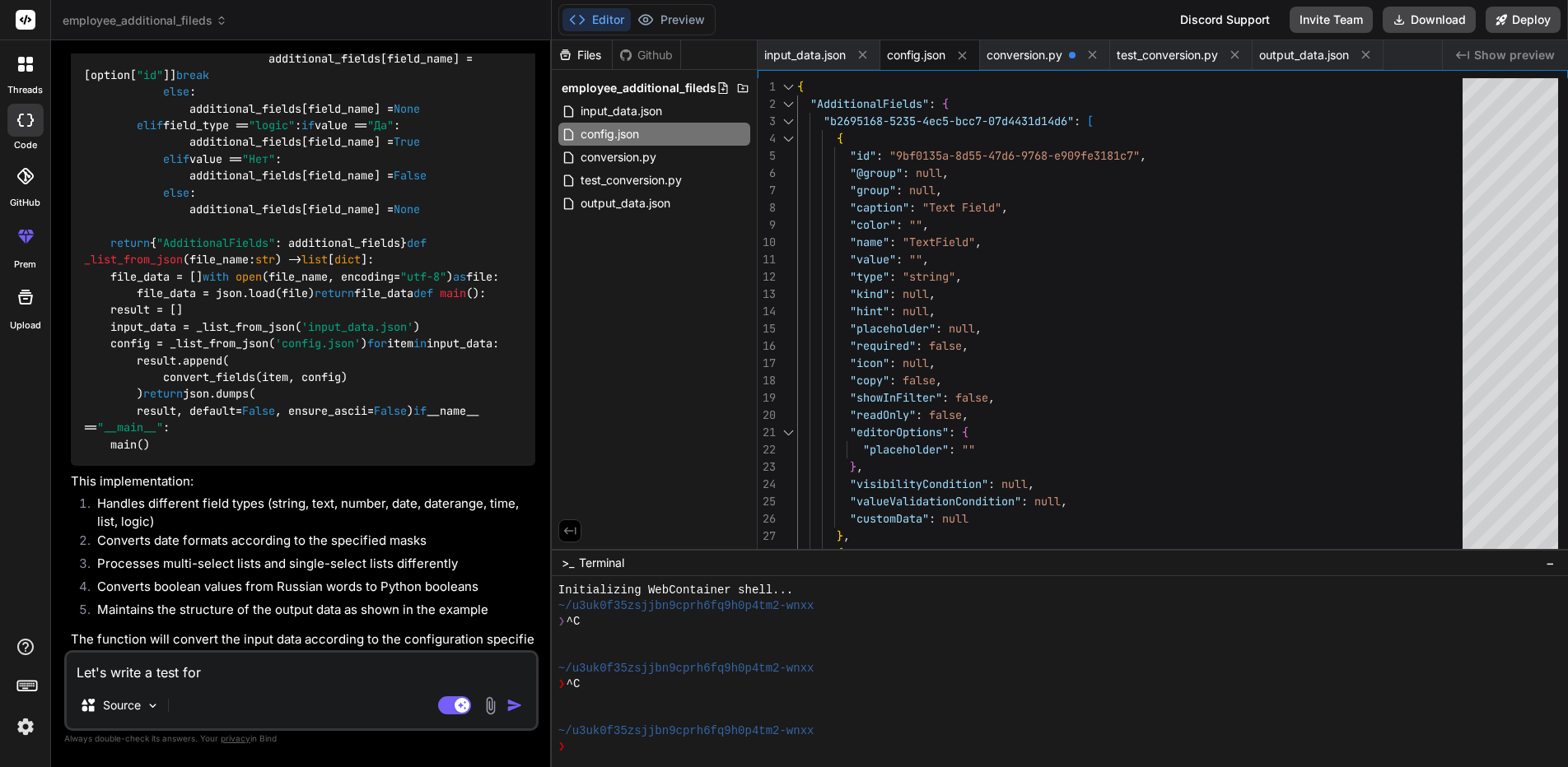
paste textarea "convert_fields"
type textarea "Let's write a test for convert_fields"
type textarea "x"
type textarea "Let's write a test for convert_fields"
type textarea "x"
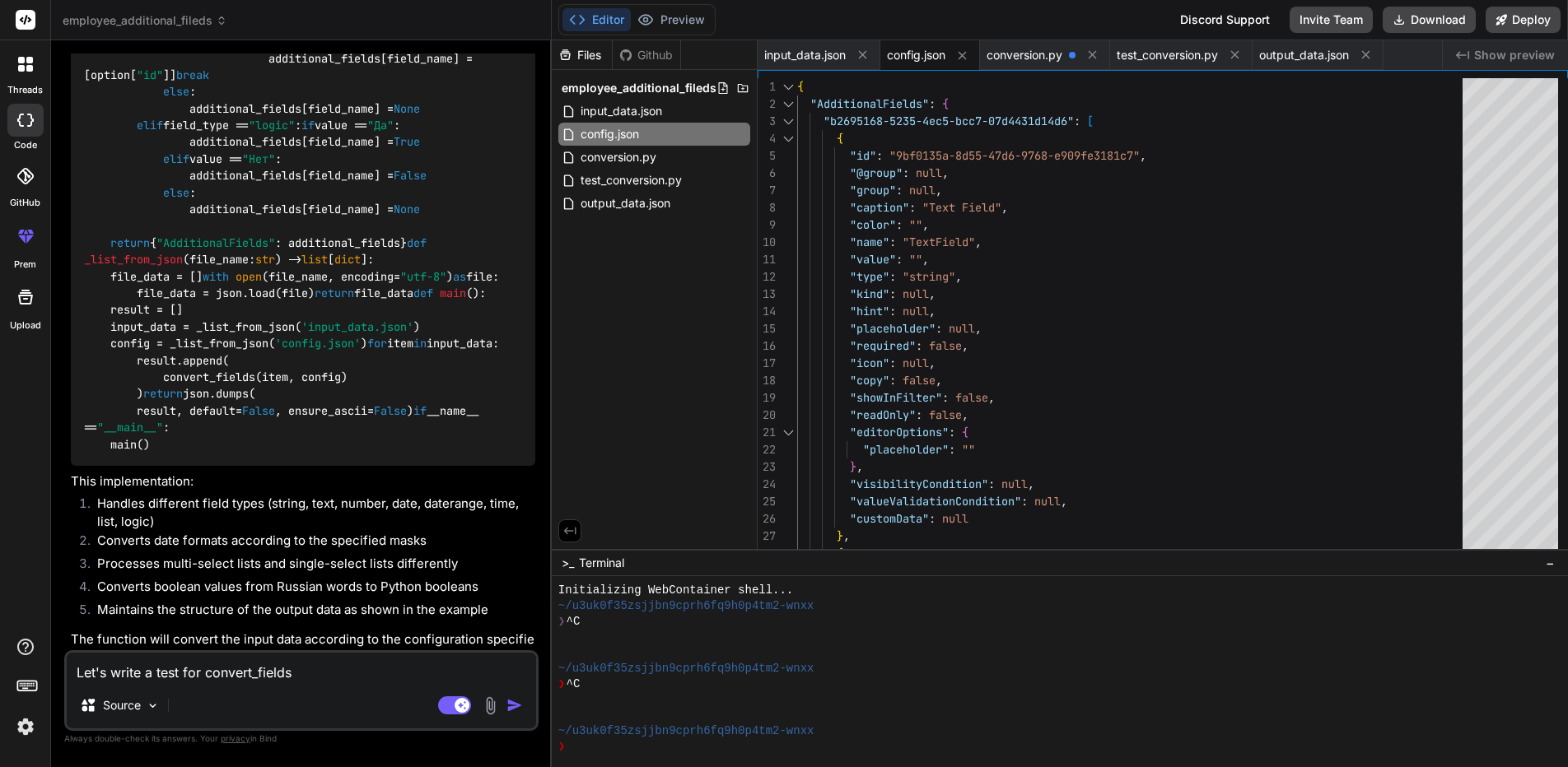
type textarea "Let's write a test for convert_fields f"
type textarea "x"
type textarea "Let's write a test for convert_fields fu"
type textarea "x"
type textarea "Let's write a test for convert_fields fun"
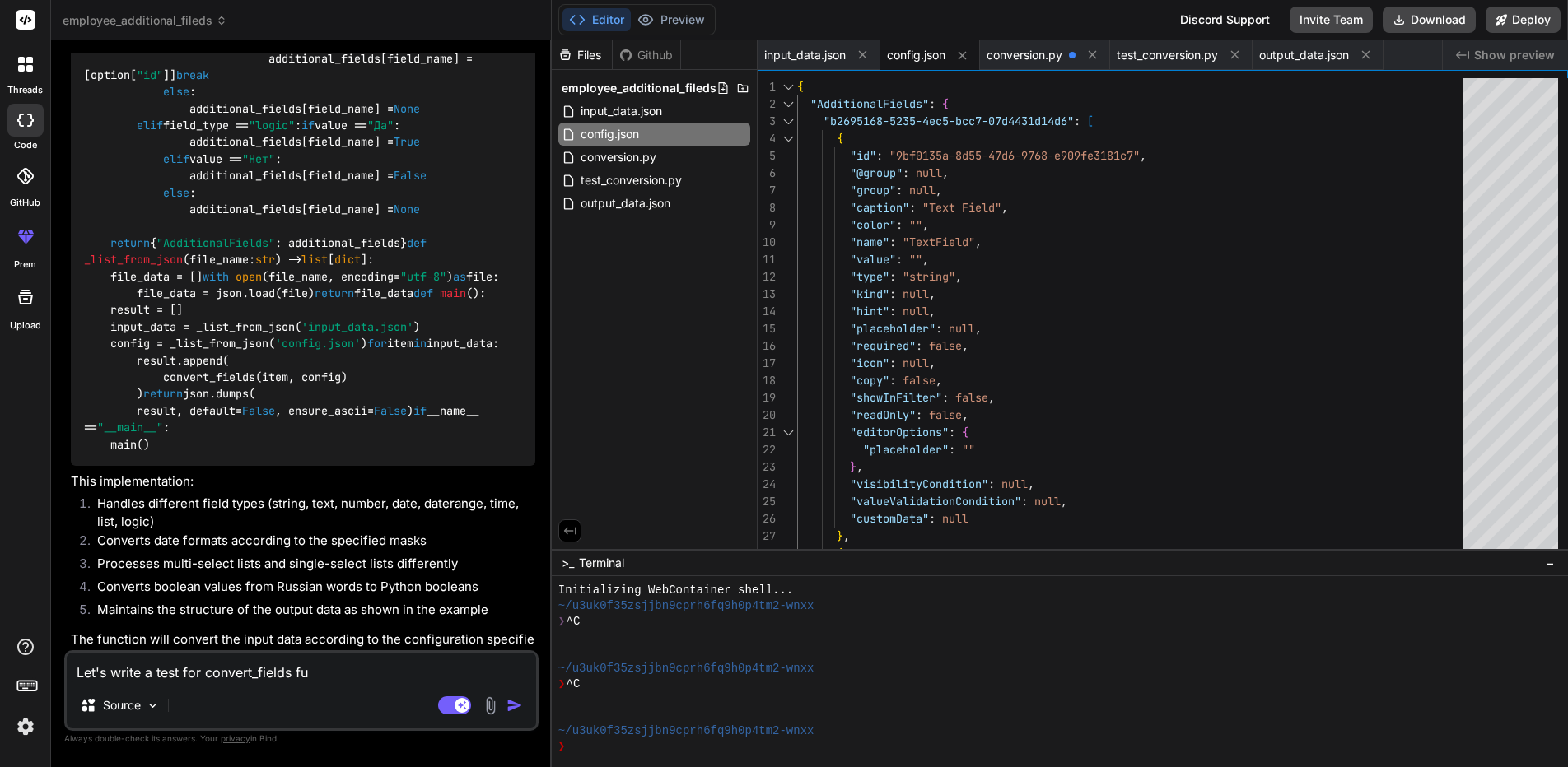
type textarea "x"
type textarea "Let's write a test for convert_fields func"
type textarea "x"
type textarea "Let's write a test for convert_fields funct"
type textarea "x"
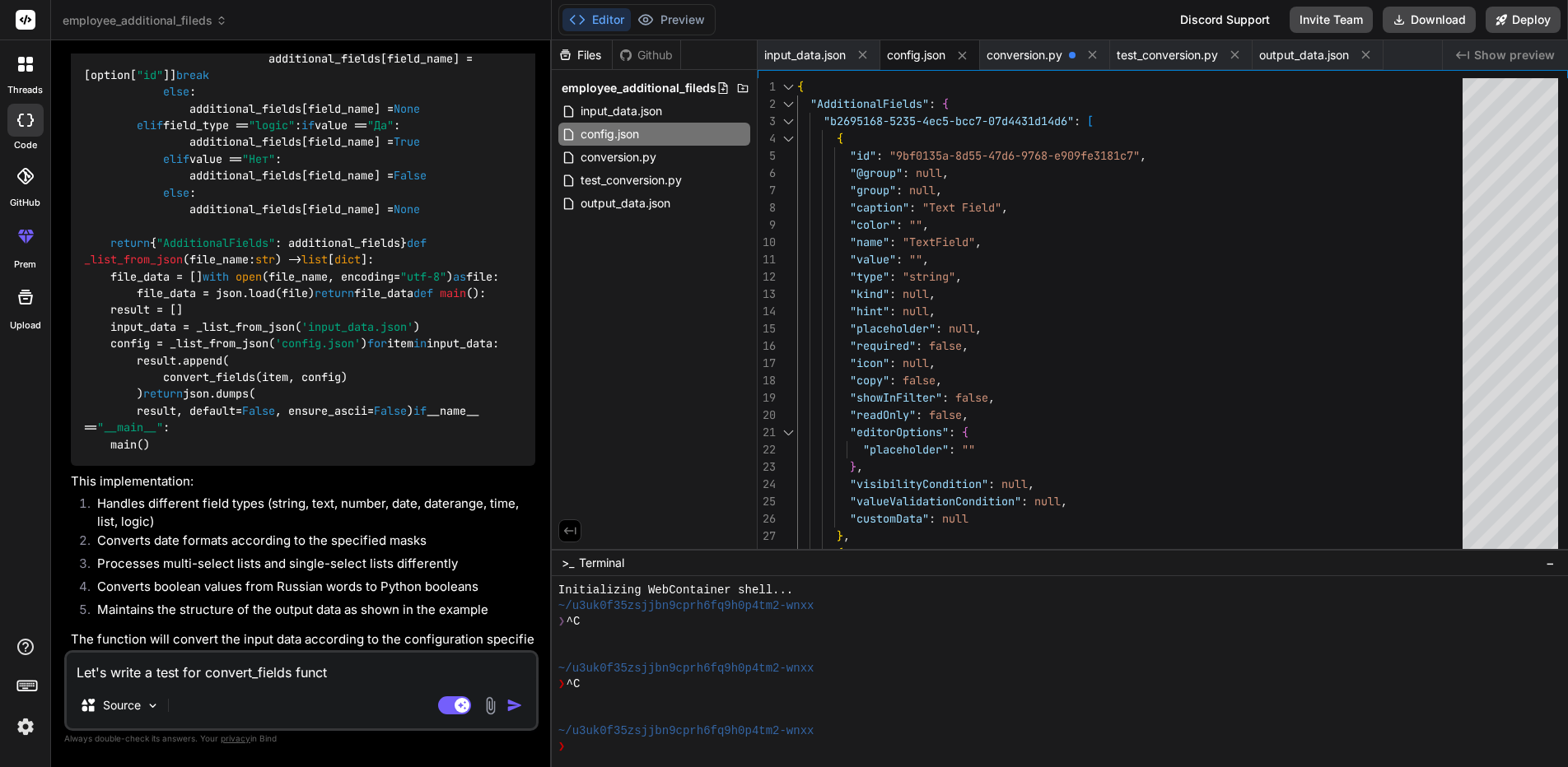
type textarea "Let's write a test for convert_fields functi"
type textarea "x"
type textarea "Let's write a test for convert_fields functio"
type textarea "x"
type textarea "Let's write a test for convert_fields function"
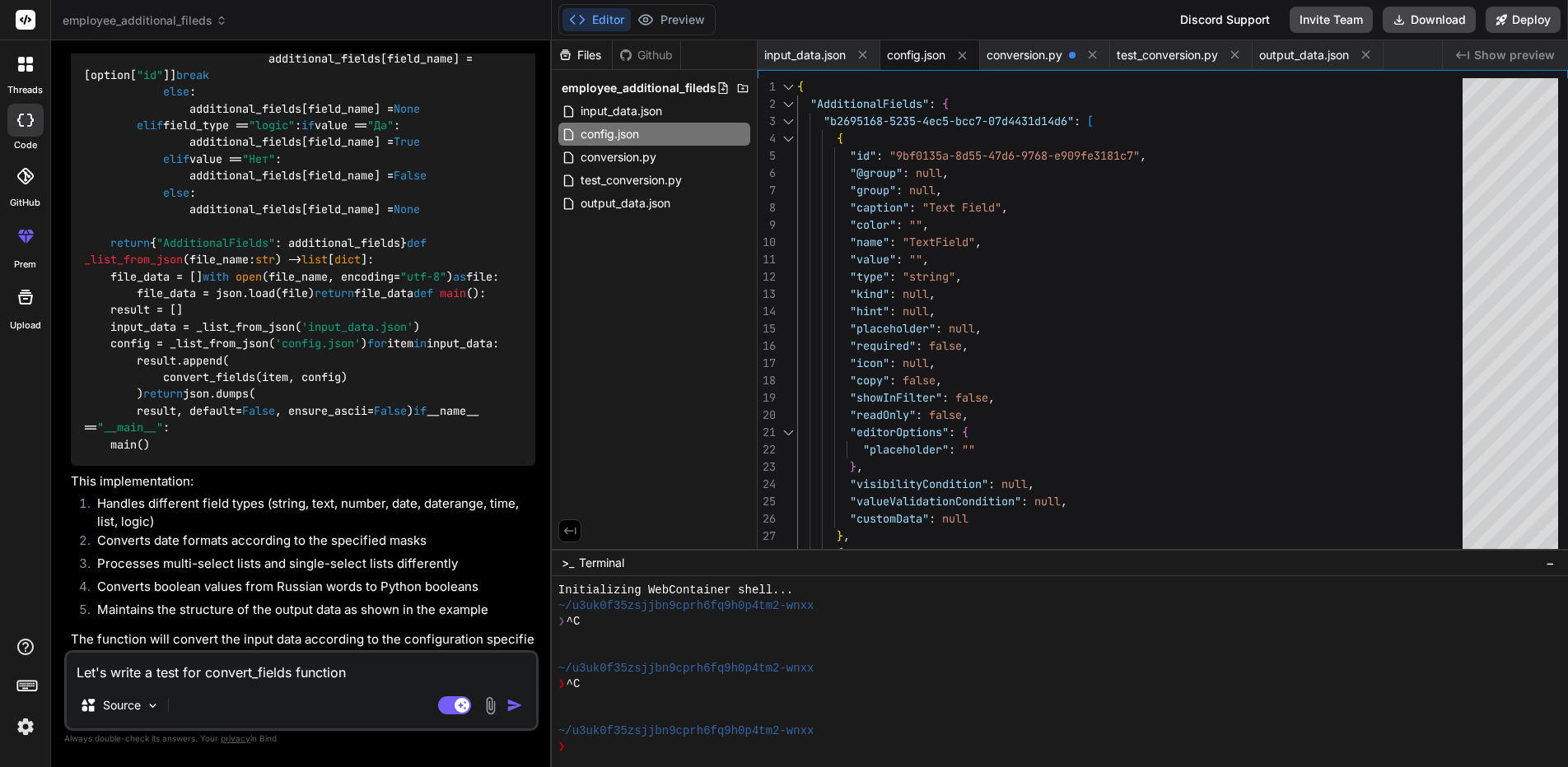
type textarea "x"
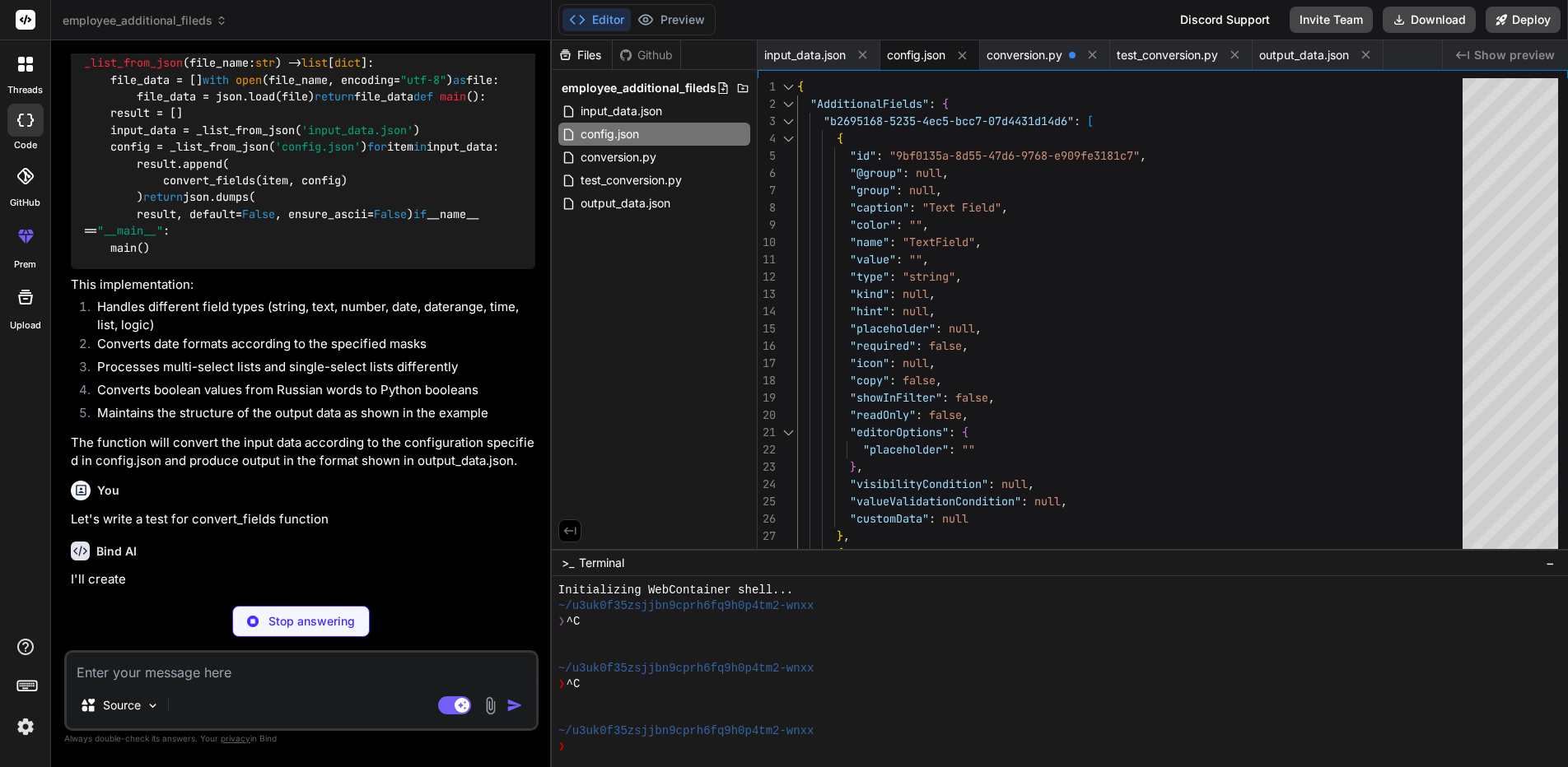
scroll to position [2190, 0]
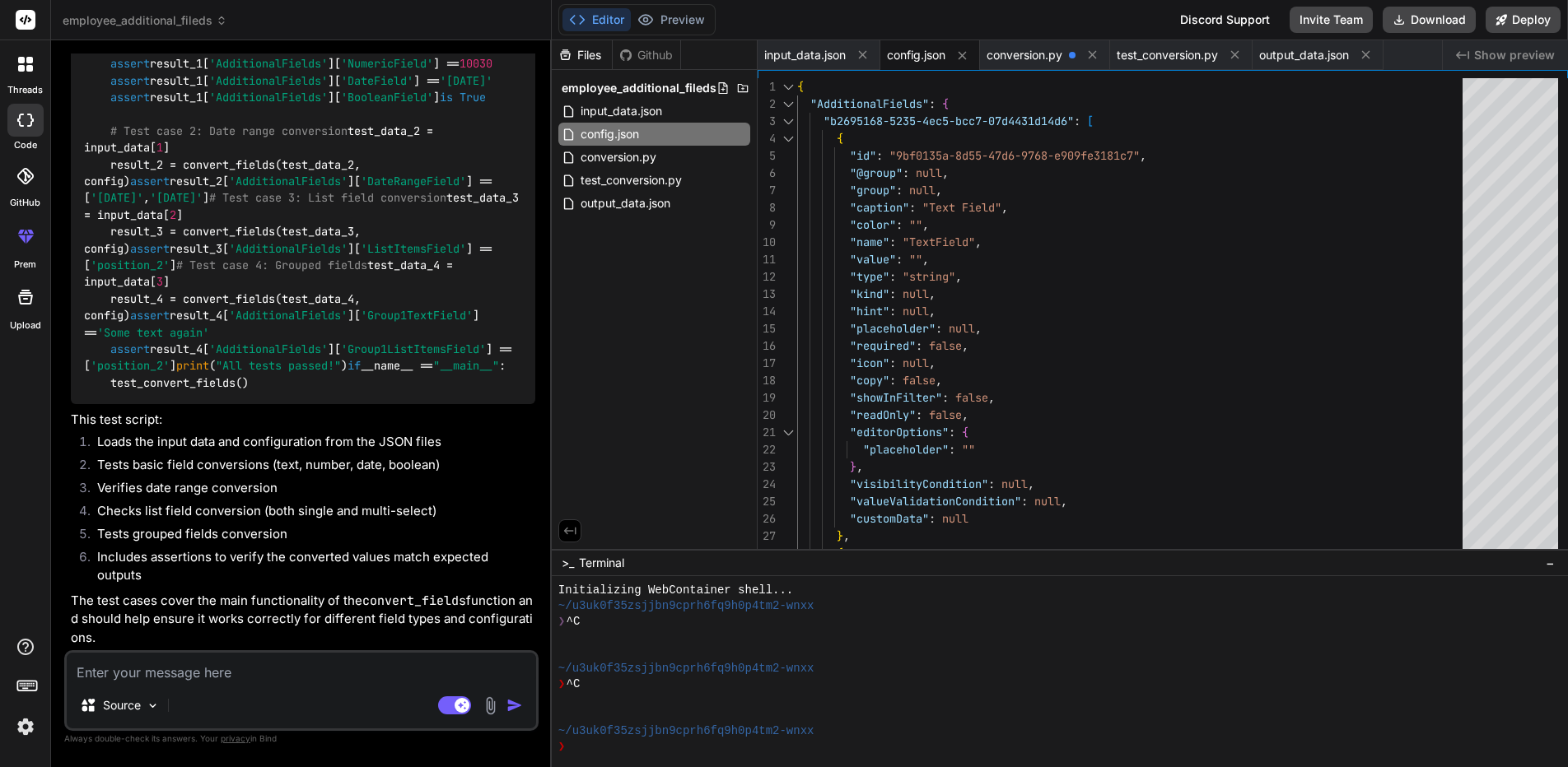
type textarea "x"
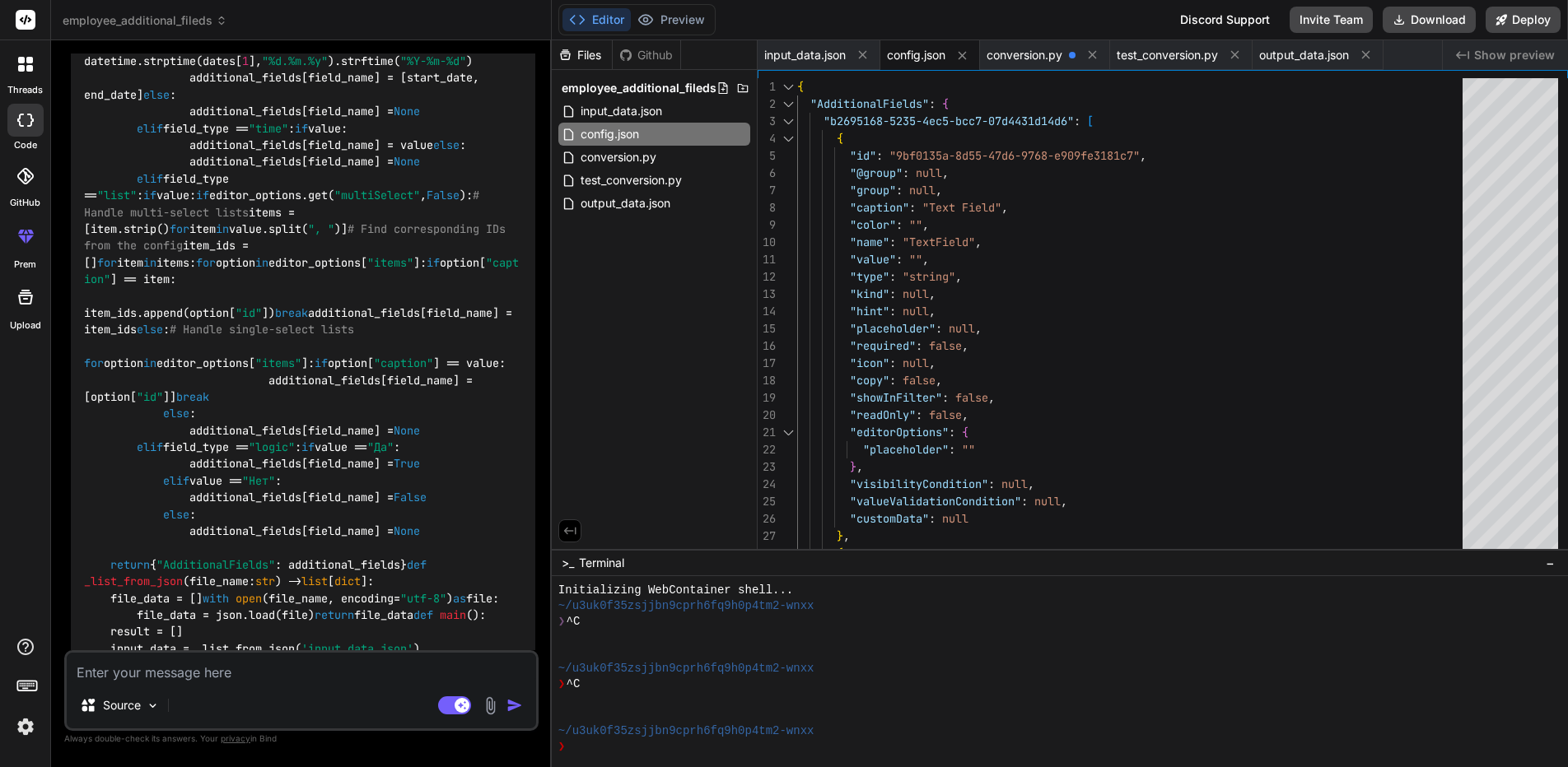
scroll to position [957, 0]
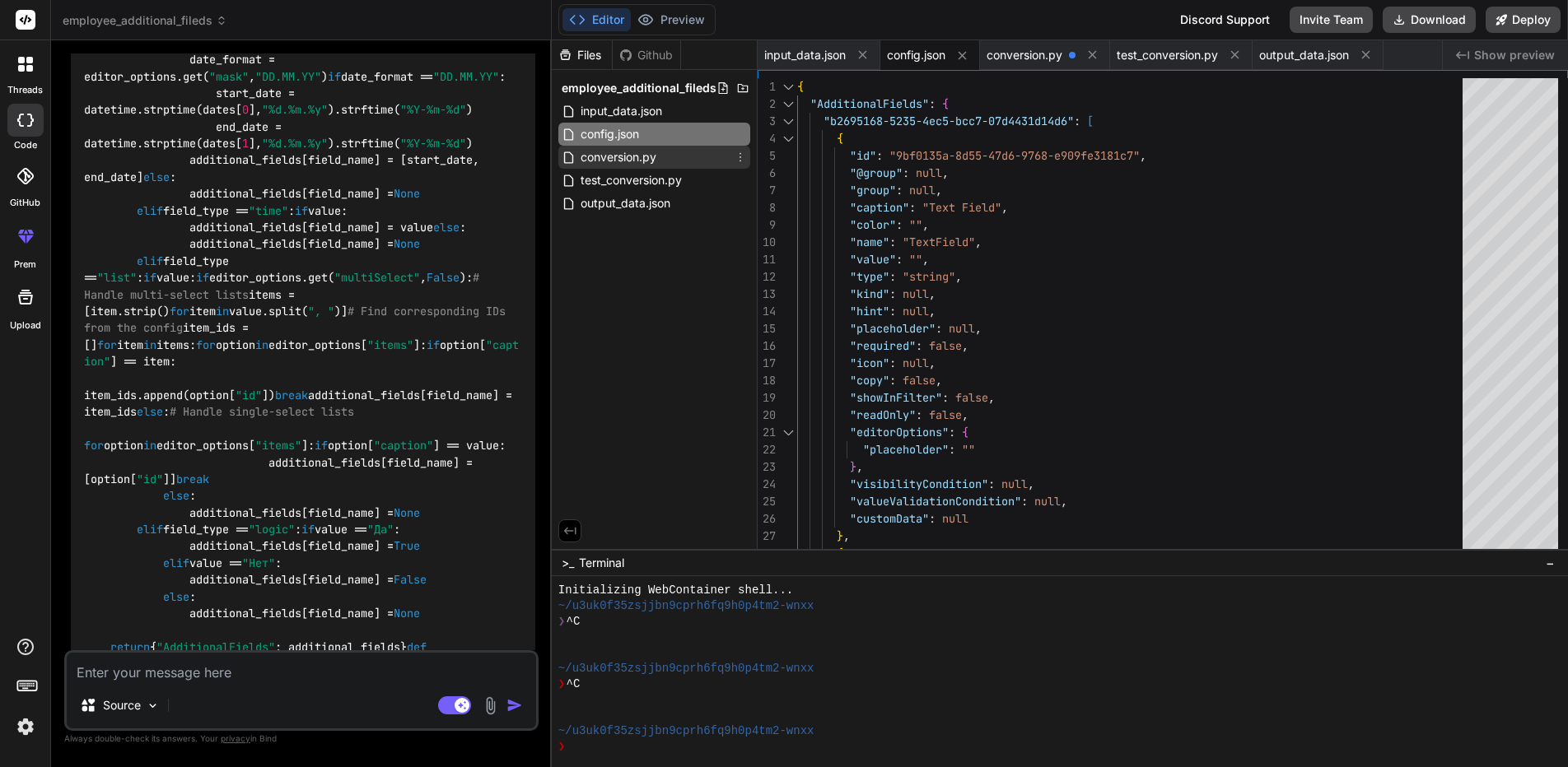
click at [631, 153] on span "conversion.py" at bounding box center [617, 157] width 79 height 20
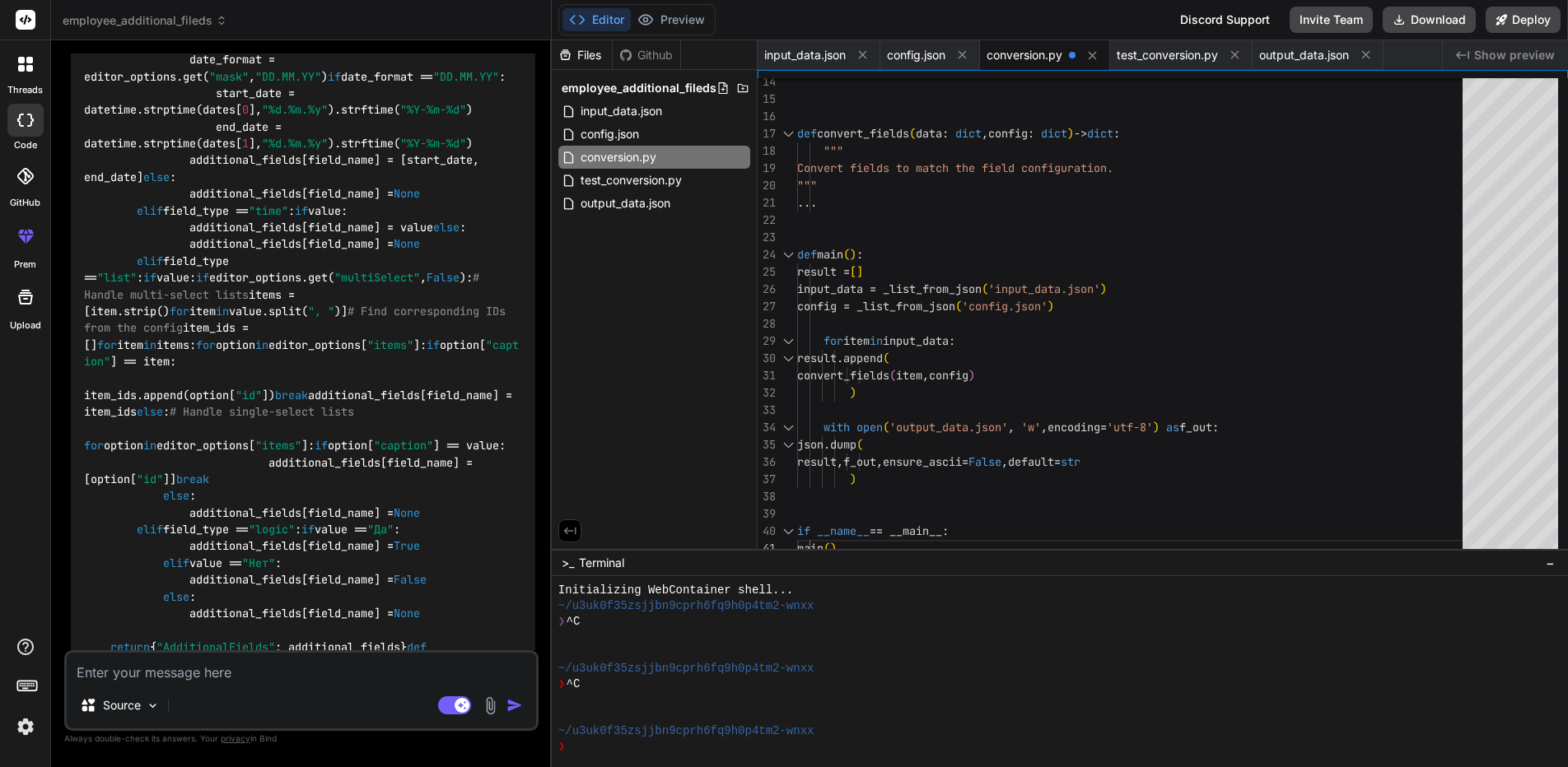
click at [1033, 61] on span "conversion.py" at bounding box center [1023, 55] width 75 height 16
click at [1065, 149] on div "def convert_fields ( data : dict , config : dict ) -> dict : """ Convert fields…" at bounding box center [1134, 203] width 675 height 709
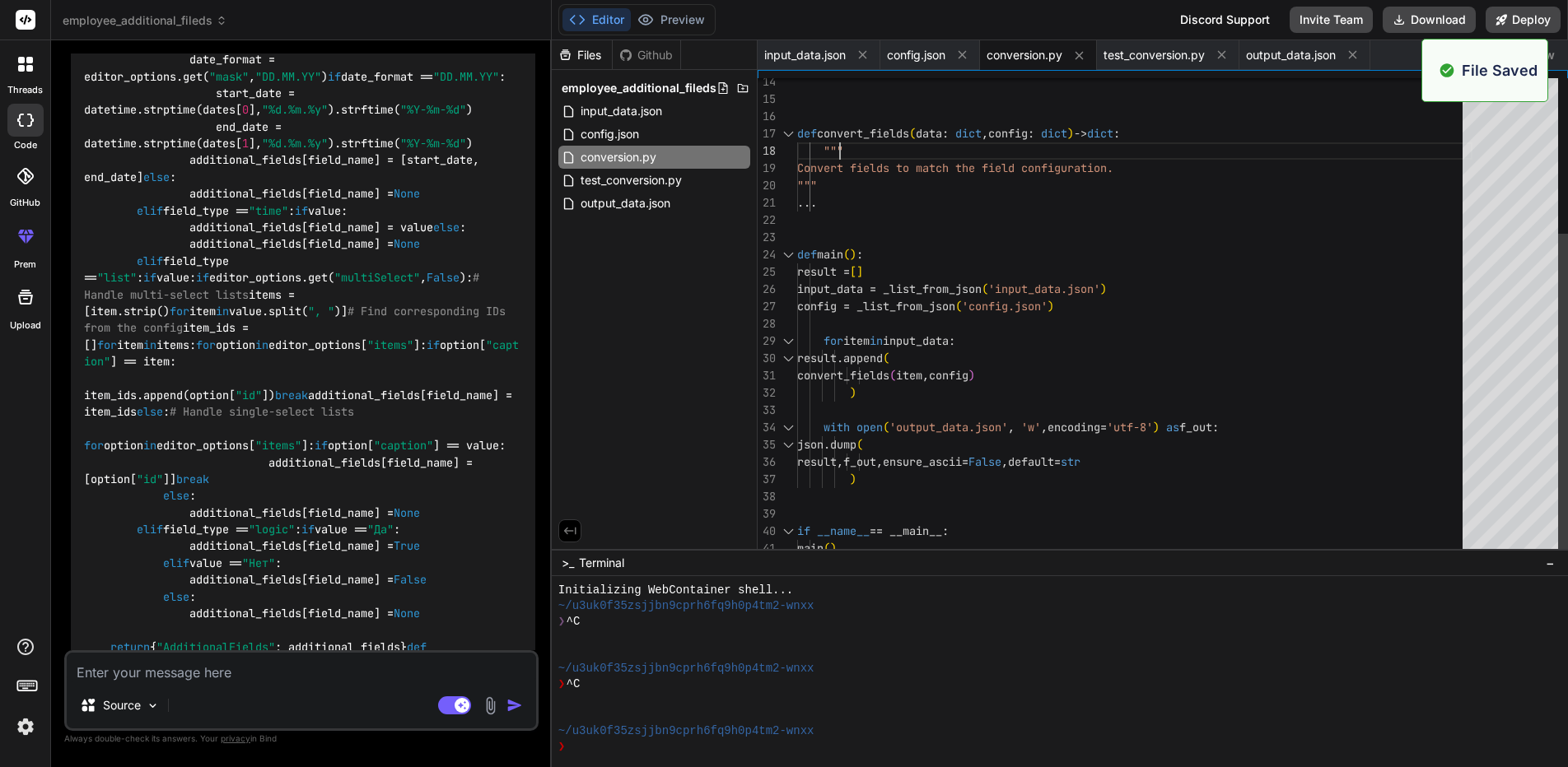
type textarea "... def main(): result = [] input_data = _list_from_json('input_data.json') con…"
click at [1074, 206] on div "def convert_fields ( data : dict , config : dict ) -> dict : """ Convert fields…" at bounding box center [1134, 203] width 675 height 709
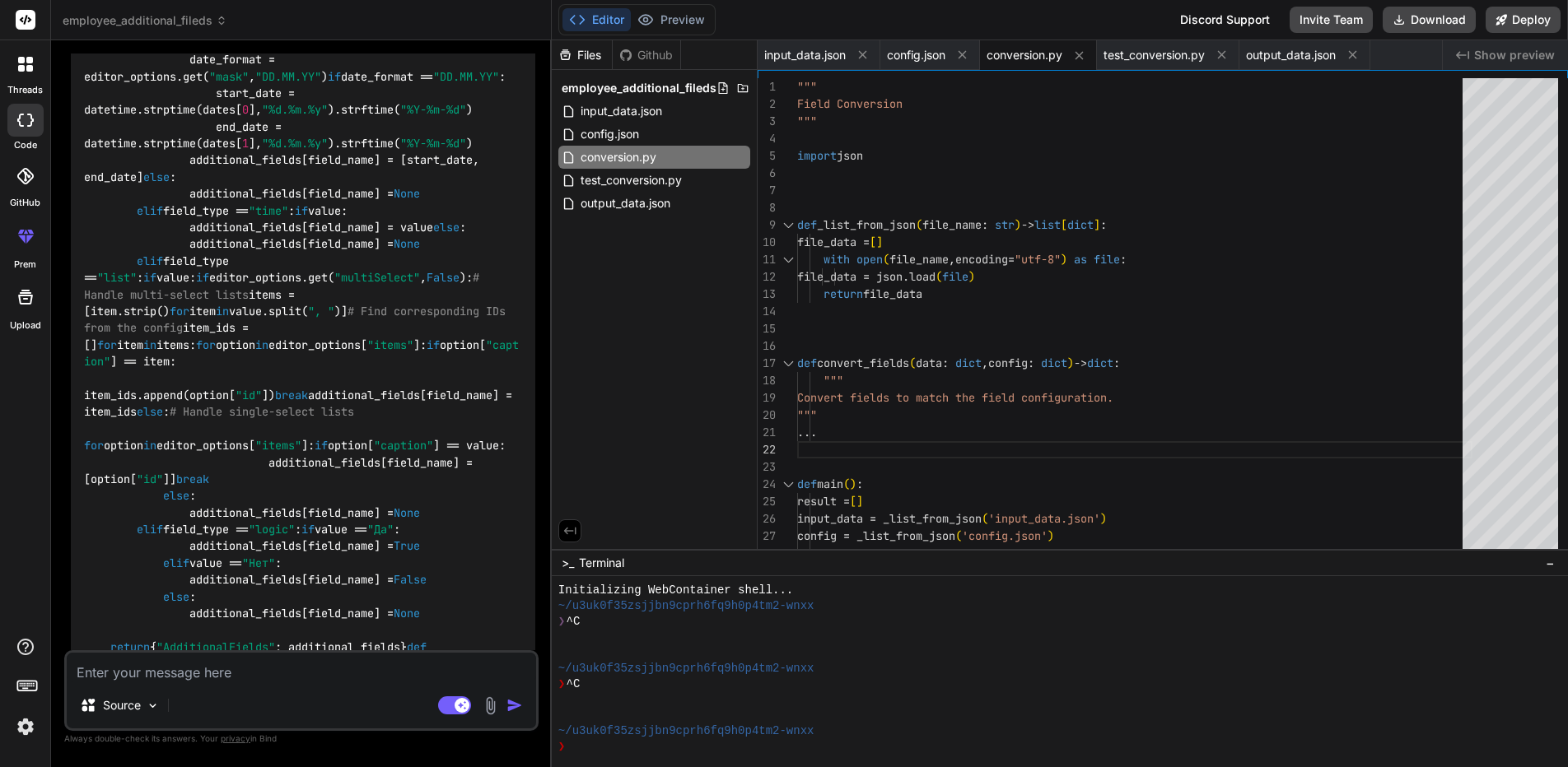
click at [211, 673] on textarea at bounding box center [301, 667] width 469 height 29
type textarea "T"
type textarea "x"
type textarea "Th"
type textarea "x"
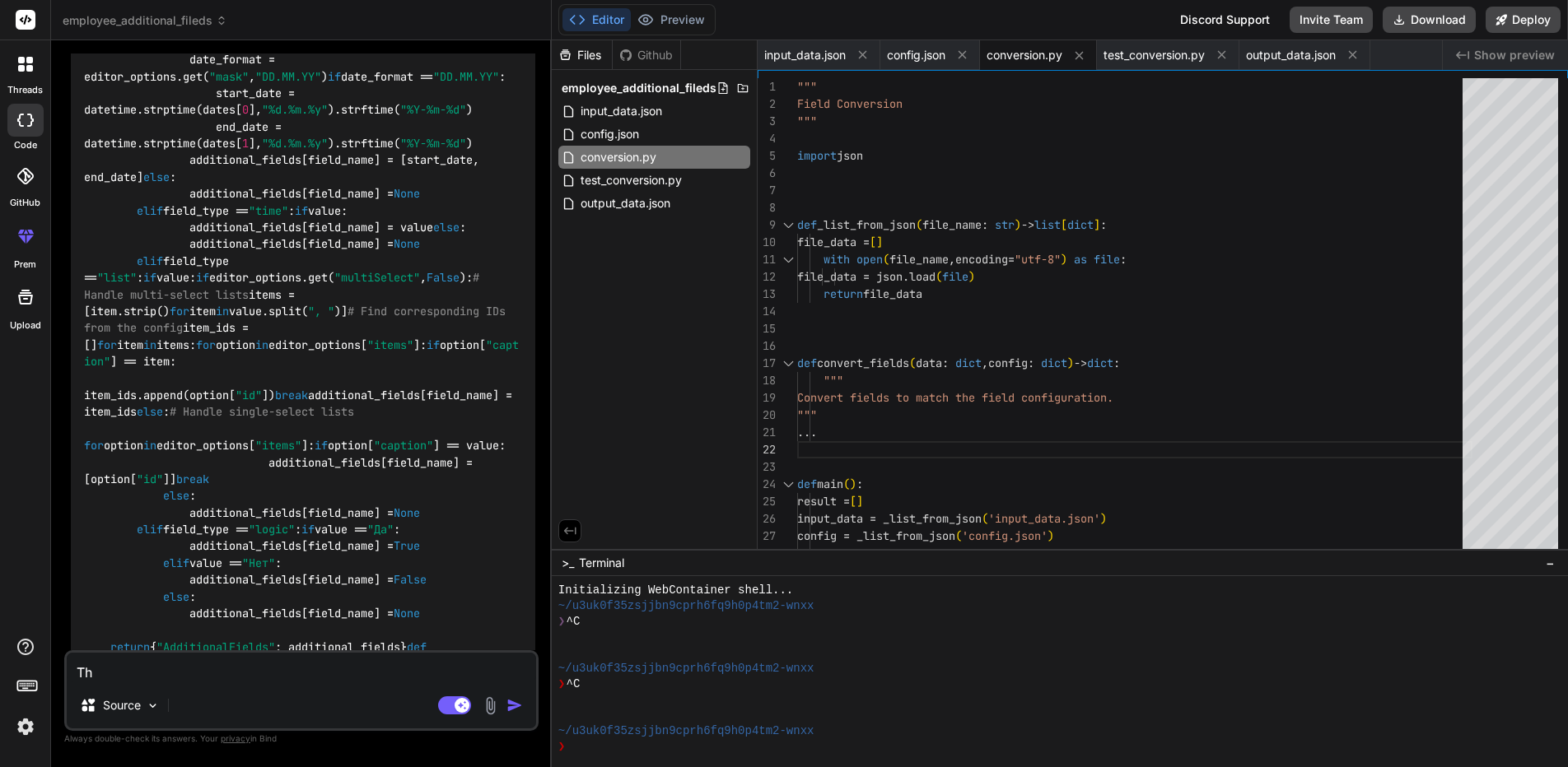
type textarea "Thr"
type textarea "x"
type textarea "Thre"
type textarea "x"
type textarea "Thr"
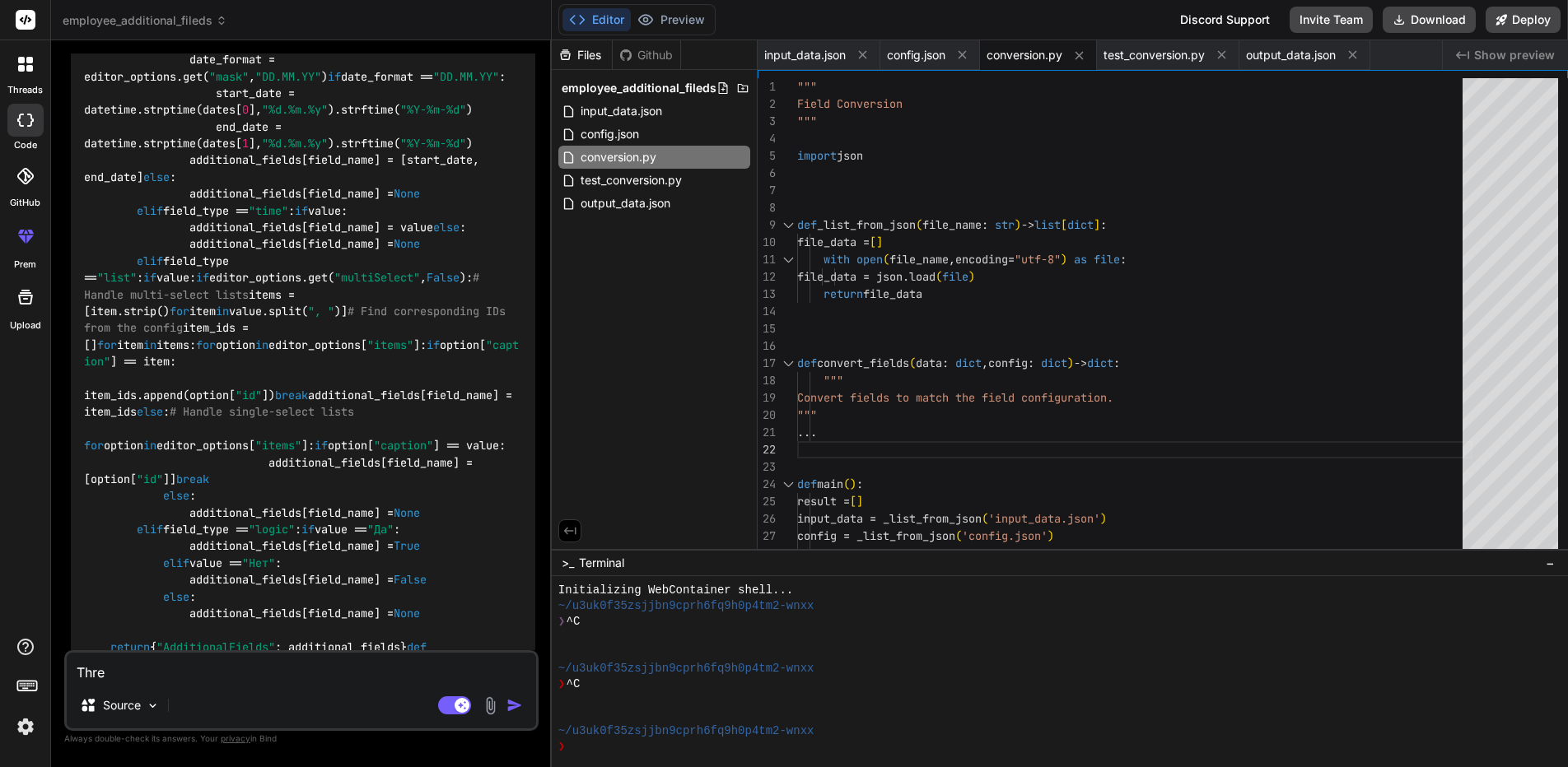
type textarea "x"
type textarea "Th"
type textarea "x"
type textarea "The"
type textarea "x"
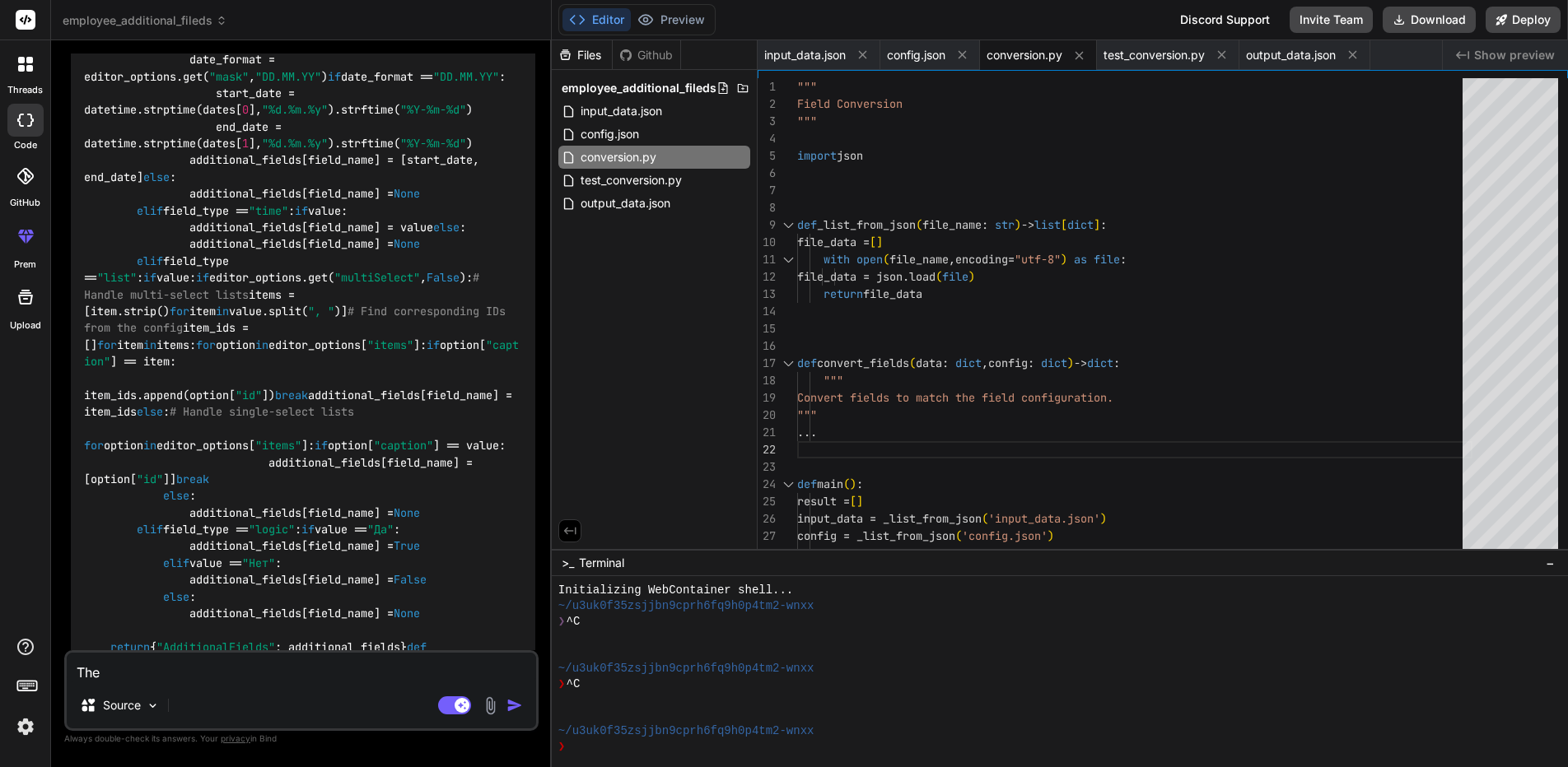
type textarea "Ther"
type textarea "x"
type textarea "There"
type textarea "x"
type textarea "There"
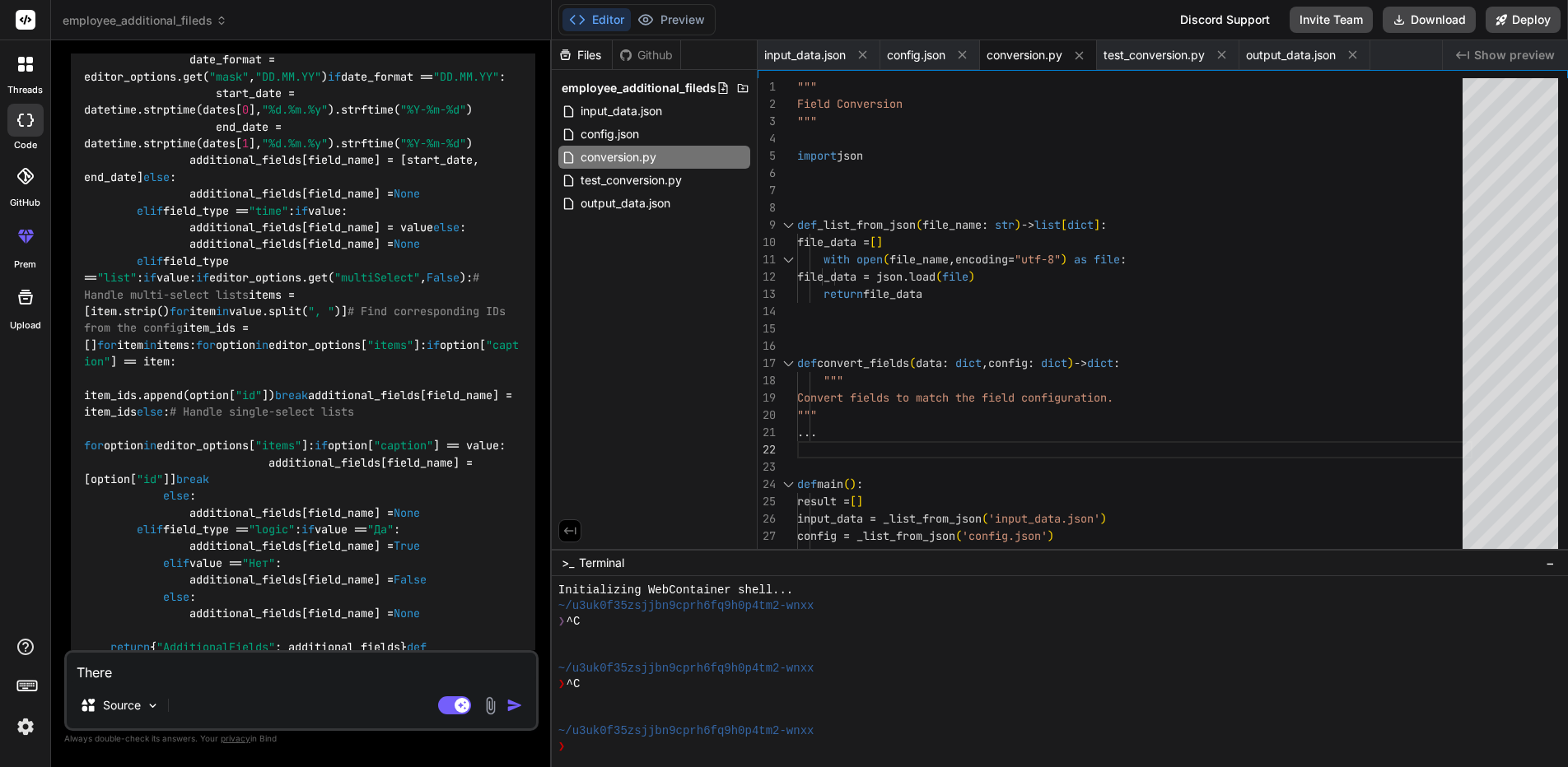
type textarea "x"
type textarea "There i"
type textarea "x"
type textarea "There is"
type textarea "x"
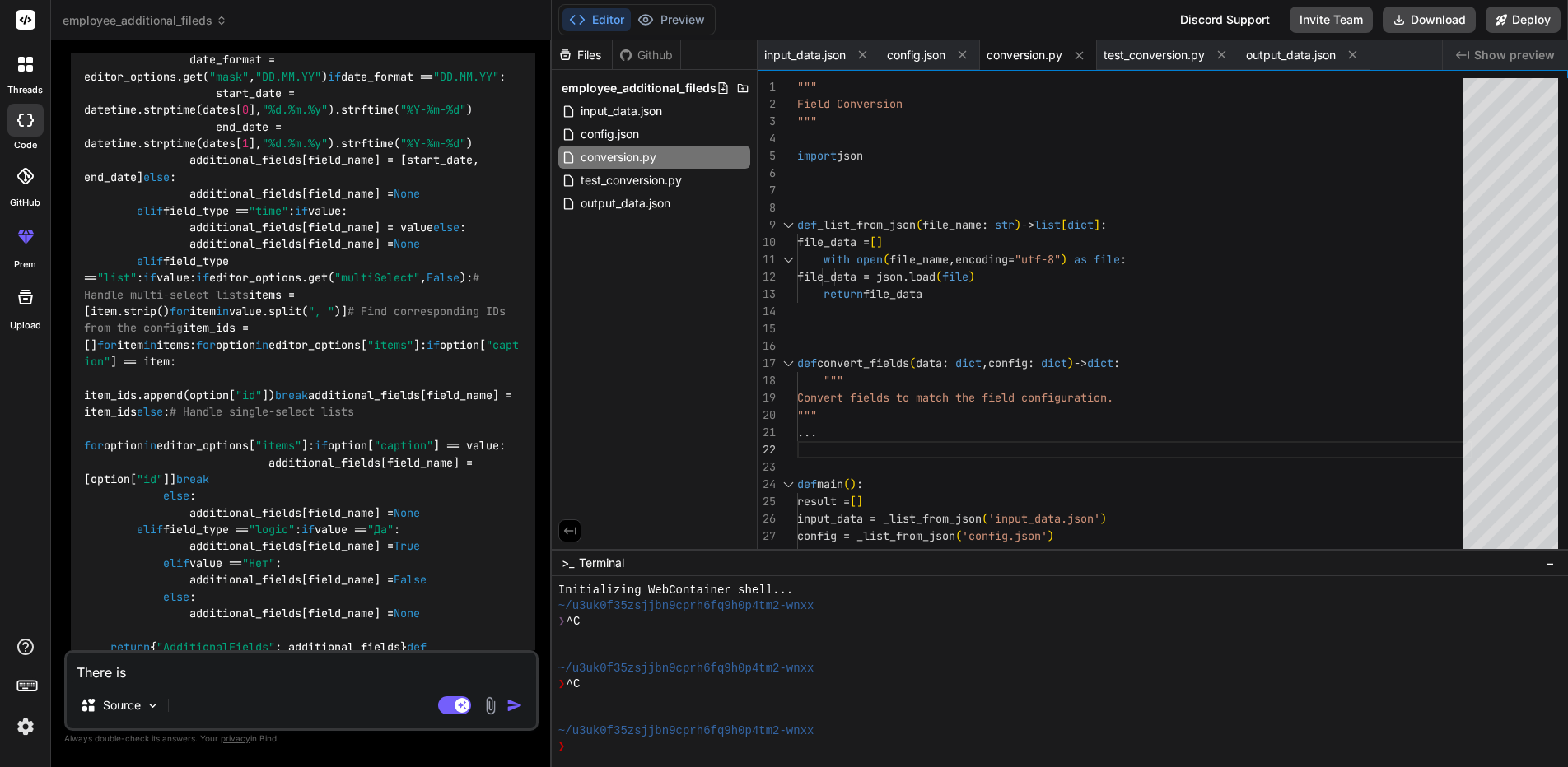
type textarea "There is"
type textarea "x"
type textarea "There is a"
type textarea "x"
type textarea "There is a"
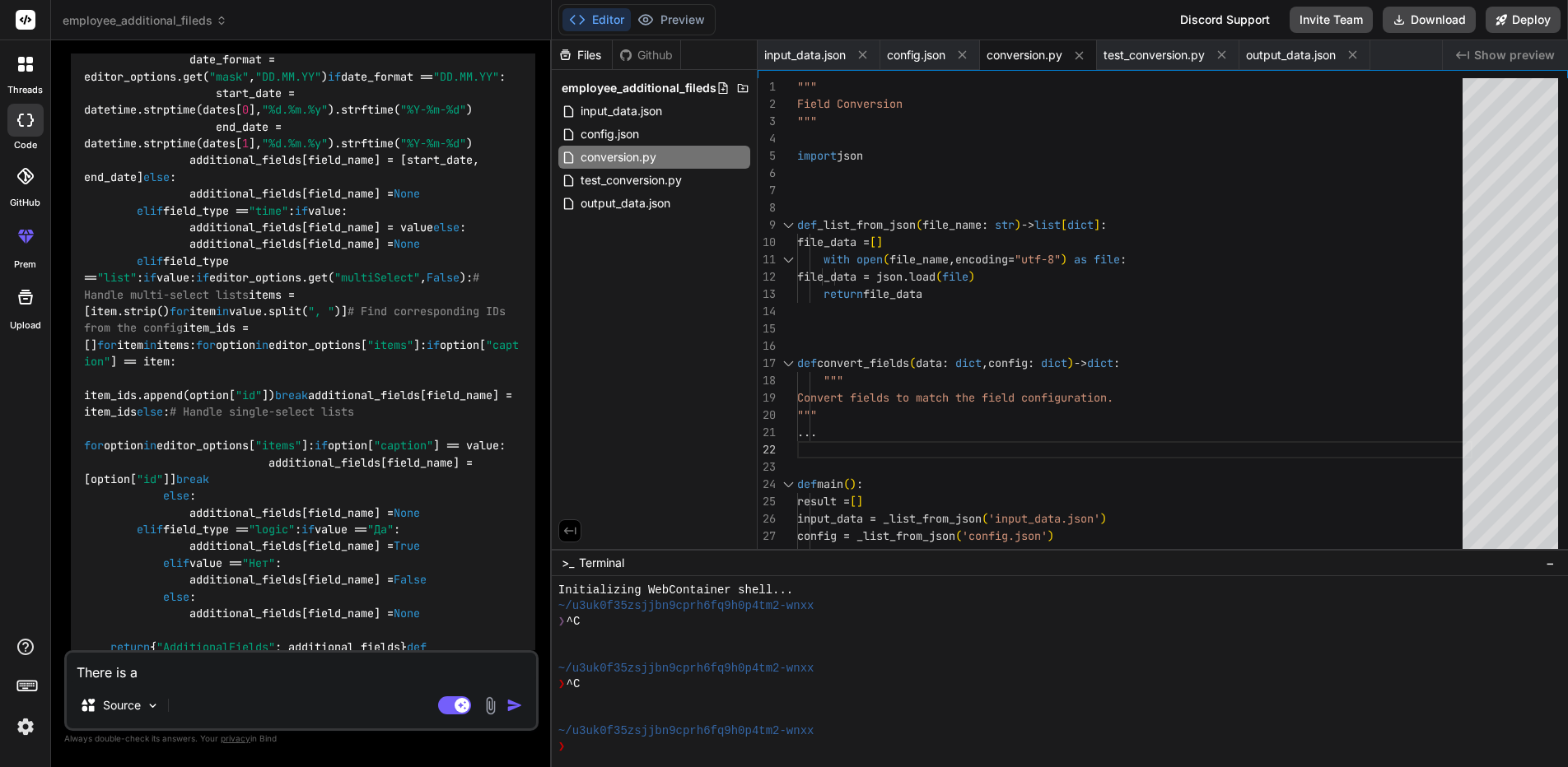
type textarea "x"
type textarea "There is a f"
type textarea "x"
type textarea "There is a fi"
type textarea "x"
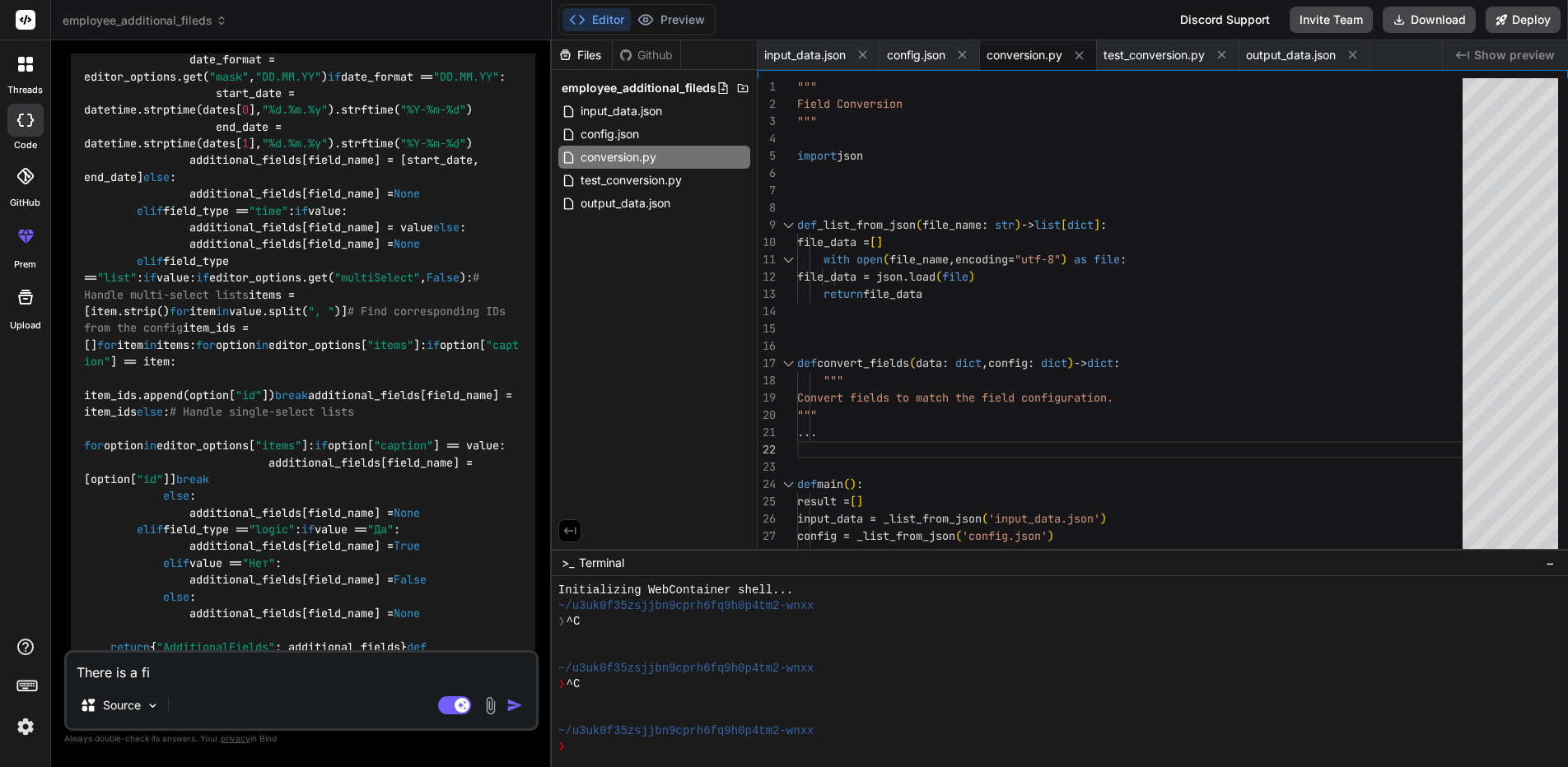
type textarea "There is a fil"
type textarea "x"
type textarea "There is a file"
type textarea "x"
type textarea "There is a file"
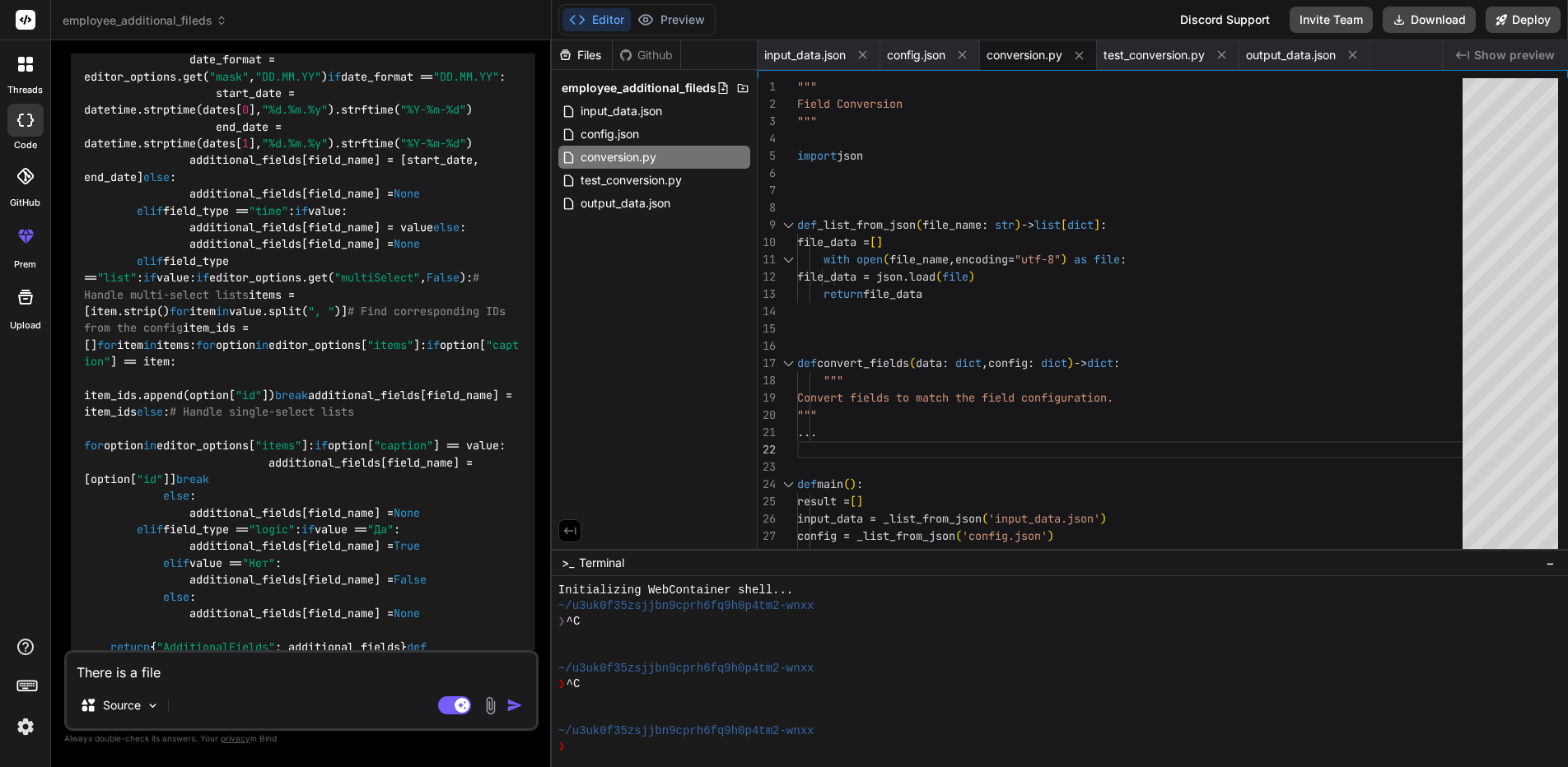
type textarea "x"
type textarea "There is a file c"
type textarea "x"
type textarea "There is a file co"
type textarea "x"
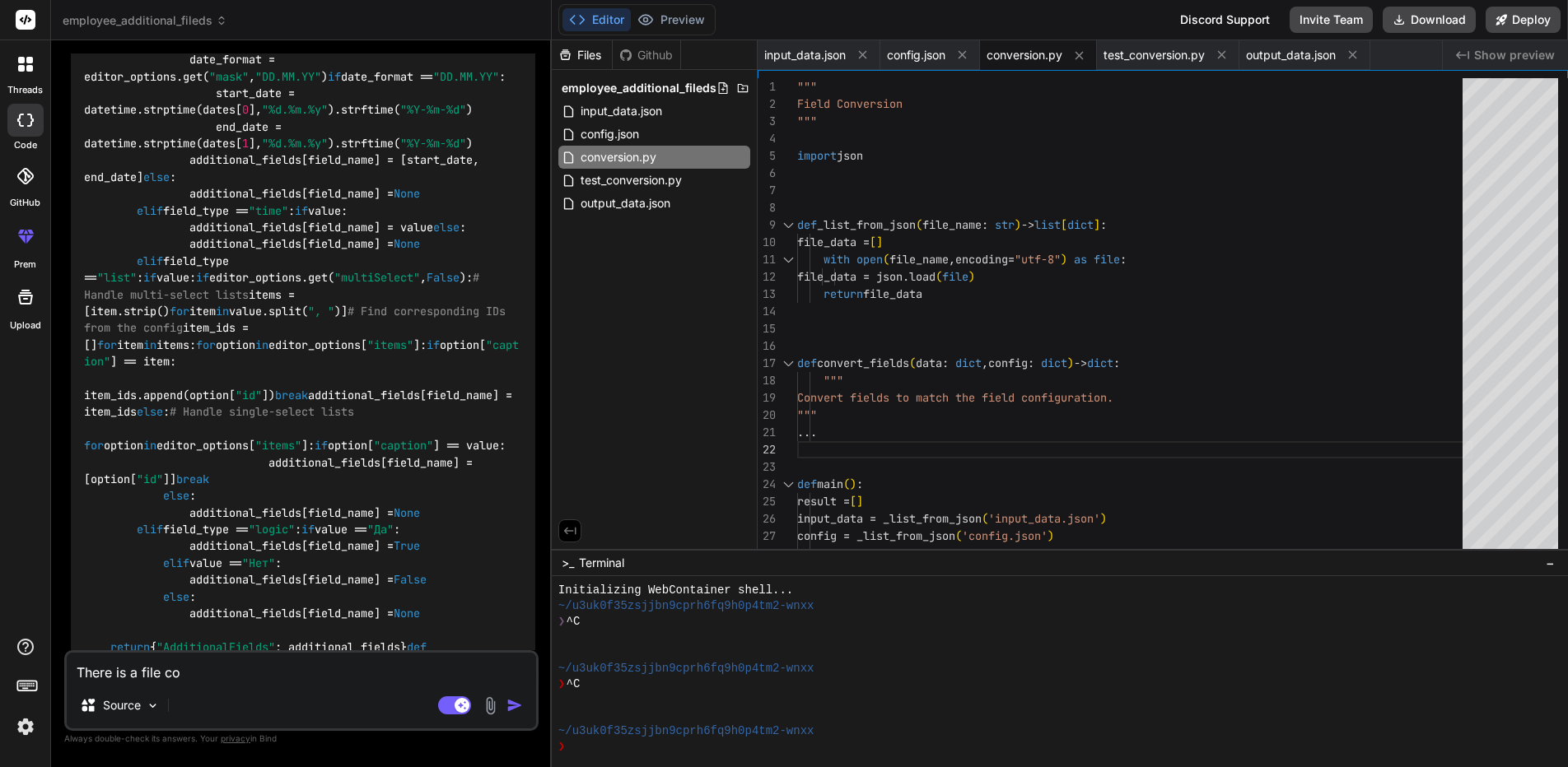
type textarea "There is a file com"
type textarea "x"
type textarea "There is a file co"
type textarea "x"
type textarea "There is a file con"
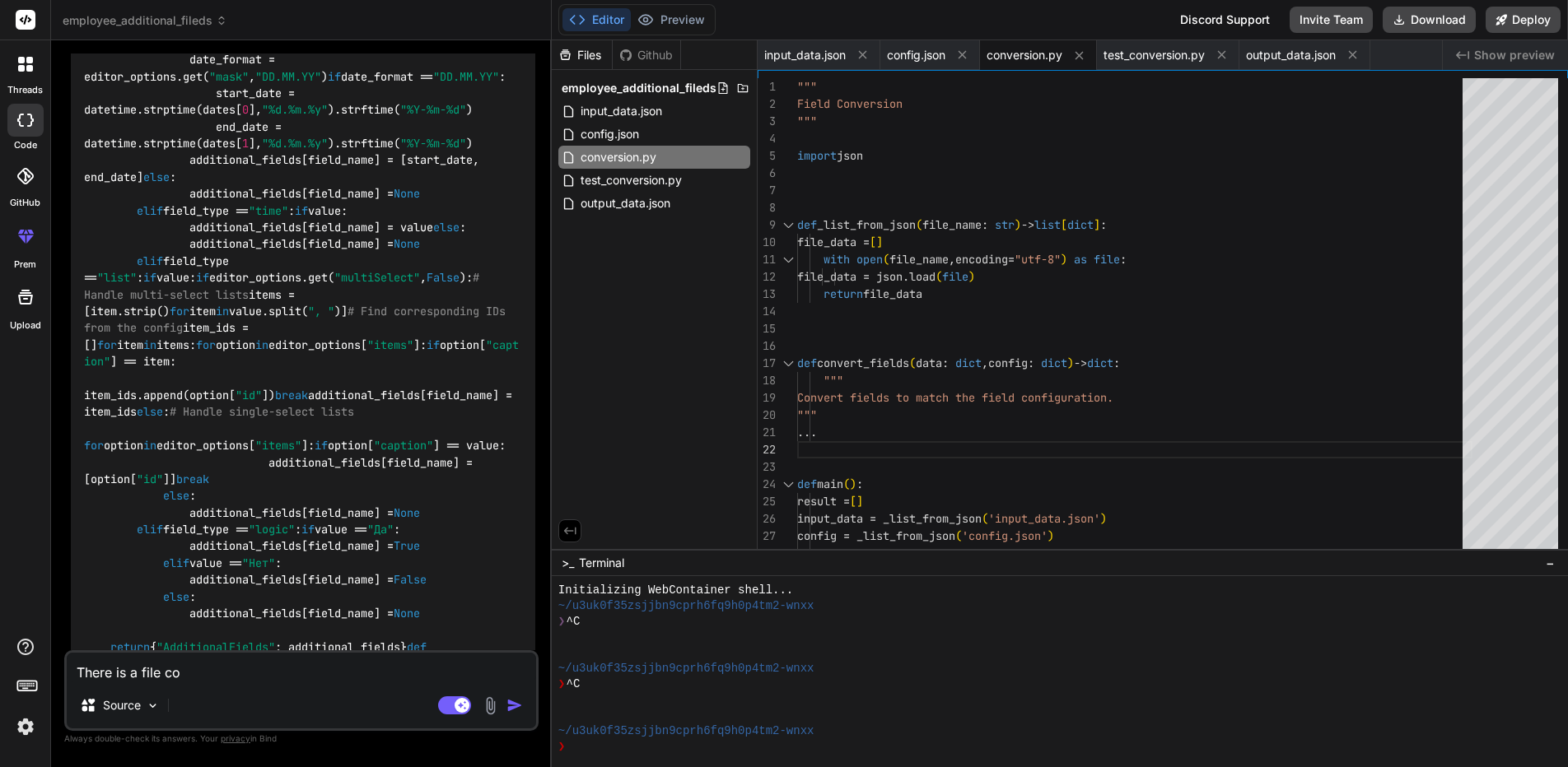
type textarea "x"
type textarea "There is a file conv"
type textarea "x"
type textarea "There is a file conve"
type textarea "x"
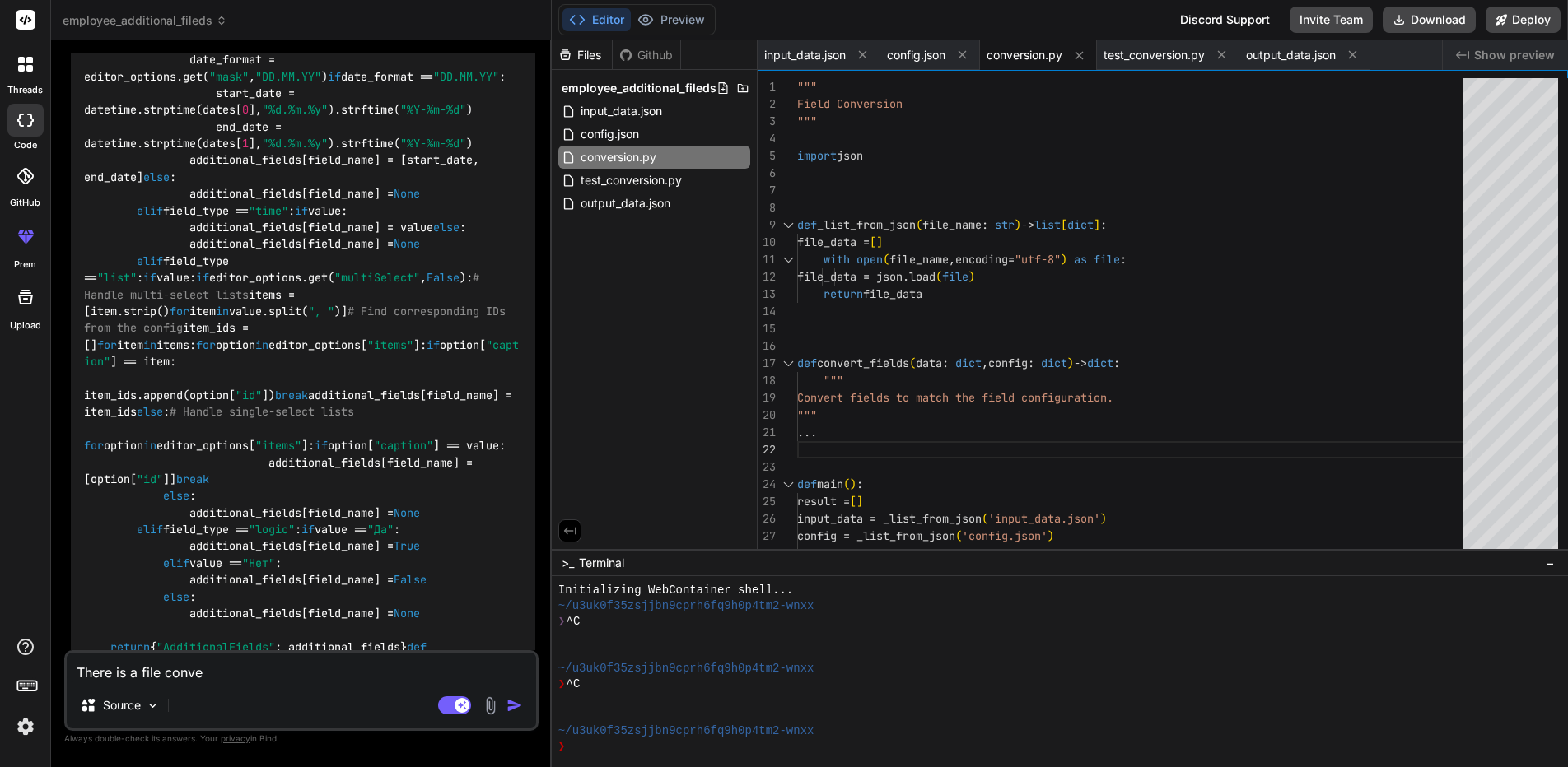
type textarea "There is a file conver"
type textarea "x"
type textarea "There is a file convers"
type textarea "x"
type textarea "There is a file conversio"
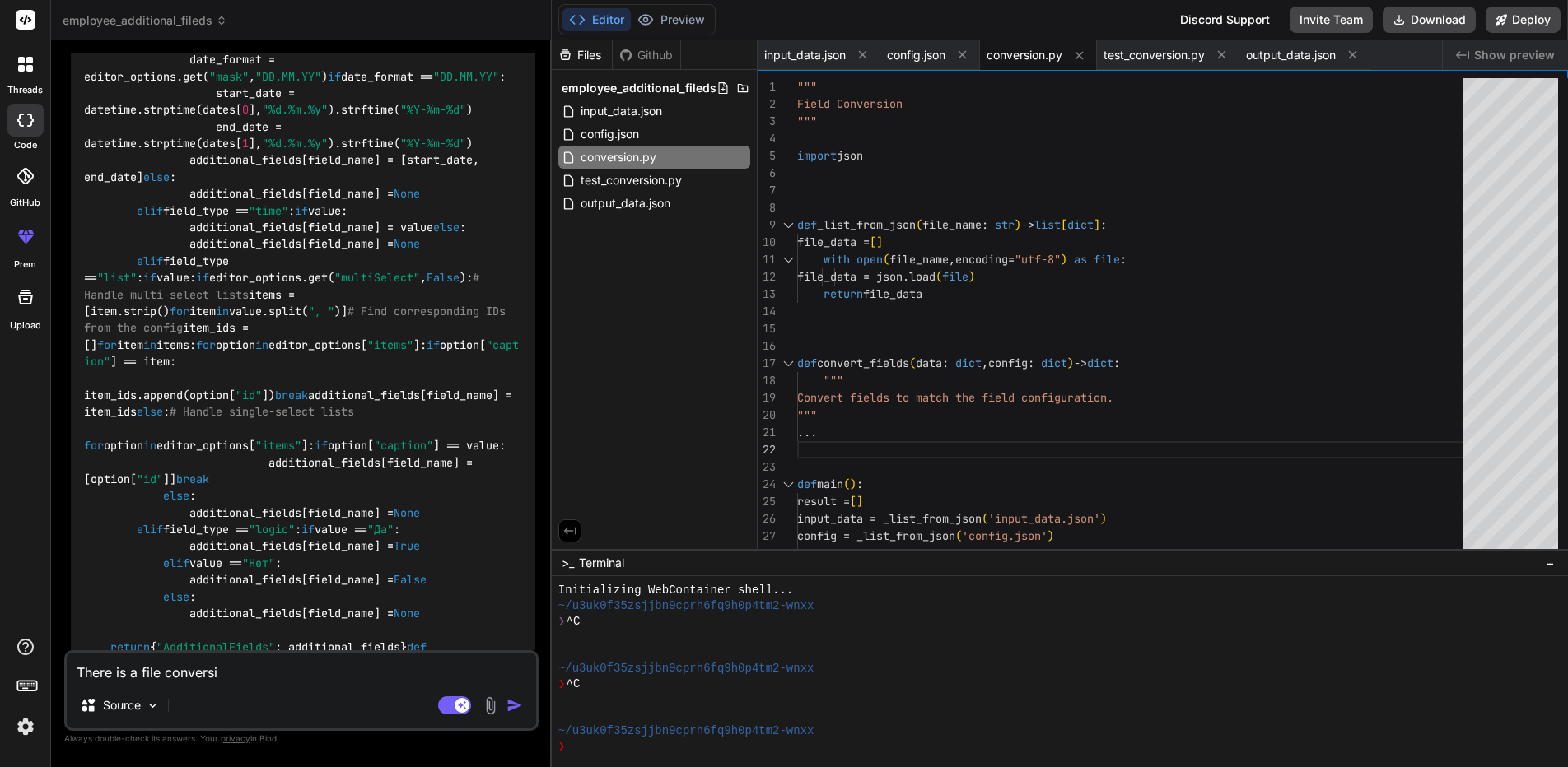
type textarea "x"
type textarea "There is a file conversioi"
type textarea "x"
type textarea "There is a file conversioin"
type textarea "x"
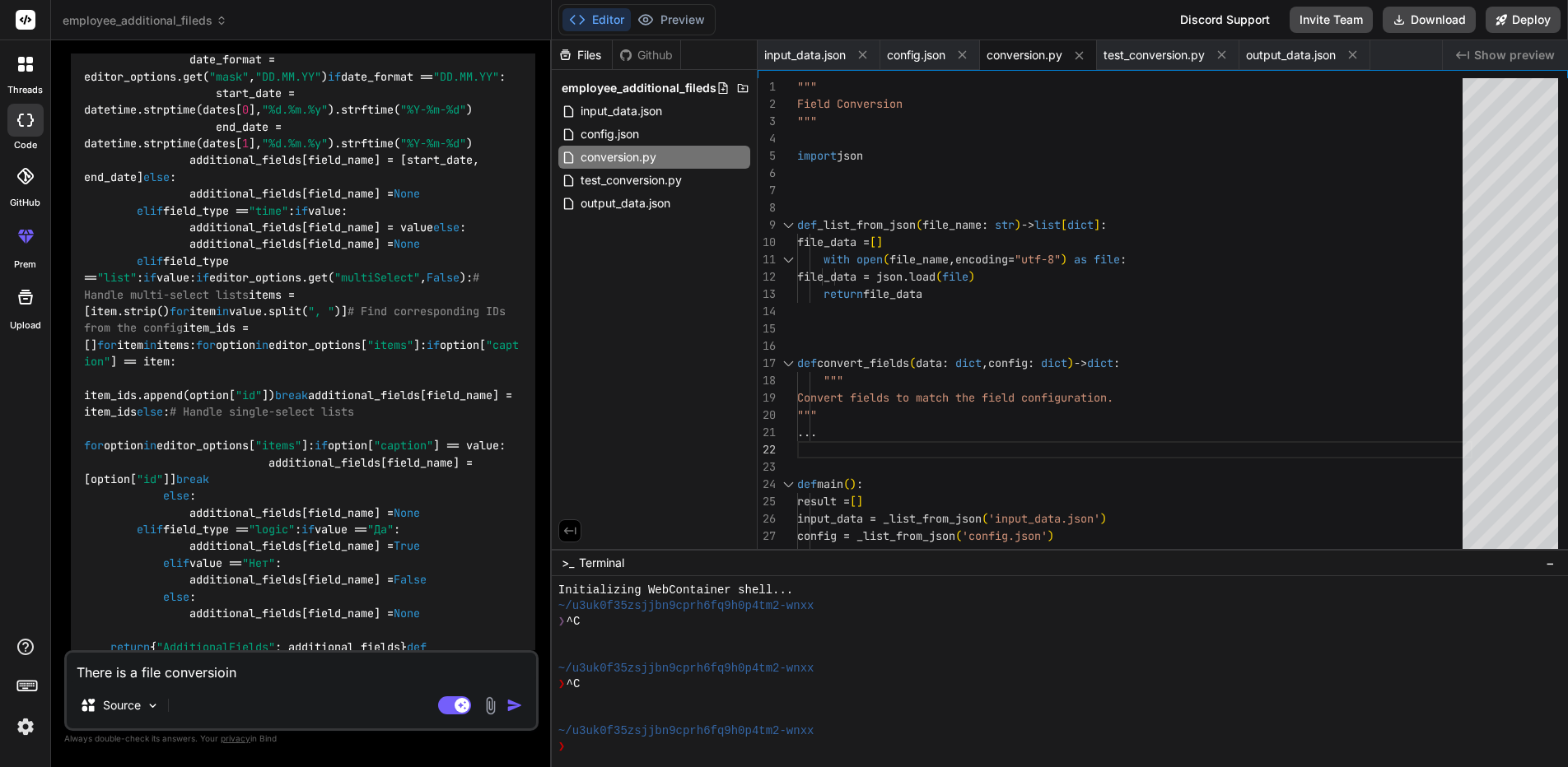
type textarea "There is a file conversioin."
type textarea "x"
type textarea "There is a file conversioin"
type textarea "x"
type textarea "There is a file conversioi"
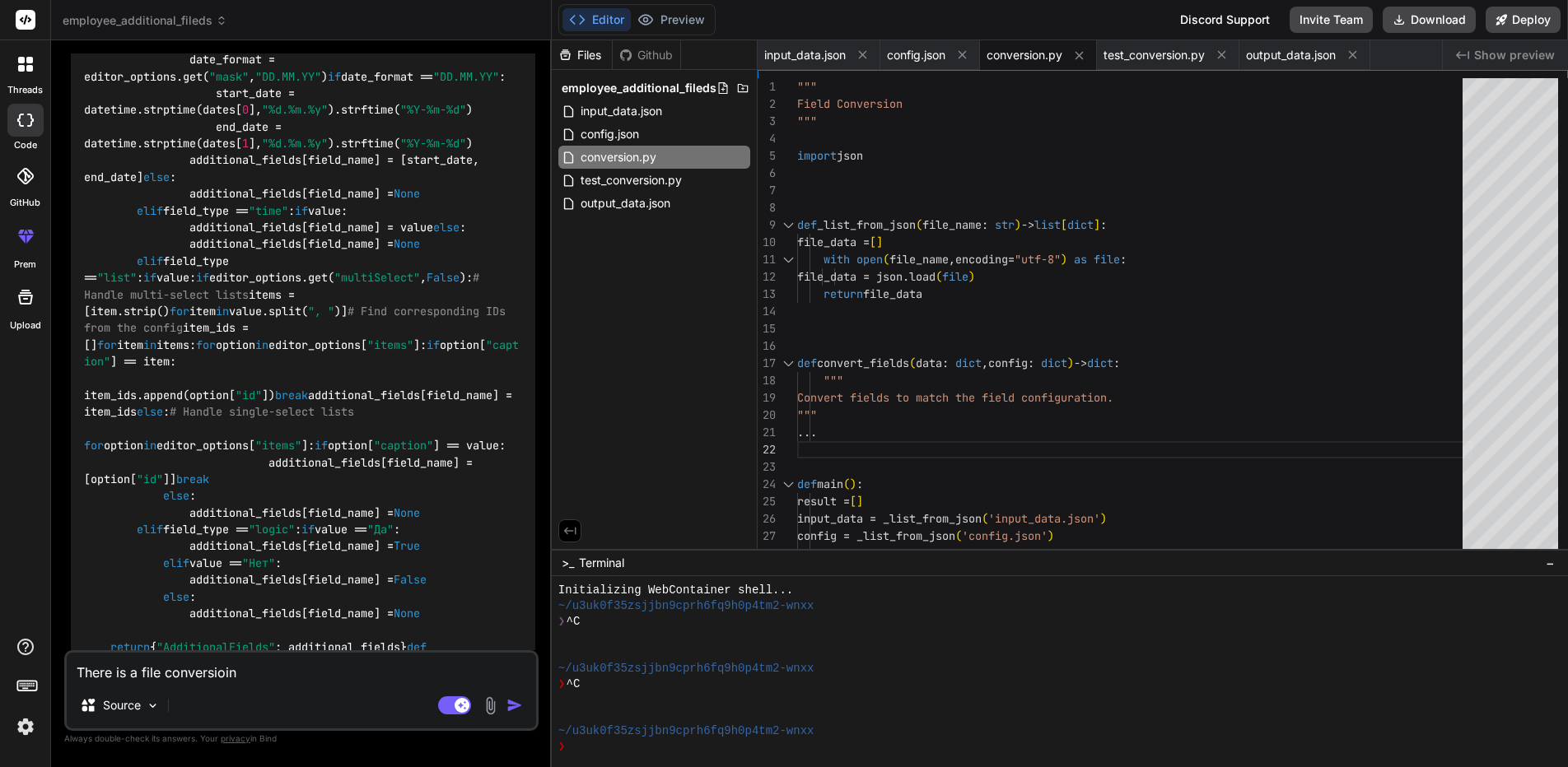
type textarea "x"
type textarea "There is a file conversio"
type textarea "x"
type textarea "There is a file conversion"
type textarea "x"
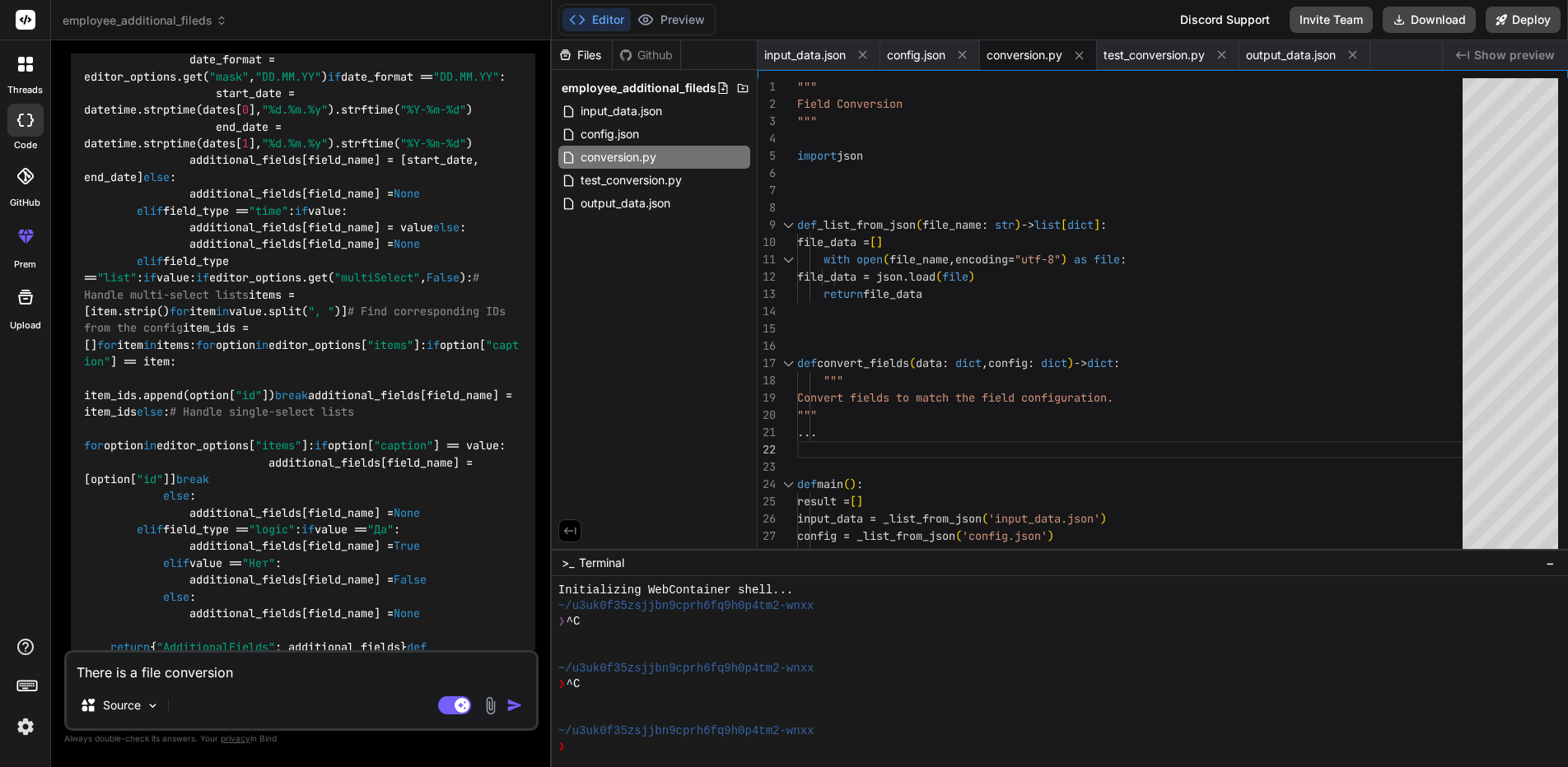
type textarea "There is a file conversion."
type textarea "x"
type textarea "There is a file conversion.p"
type textarea "x"
type textarea "There is a file conversion.py"
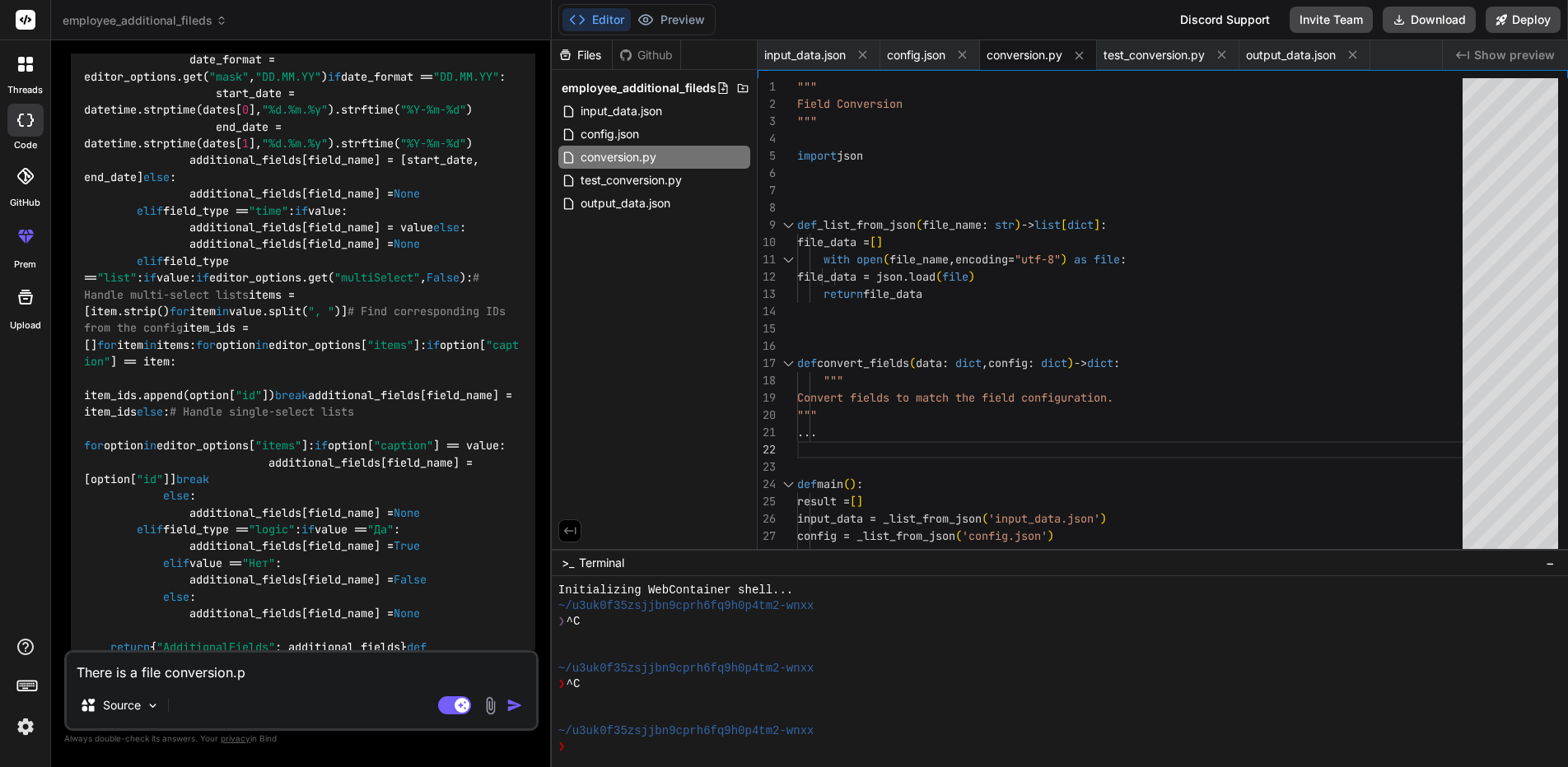
type textarea "x"
type textarea "There is a file conversion.py"
type textarea "x"
type textarea "There is a file conversion.py"
type textarea "x"
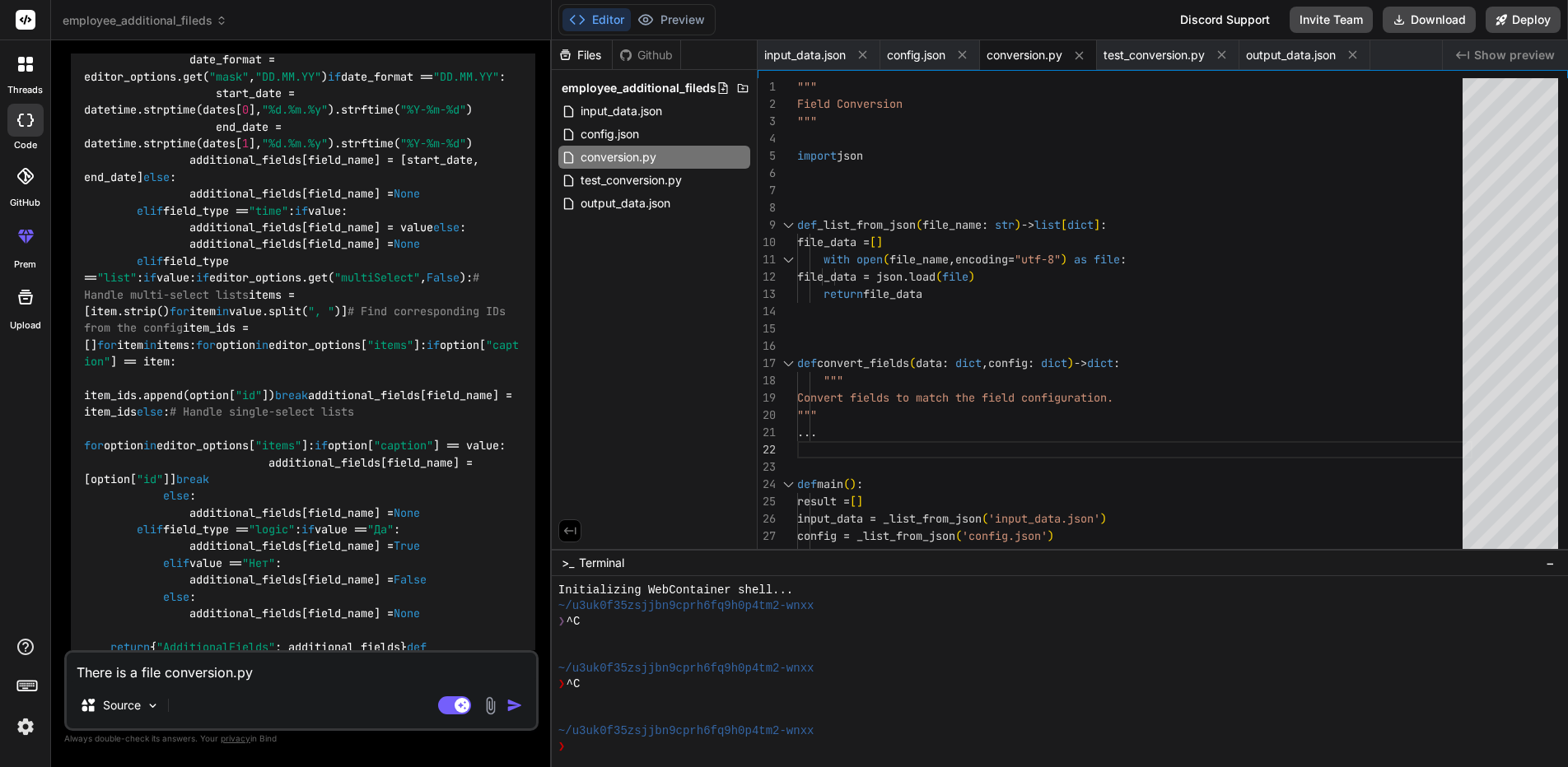
type textarea "There is a file conversion.py."
type textarea "x"
type textarea "There is a file conversion.py."
type textarea "x"
type textarea "There is a file conversion.py. W"
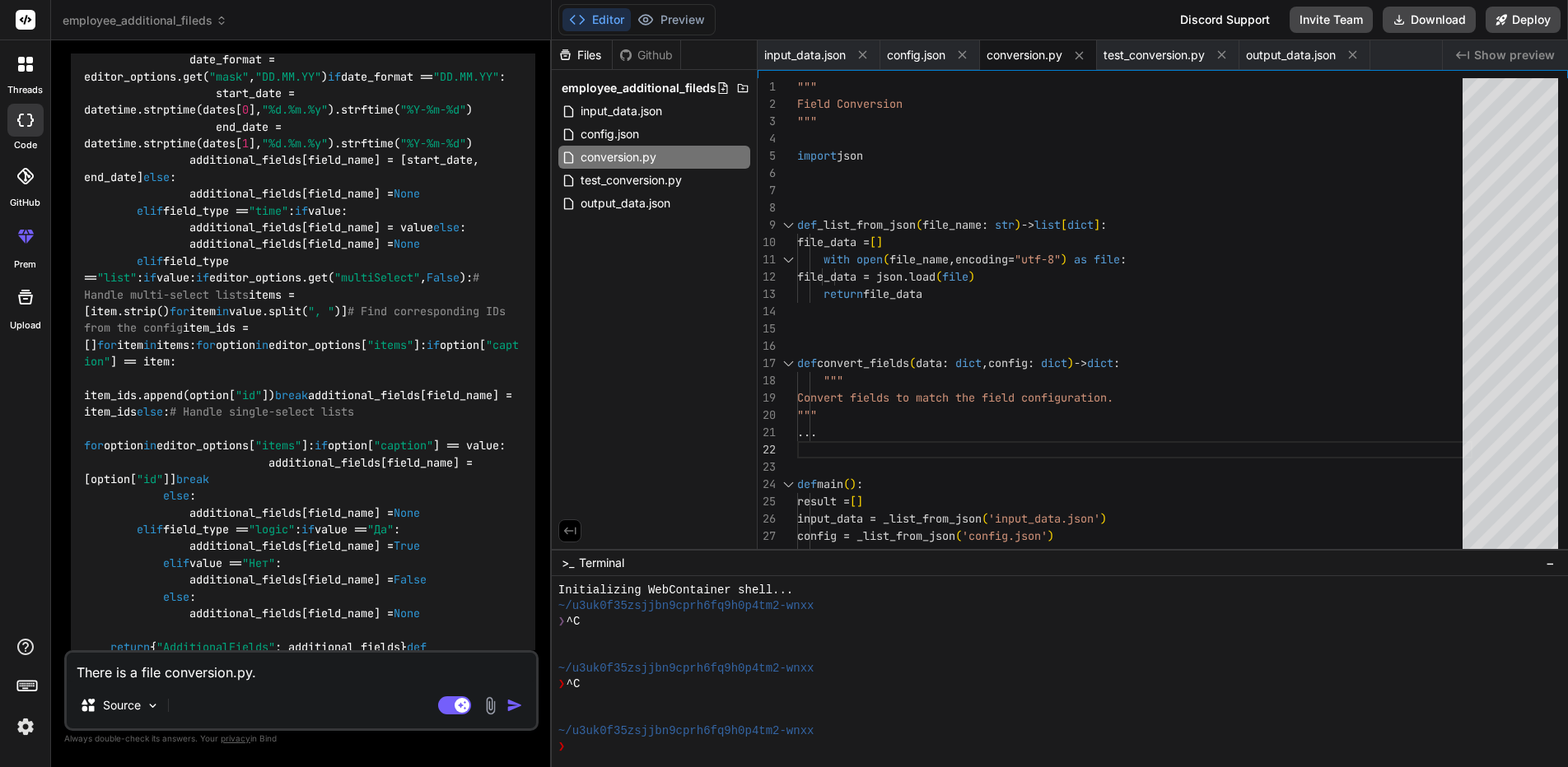
type textarea "x"
type textarea "There is a file conversion.py. Wr"
type textarea "x"
type textarea "There is a file conversion.py. Wri"
type textarea "x"
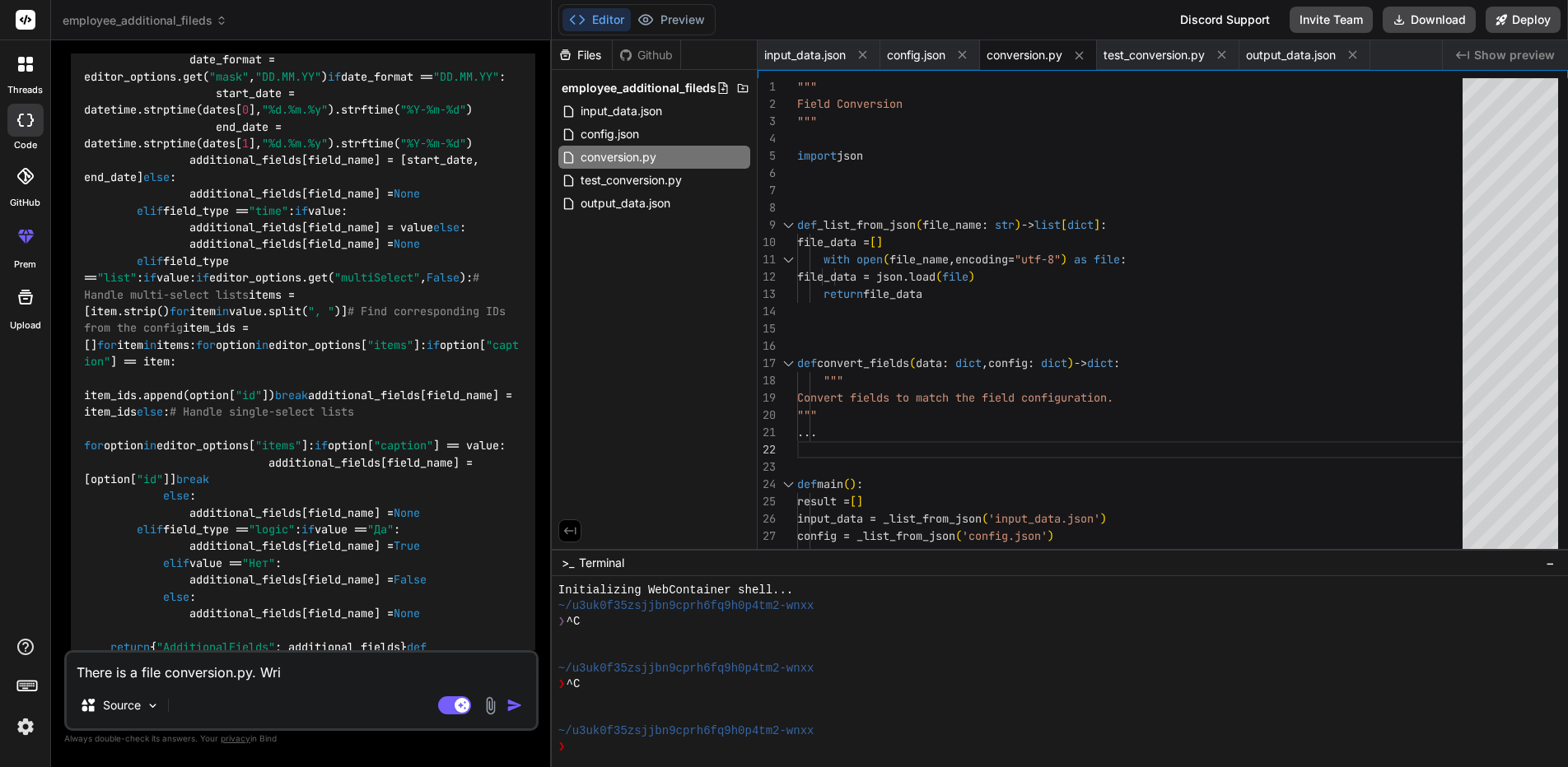
type textarea "There is a file conversion.py. Writ"
type textarea "x"
type textarea "There is a file conversion.py. Write"
type textarea "x"
type textarea "There is a file conversion.py. Write"
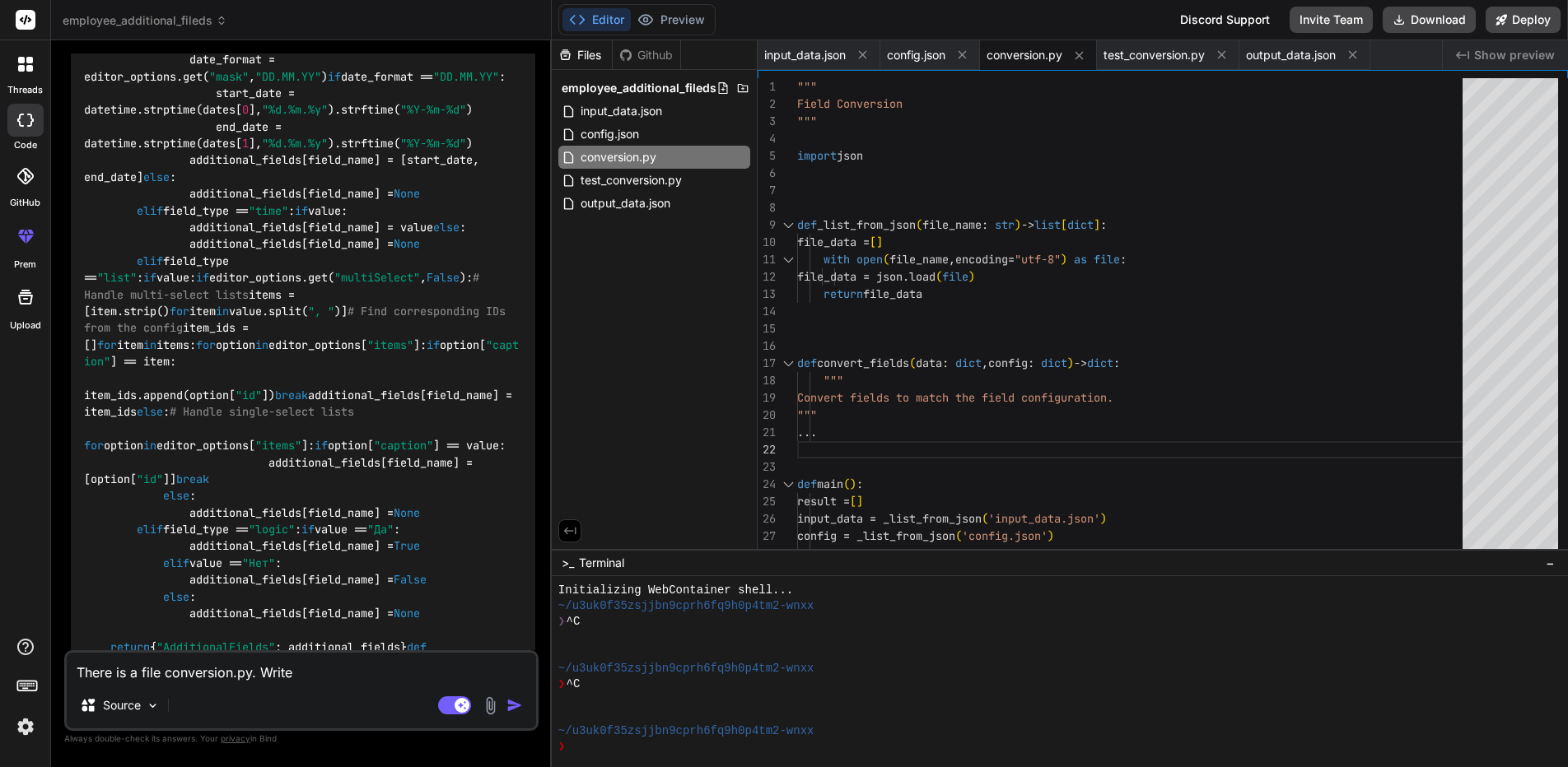
type textarea "x"
type textarea "There is a file conversion.py. Write c"
type textarea "x"
type textarea "There is a file conversion.py. Write co"
paste textarea "convert_fields"
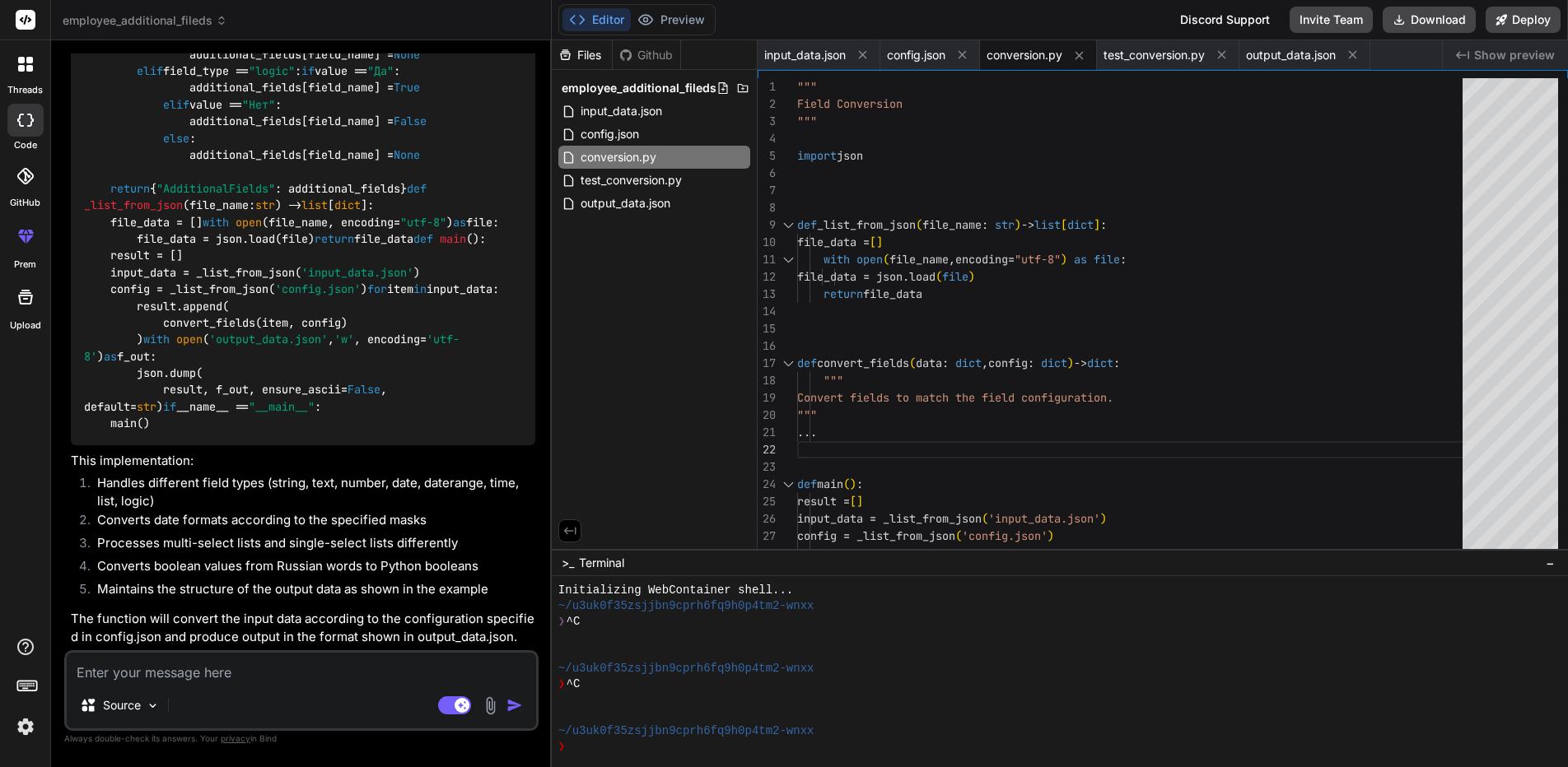
scroll to position [5901, 0]
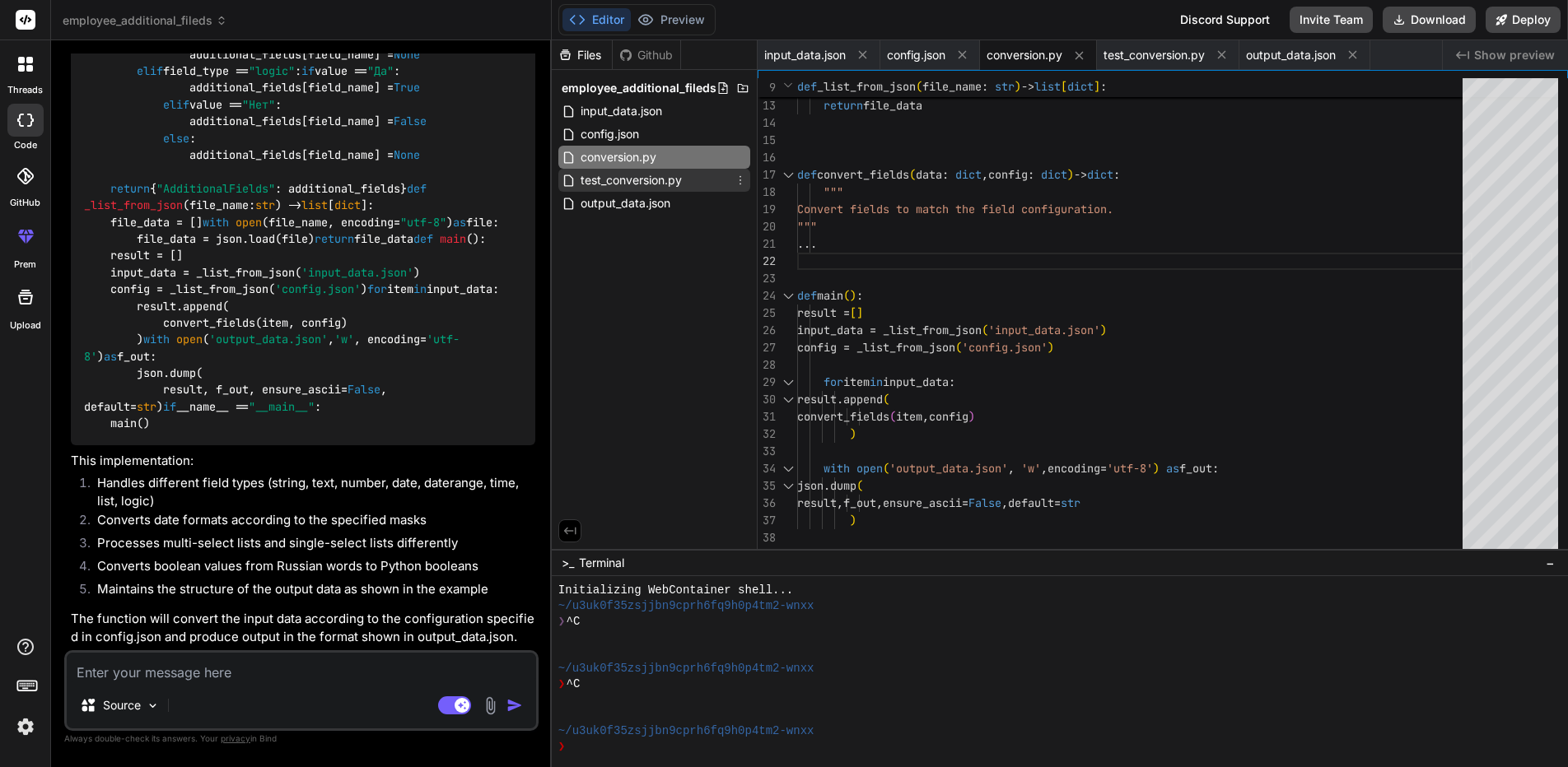
click at [654, 178] on span "test_conversion.py" at bounding box center [630, 180] width 105 height 20
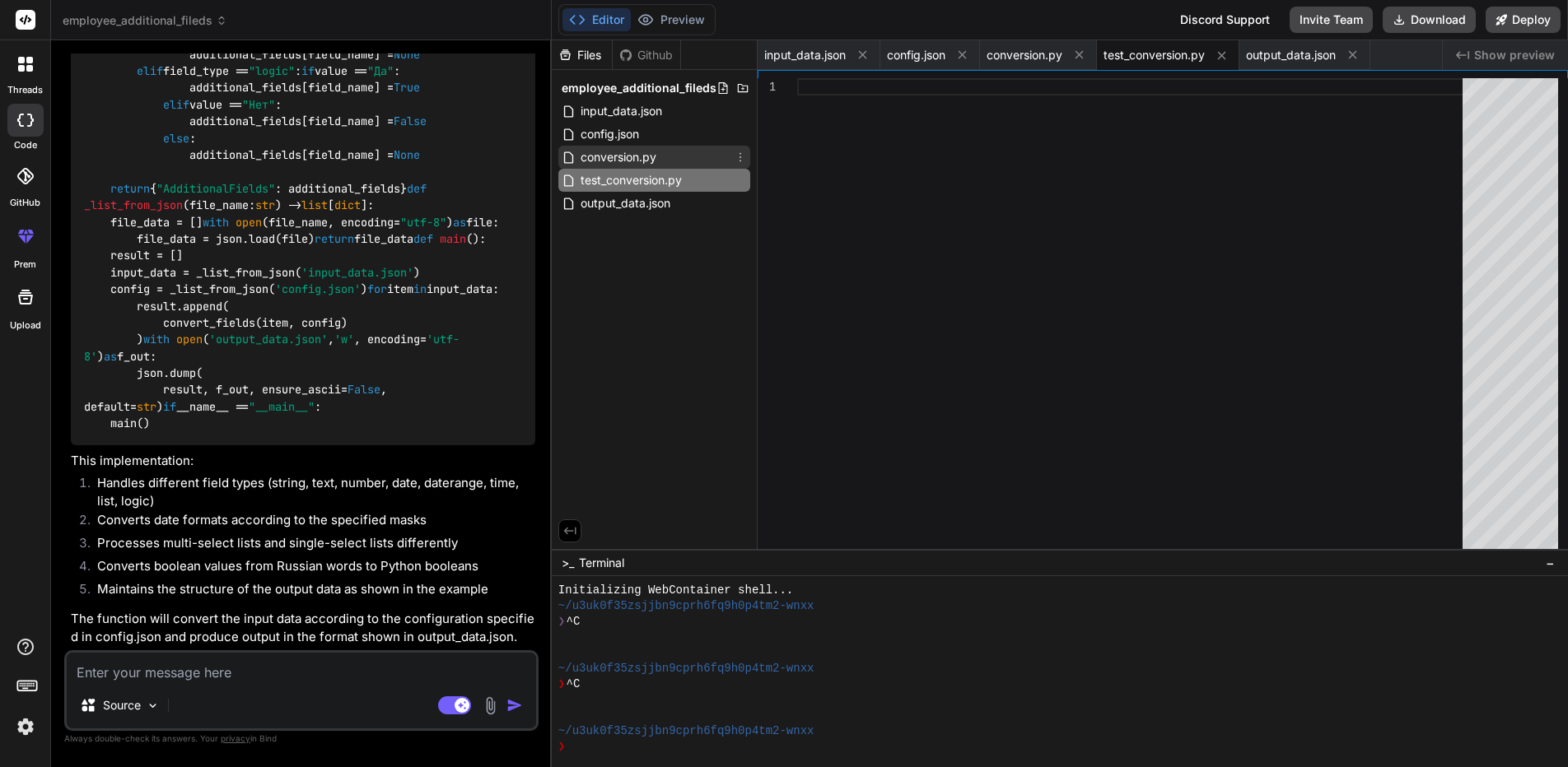
click at [651, 162] on span "conversion.py" at bounding box center [617, 157] width 79 height 20
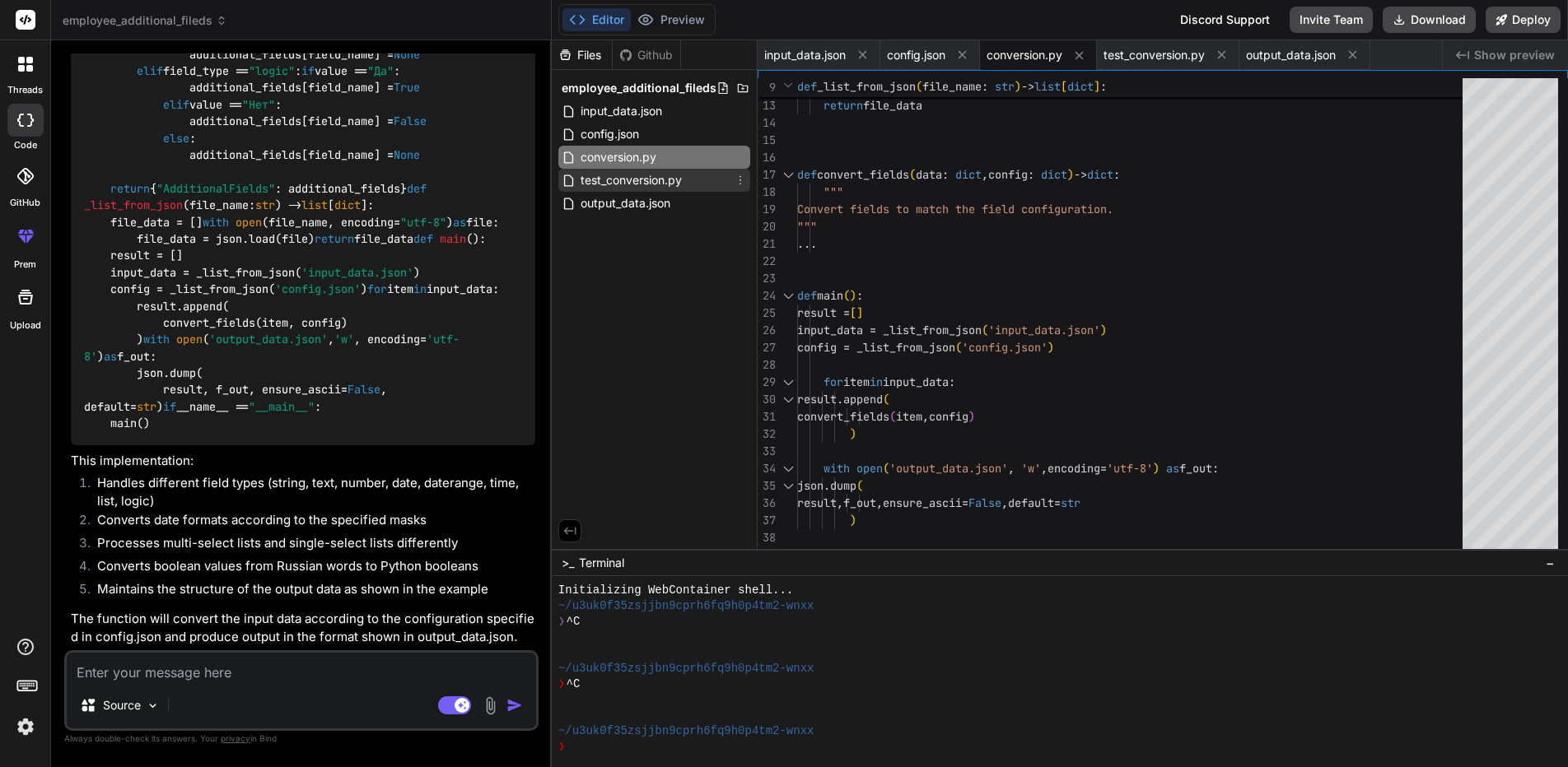
click at [661, 185] on span "test_conversion.py" at bounding box center [630, 180] width 105 height 20
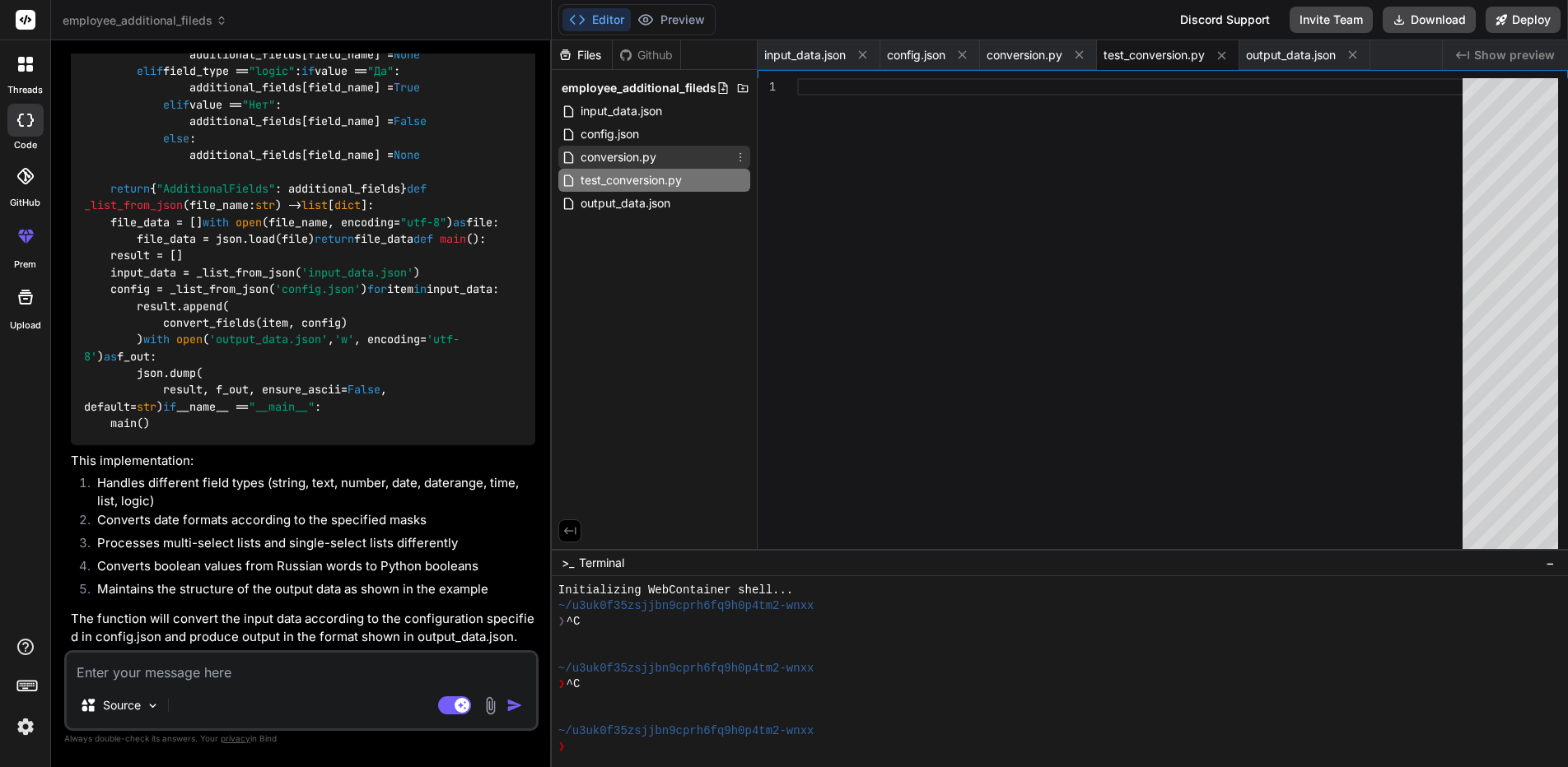
click at [652, 159] on span "conversion.py" at bounding box center [617, 157] width 79 height 20
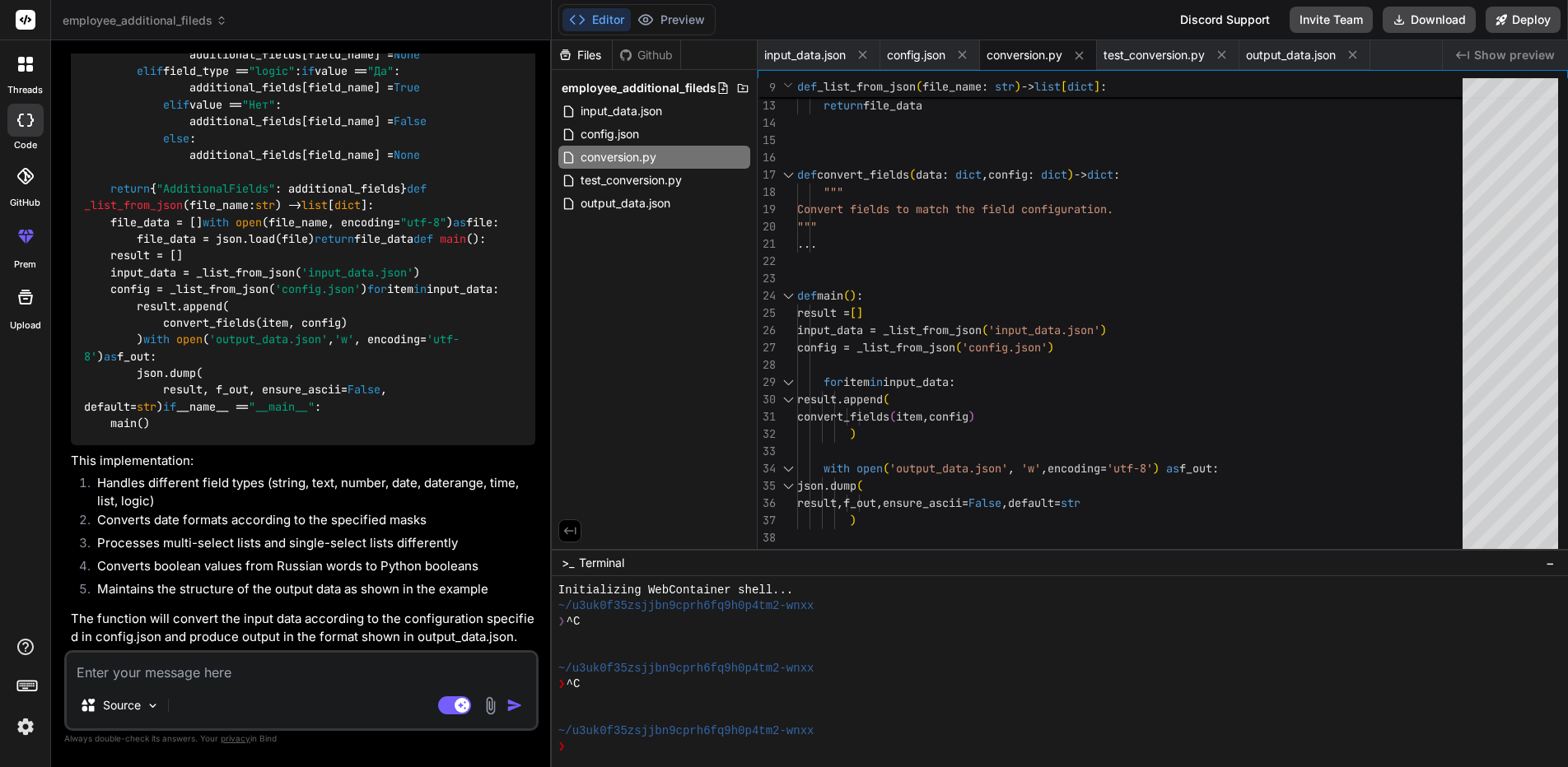
scroll to position [5572, 0]
